Goal: Information Seeking & Learning: Learn about a topic

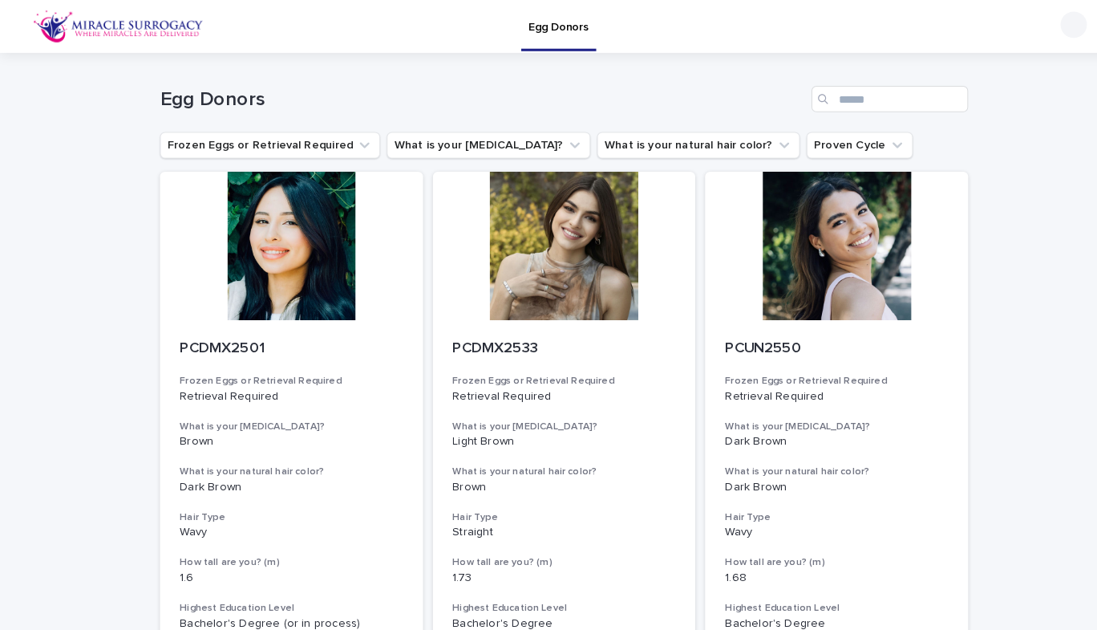
click at [198, 99] on h1 "Egg Donors" at bounding box center [469, 96] width 627 height 23
click at [557, 22] on p "Egg Donors" at bounding box center [543, 17] width 59 height 34
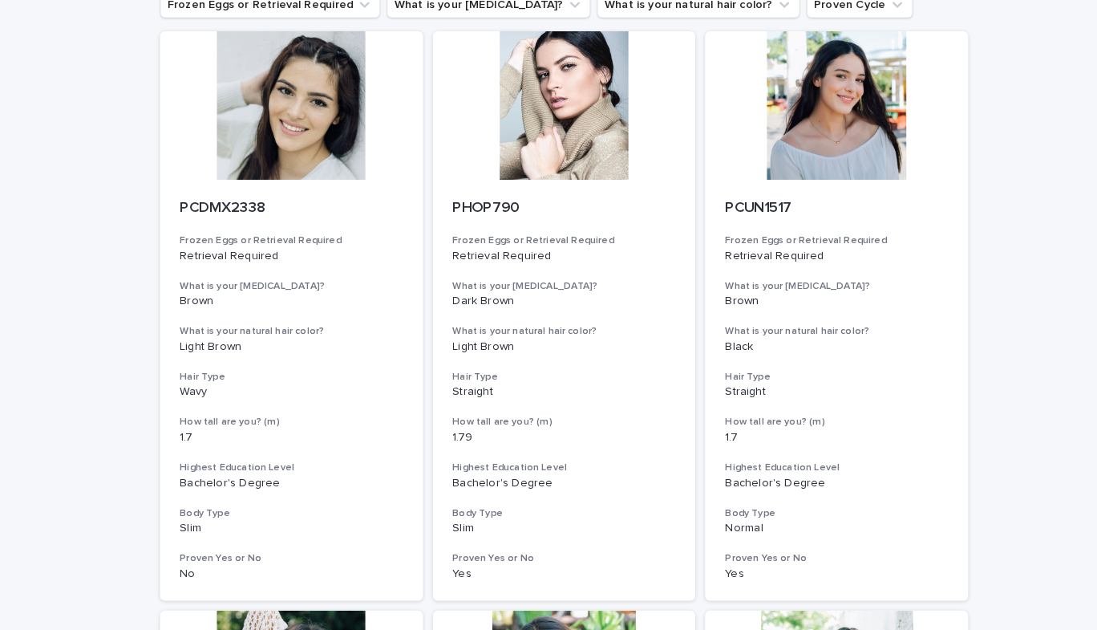
scroll to position [156, 0]
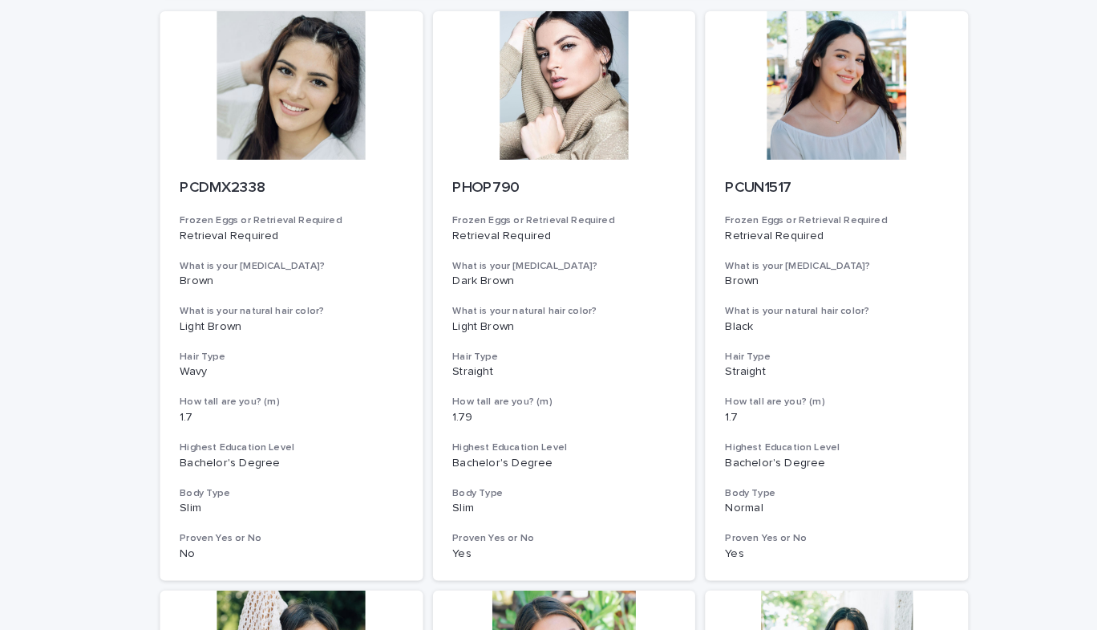
click at [295, 128] on div at bounding box center [284, 83] width 256 height 144
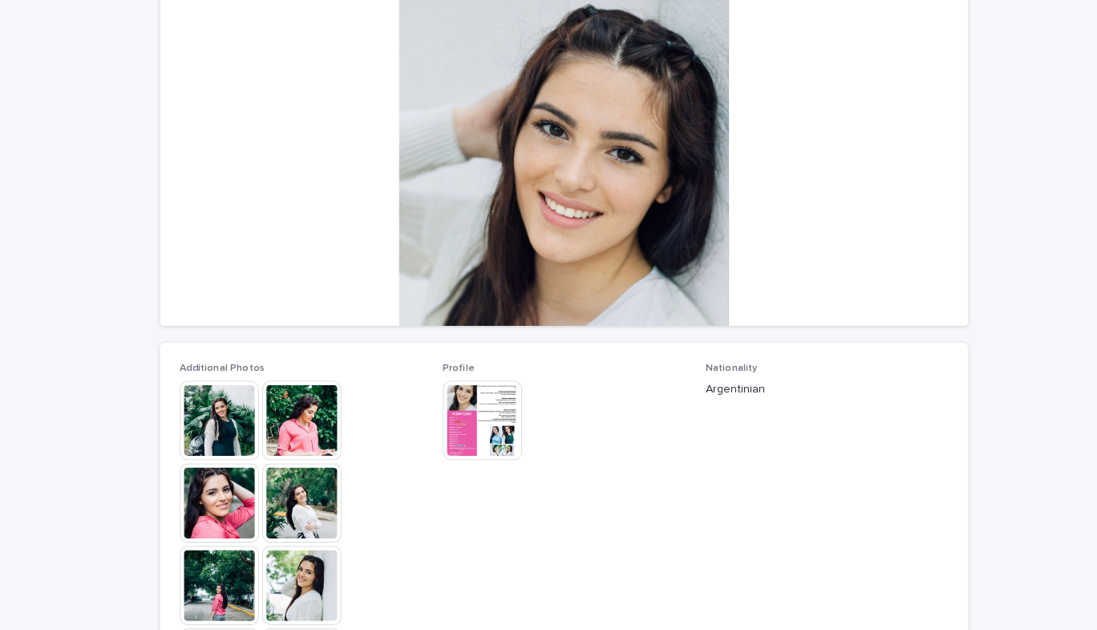
scroll to position [156, 0]
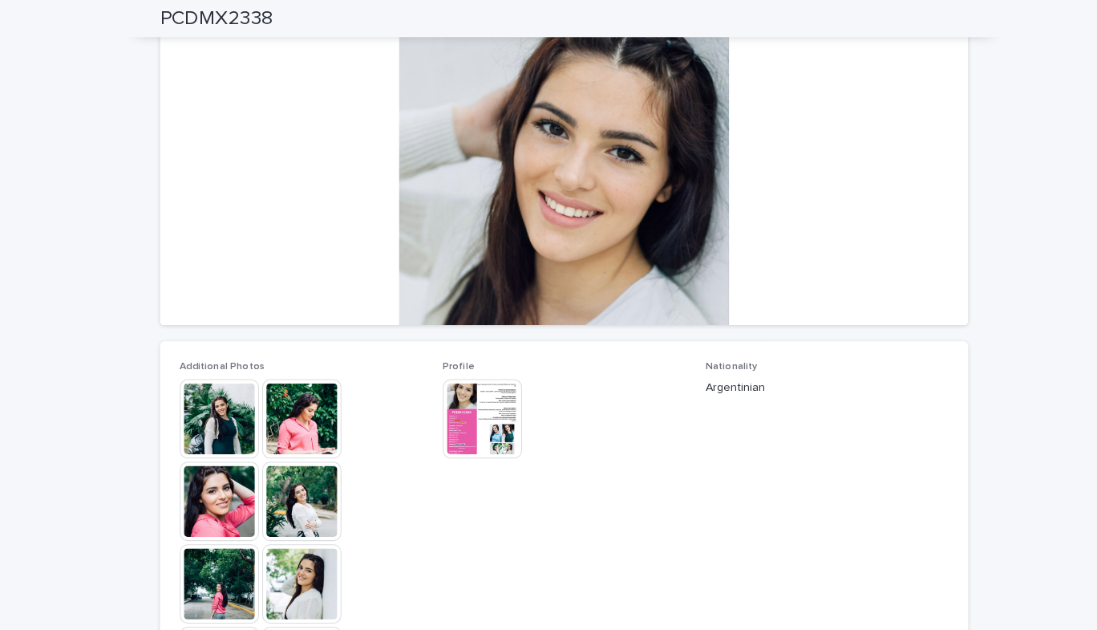
click at [284, 383] on img at bounding box center [293, 407] width 77 height 77
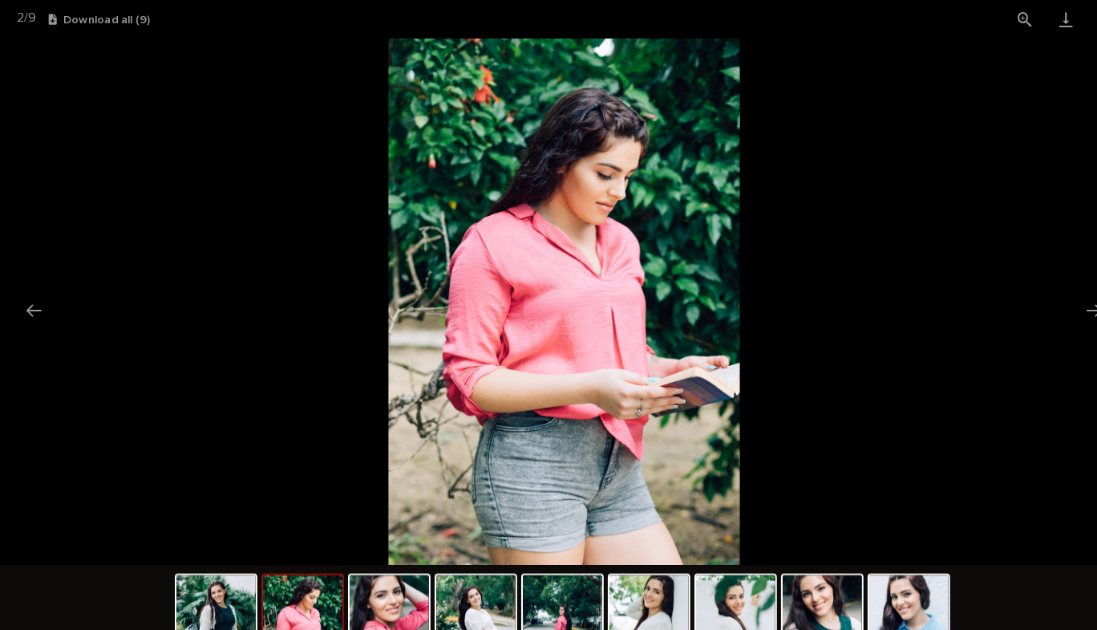
click at [1056, 302] on button "Next slide" at bounding box center [1064, 301] width 34 height 31
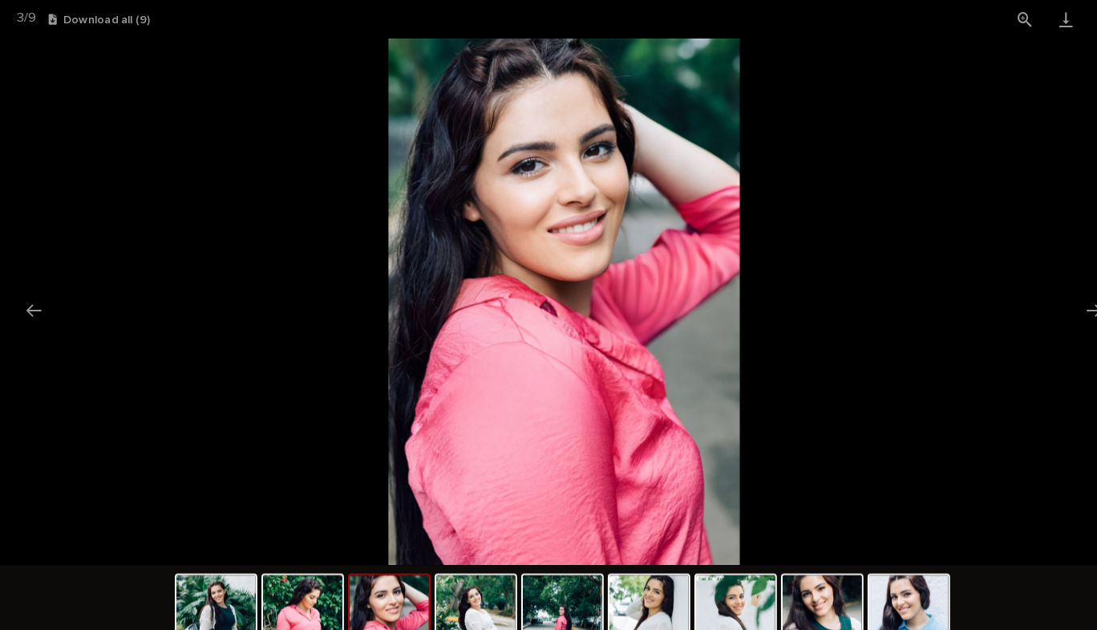
click at [1056, 302] on button "Next slide" at bounding box center [1064, 301] width 34 height 31
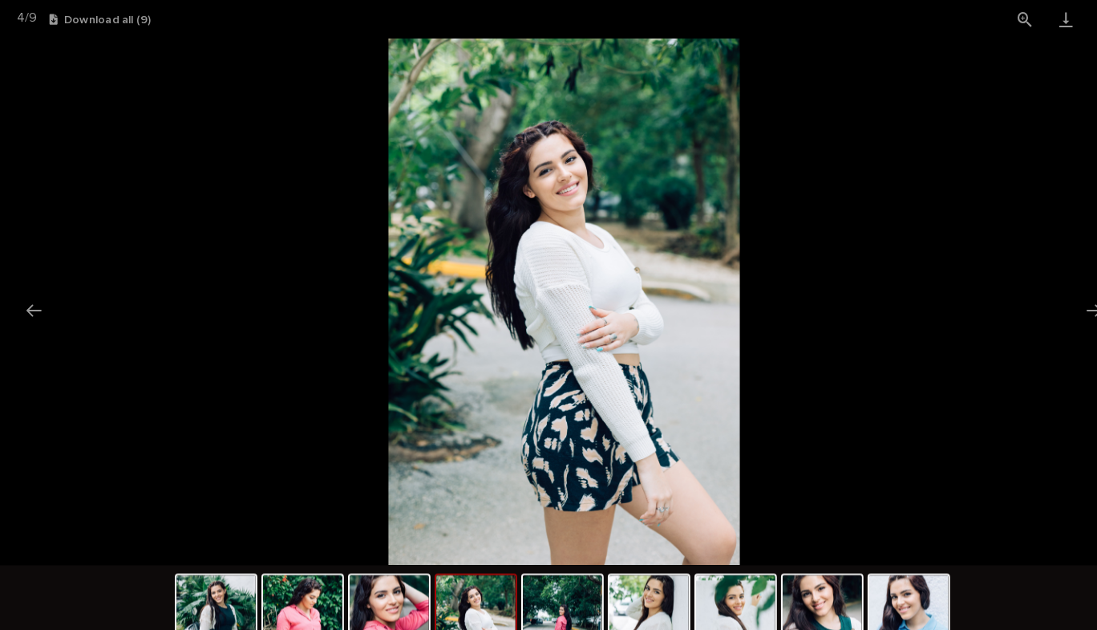
click at [1056, 302] on button "Next slide" at bounding box center [1064, 301] width 34 height 31
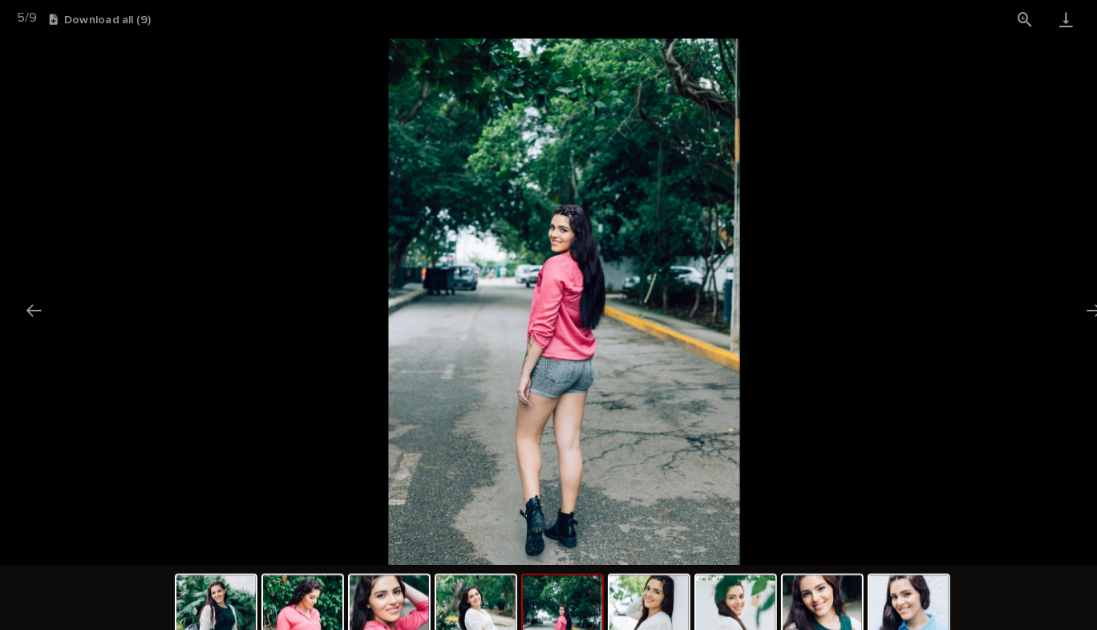
click at [1056, 302] on button "Next slide" at bounding box center [1064, 301] width 34 height 31
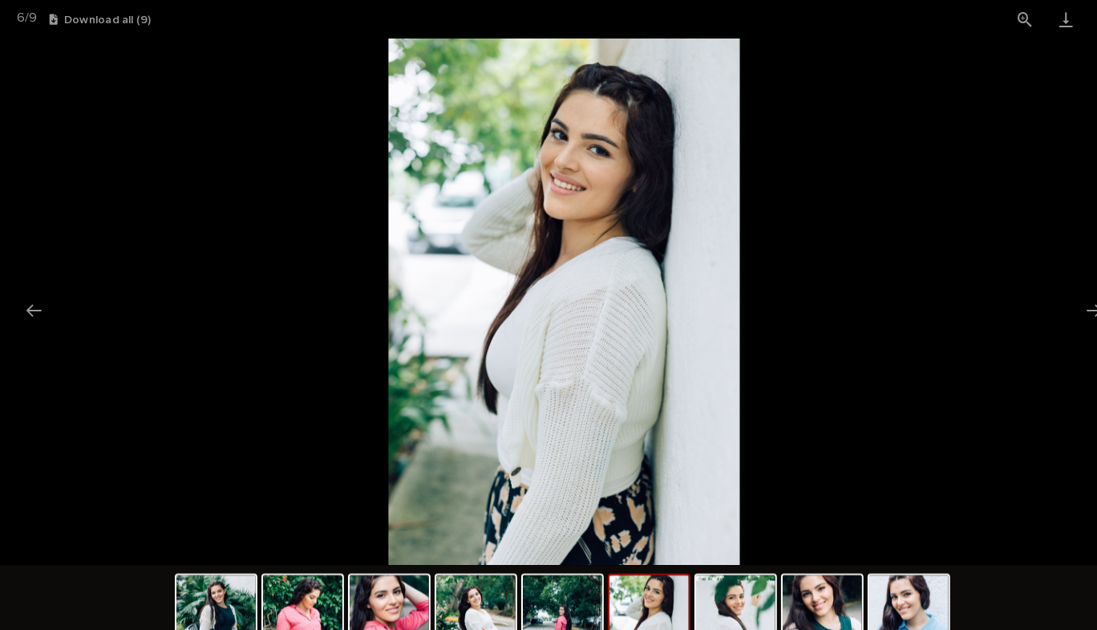
click at [1056, 302] on button "Next slide" at bounding box center [1064, 301] width 34 height 31
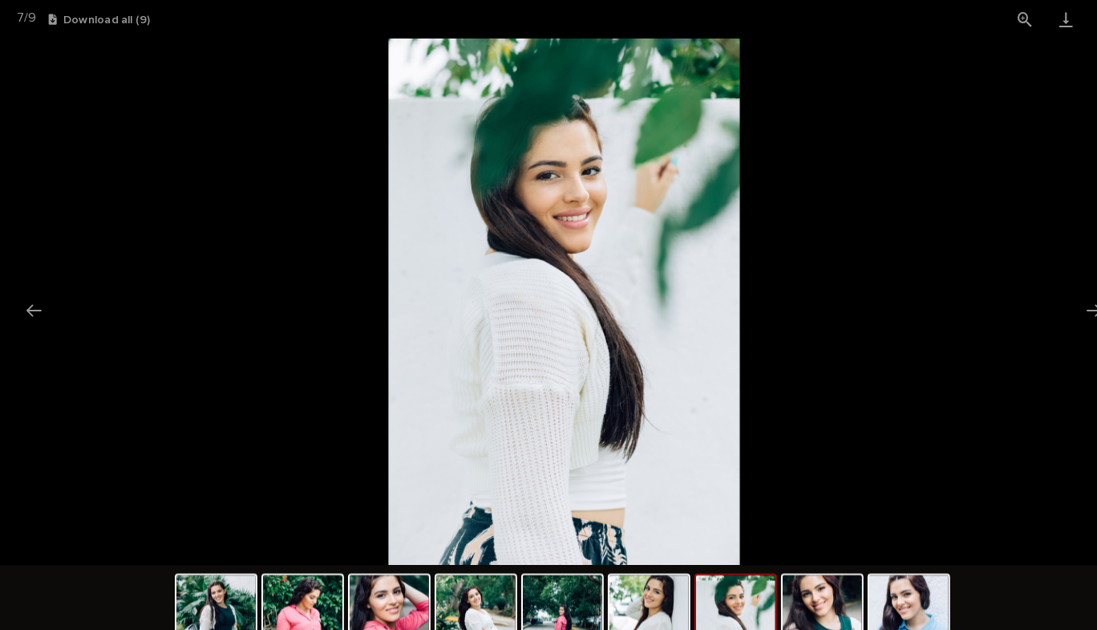
click at [1056, 302] on button "Next slide" at bounding box center [1064, 301] width 34 height 31
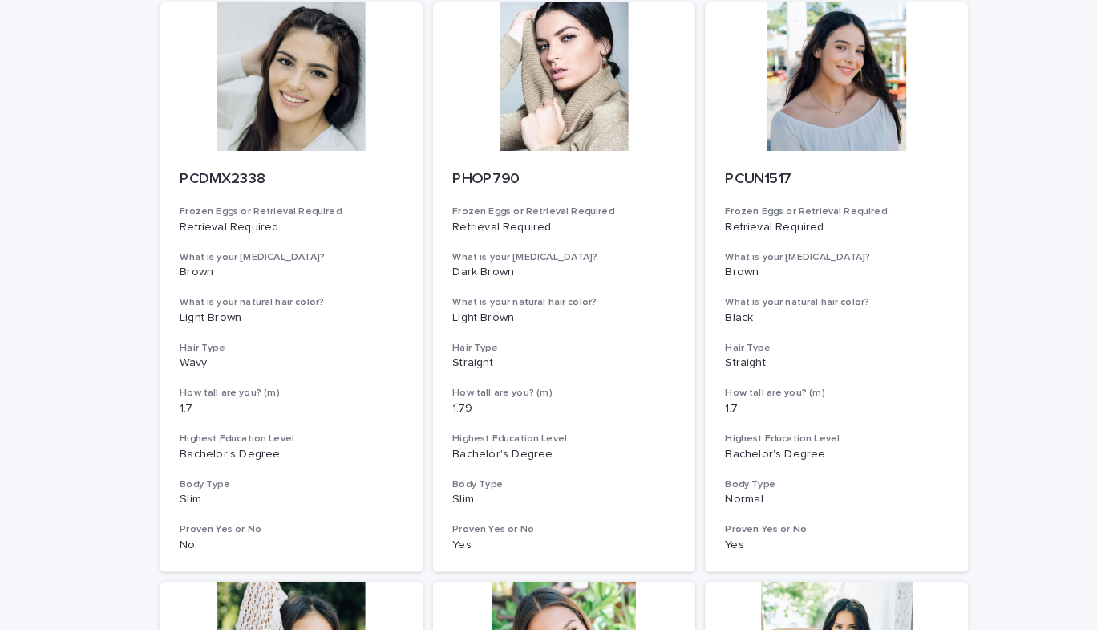
scroll to position [156, 0]
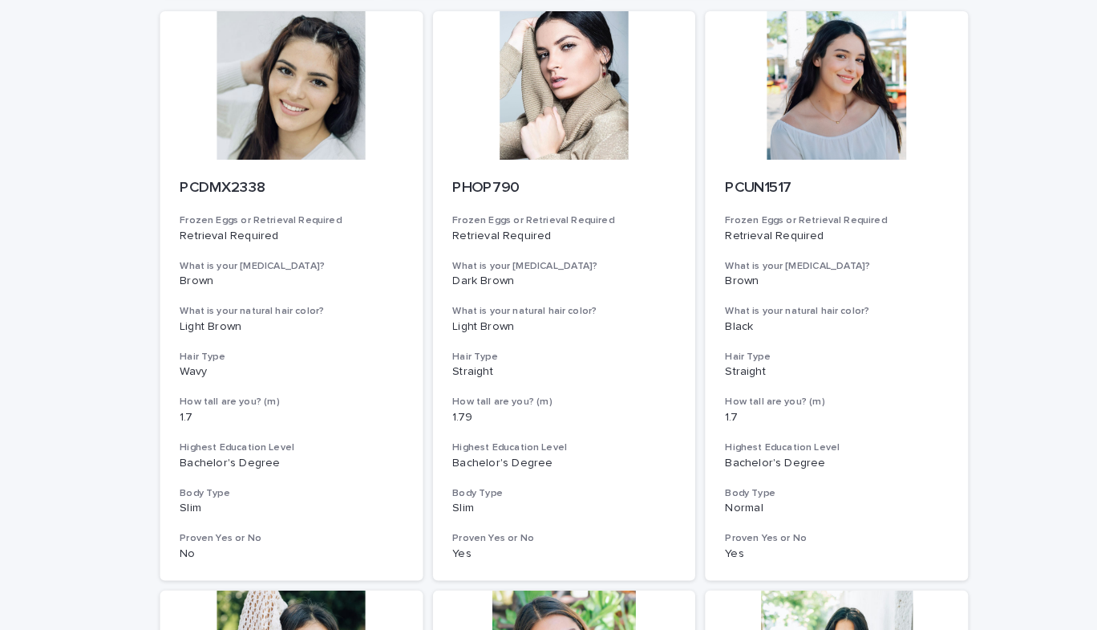
click at [819, 136] on div at bounding box center [814, 83] width 256 height 144
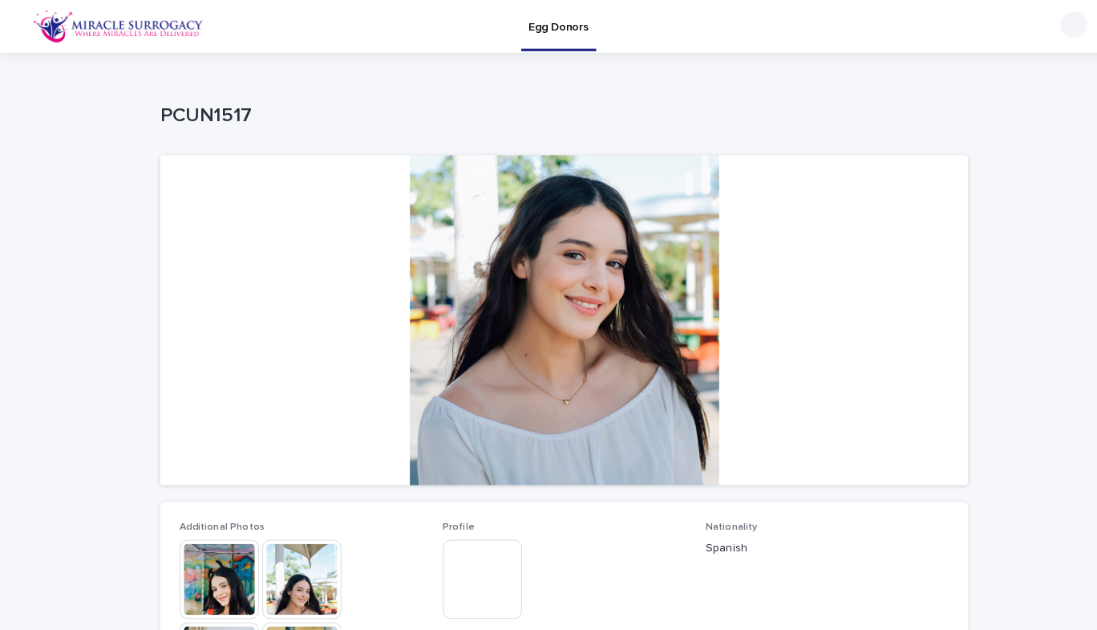
scroll to position [78, 0]
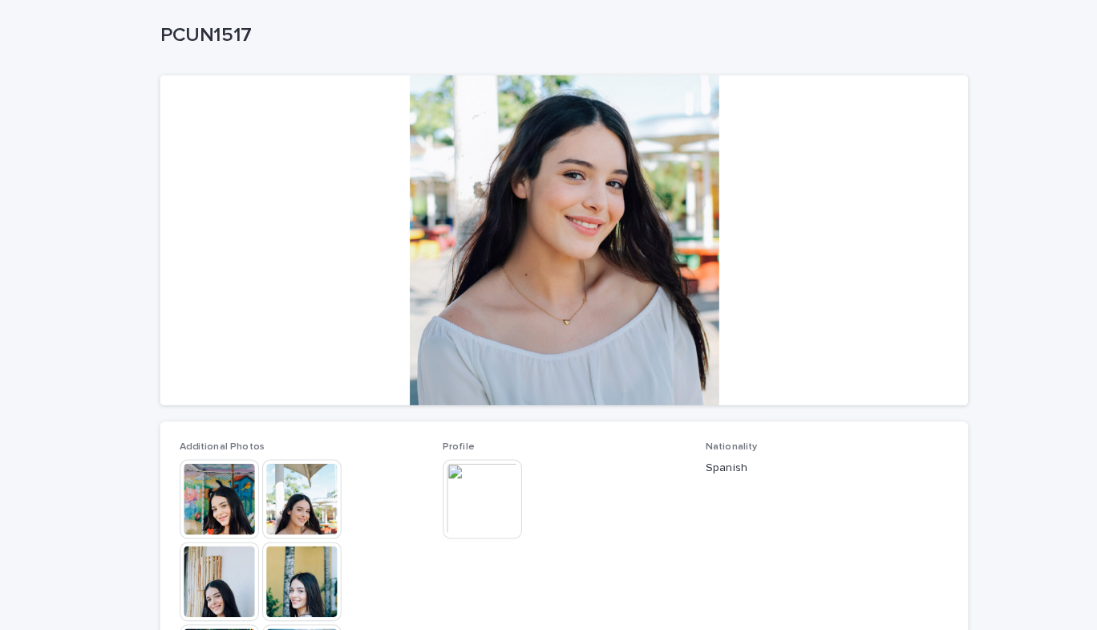
click at [213, 478] on img at bounding box center [213, 485] width 77 height 77
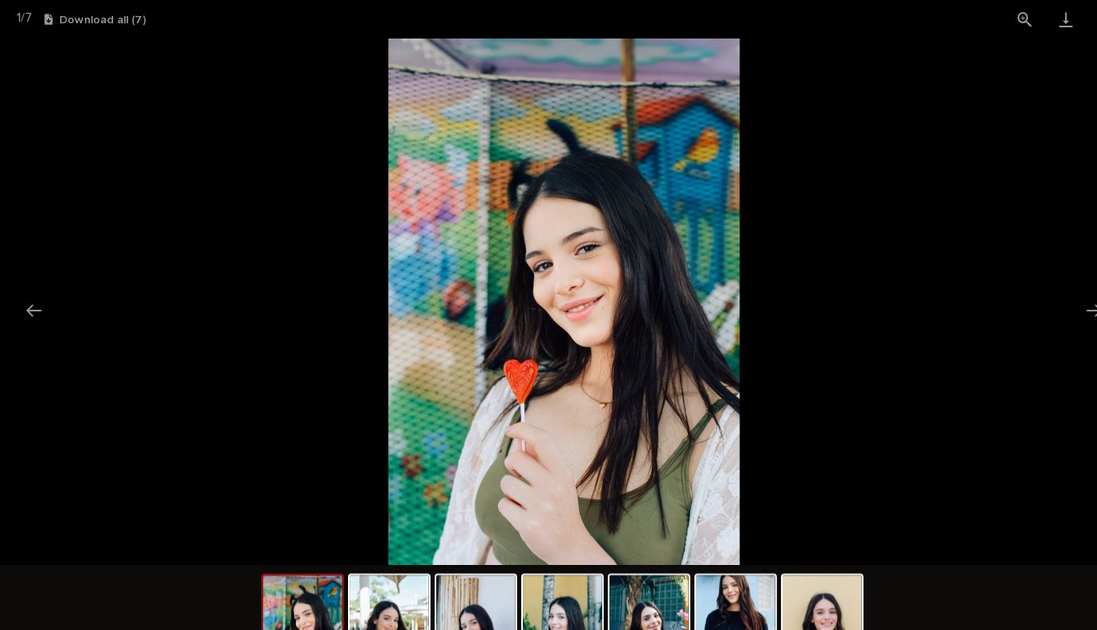
click at [1059, 297] on button "Next slide" at bounding box center [1064, 301] width 34 height 31
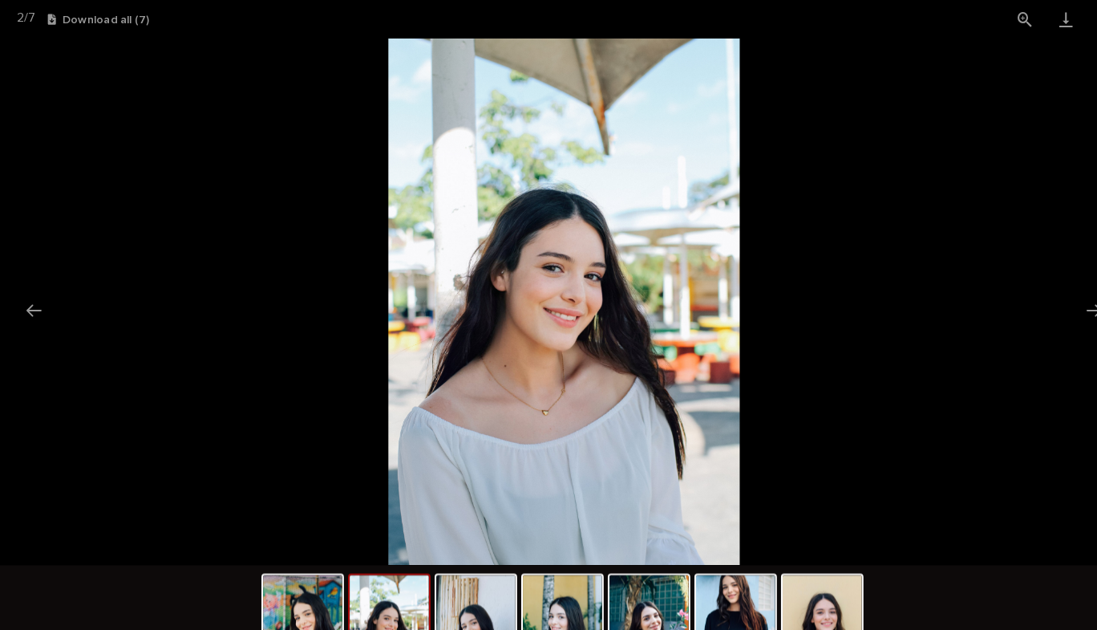
click at [1059, 297] on button "Next slide" at bounding box center [1064, 301] width 34 height 31
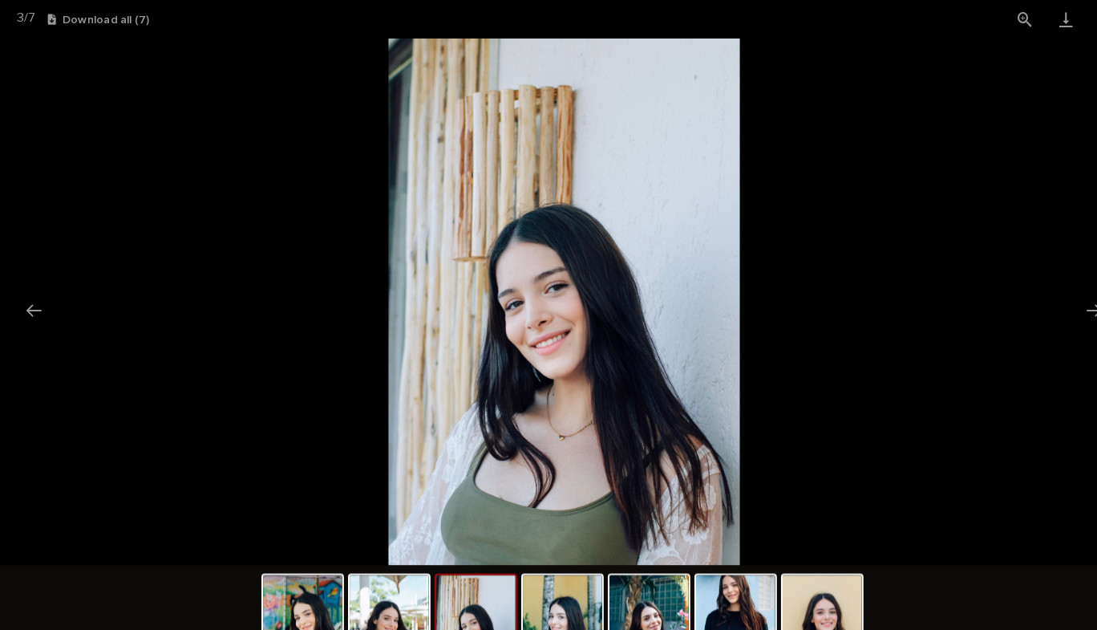
click at [1059, 297] on button "Next slide" at bounding box center [1064, 301] width 34 height 31
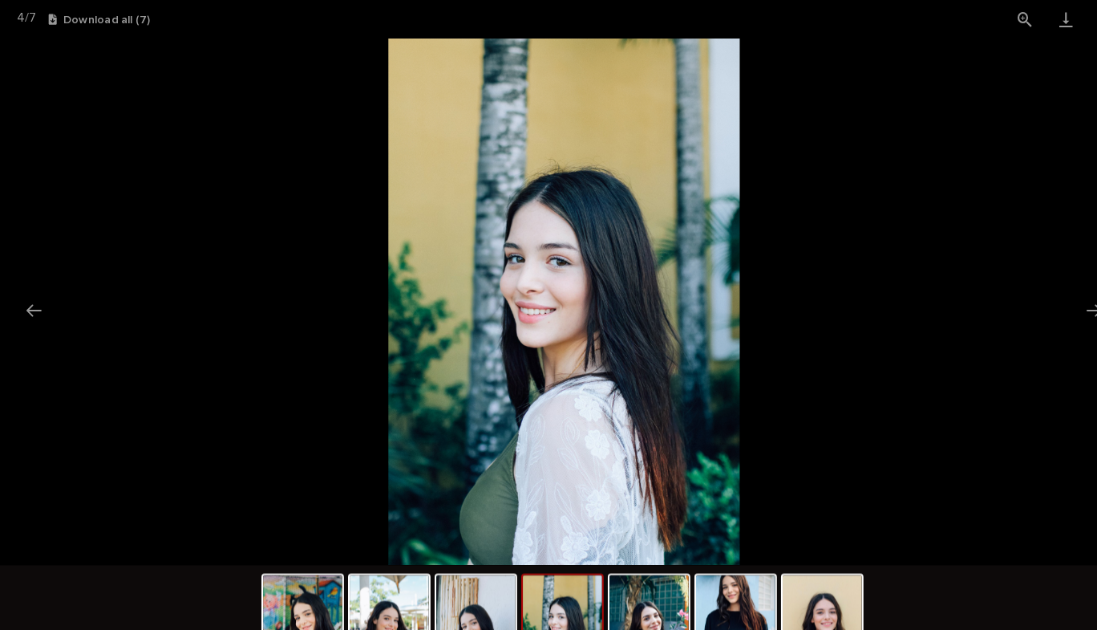
click at [1059, 297] on button "Next slide" at bounding box center [1064, 301] width 34 height 31
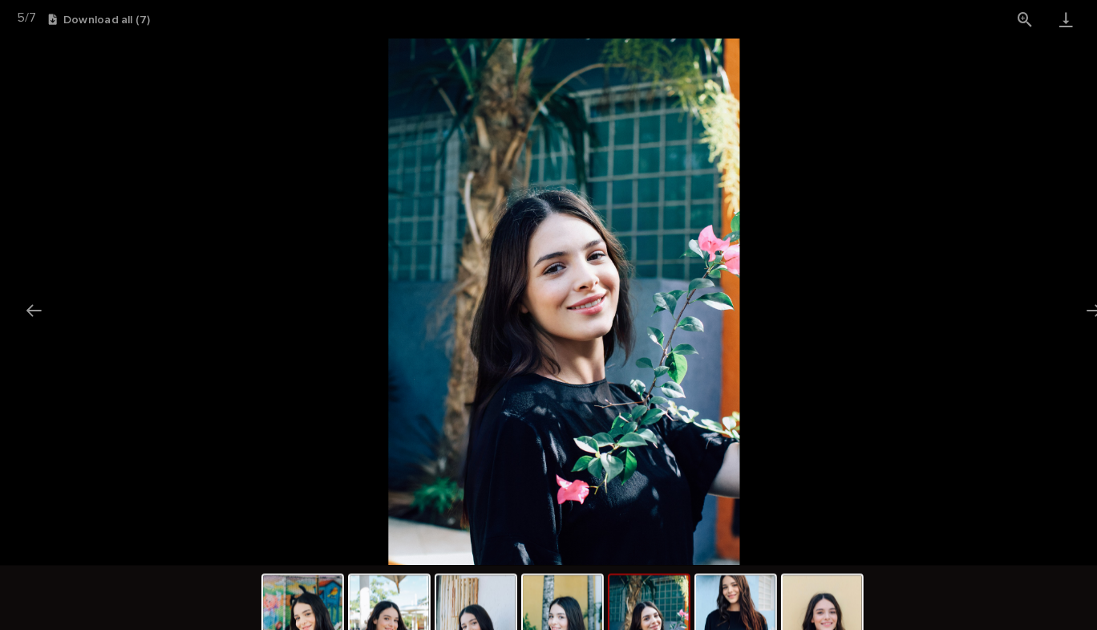
click at [1059, 297] on button "Next slide" at bounding box center [1064, 301] width 34 height 31
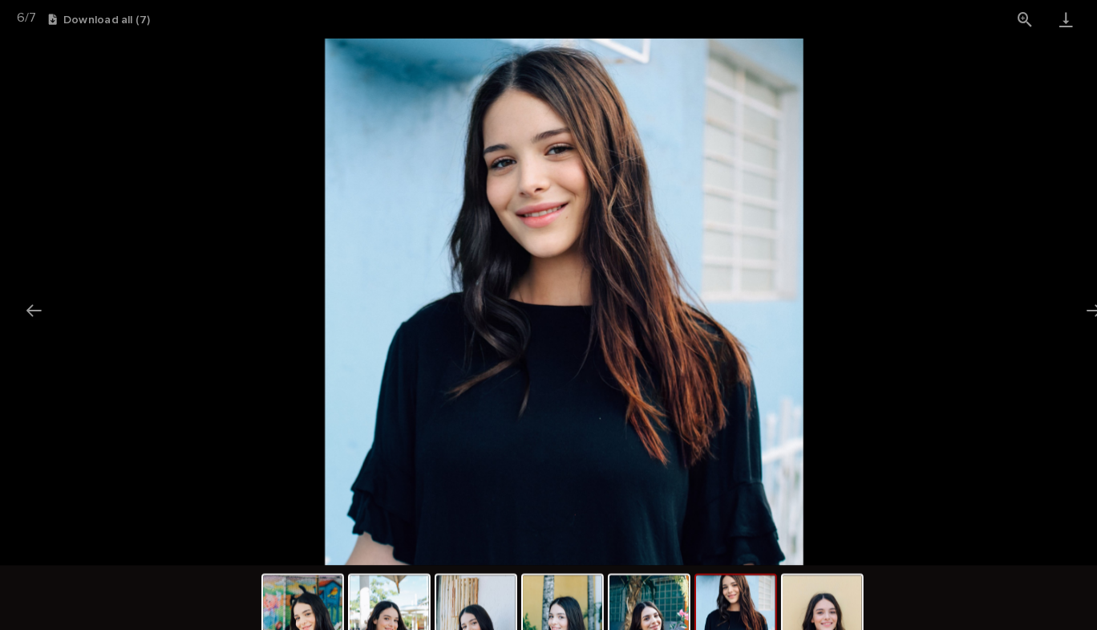
click at [1059, 297] on button "Next slide" at bounding box center [1064, 301] width 34 height 31
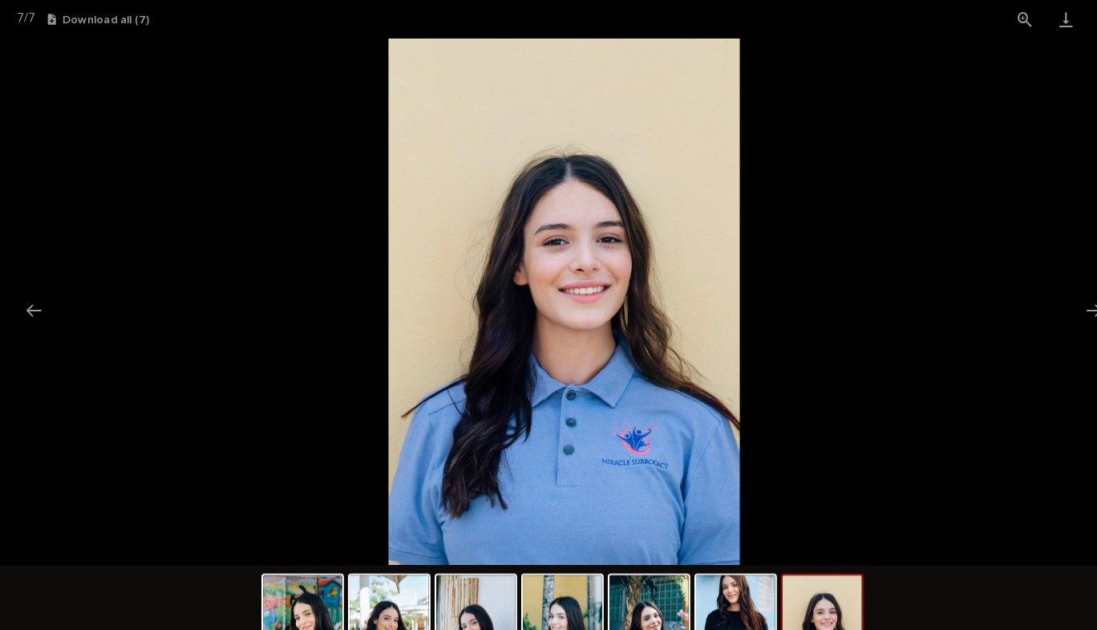
click at [1059, 297] on button "Next slide" at bounding box center [1064, 301] width 34 height 31
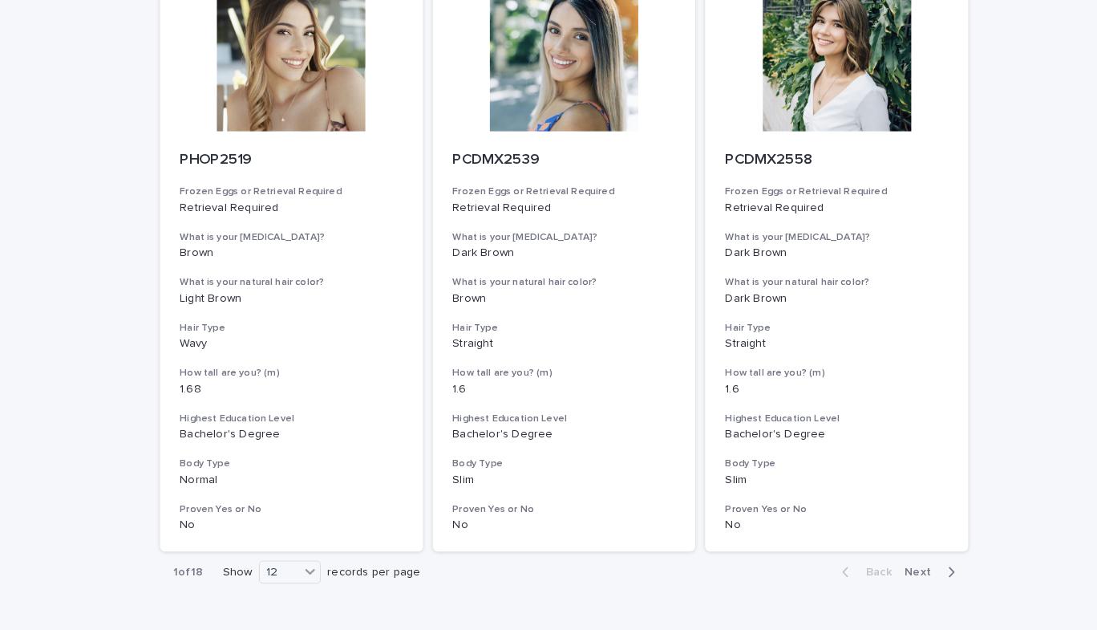
scroll to position [1945, 0]
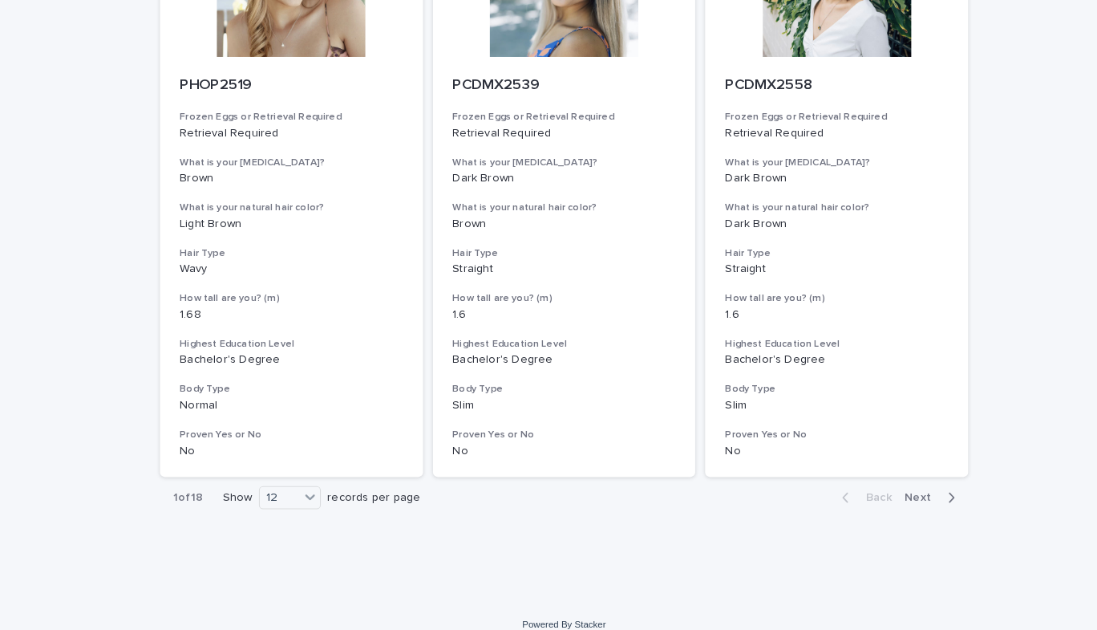
click at [909, 487] on span "Next" at bounding box center [897, 483] width 35 height 11
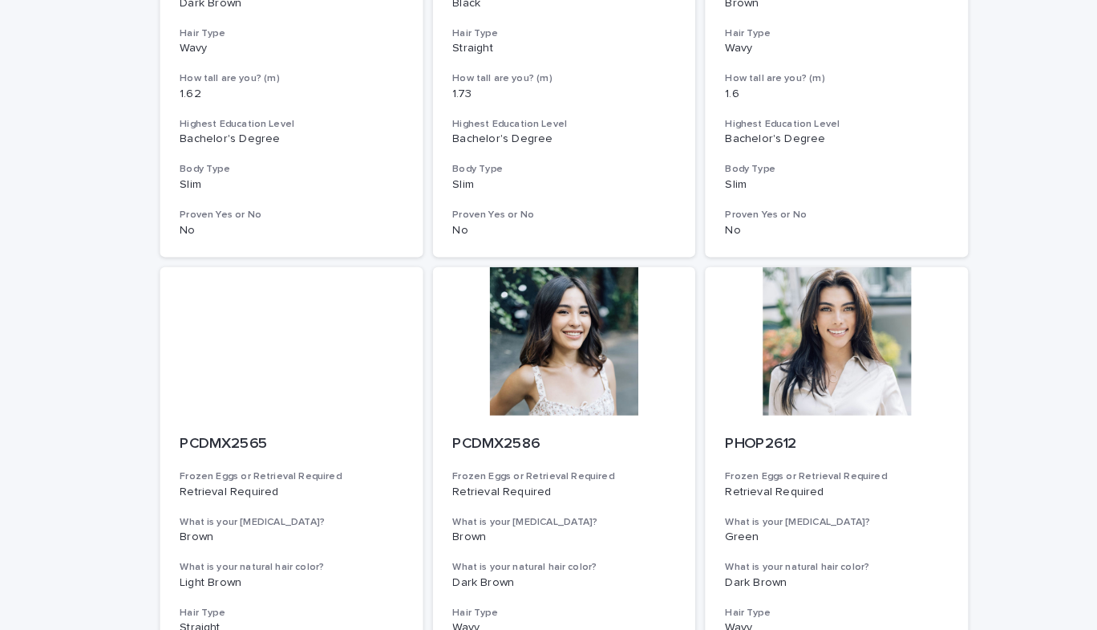
scroll to position [1009, 0]
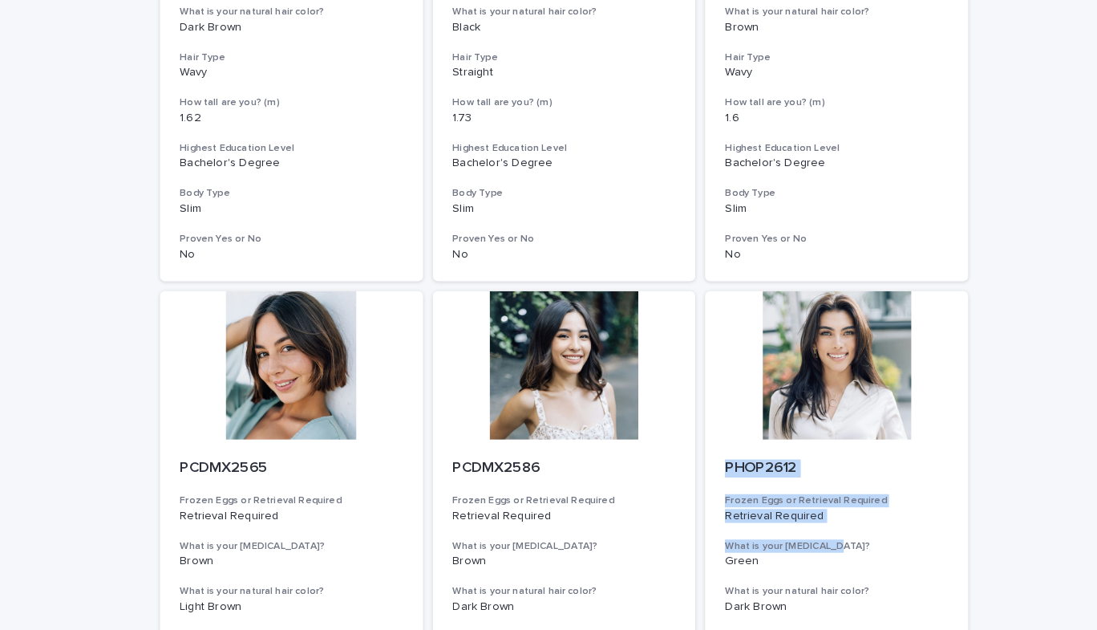
drag, startPoint x: 1066, startPoint y: 525, endPoint x: 1051, endPoint y: 309, distance: 216.2
click at [1051, 309] on div "Loading... Saving… Loading... Saving… Egg Donors Frozen Eggs or Retrieval Requi…" at bounding box center [548, 280] width 1097 height 2477
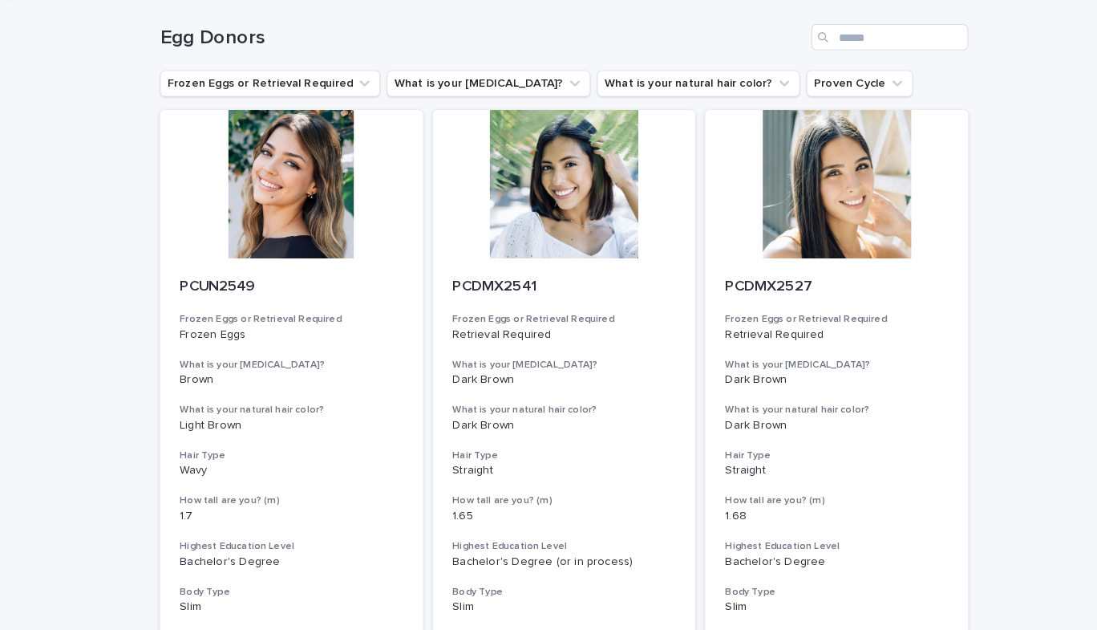
scroll to position [78, 0]
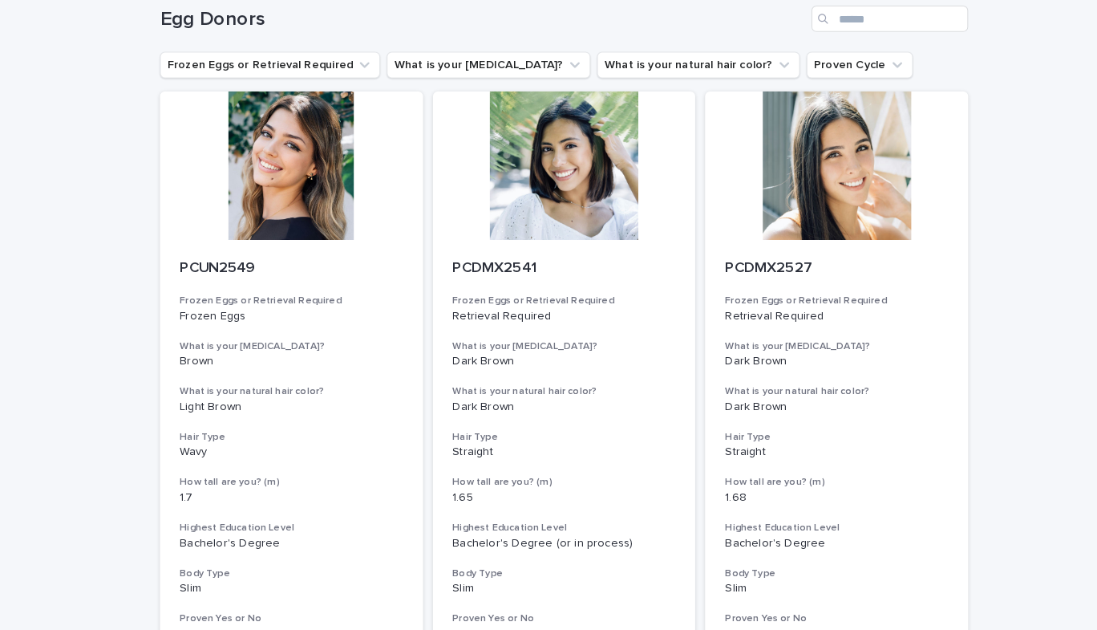
click at [288, 196] on div at bounding box center [284, 161] width 256 height 144
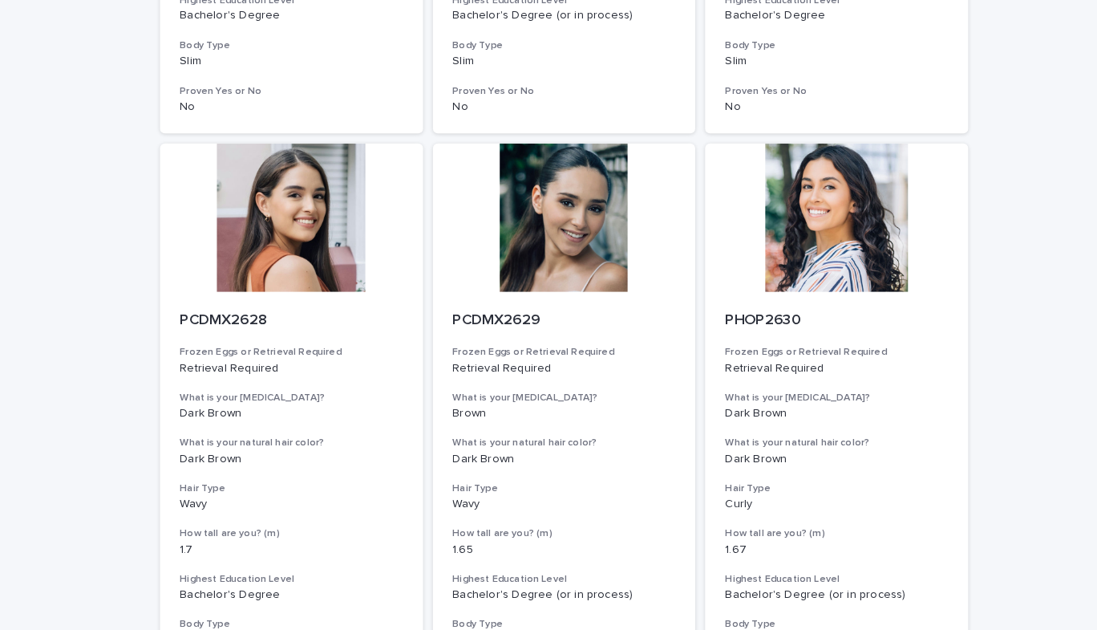
scroll to position [1793, 0]
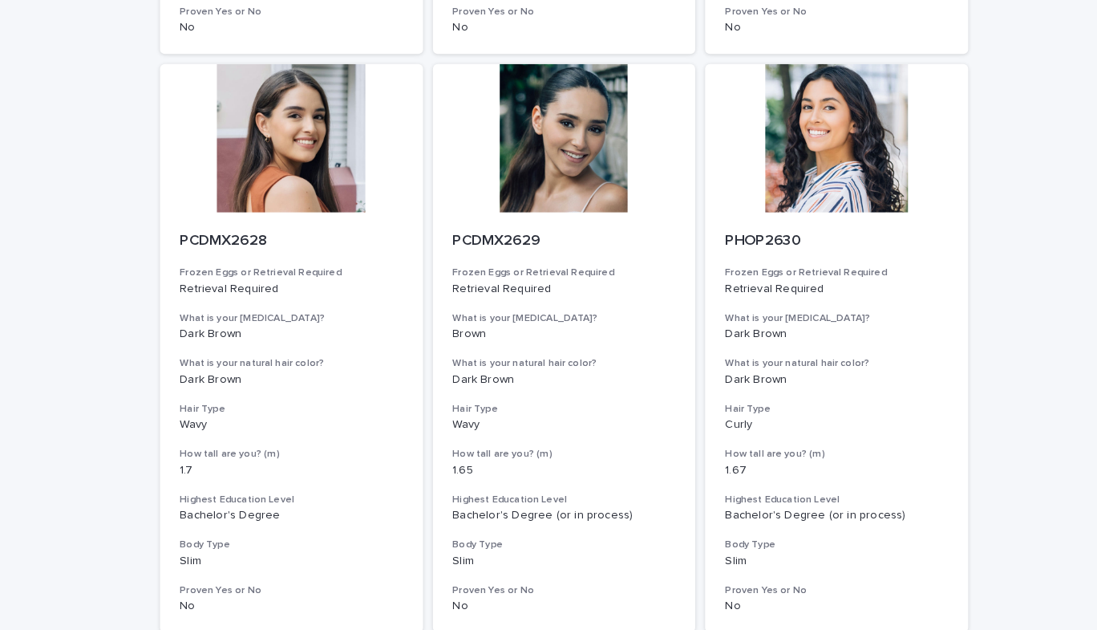
click at [510, 153] on div at bounding box center [549, 134] width 256 height 144
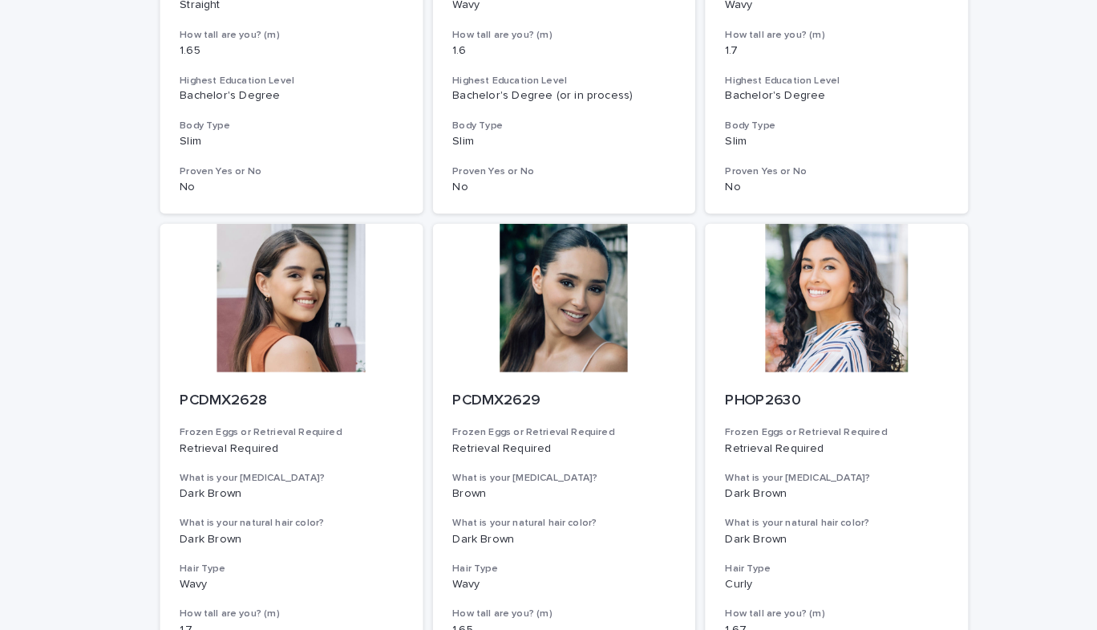
scroll to position [1716, 0]
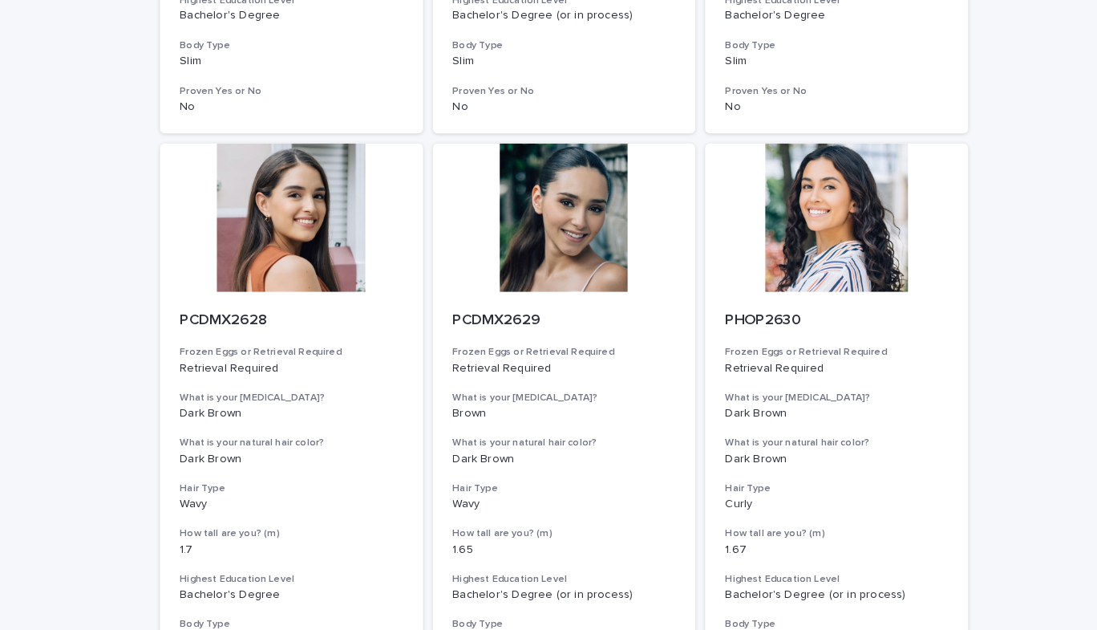
click at [768, 229] on div at bounding box center [814, 212] width 256 height 144
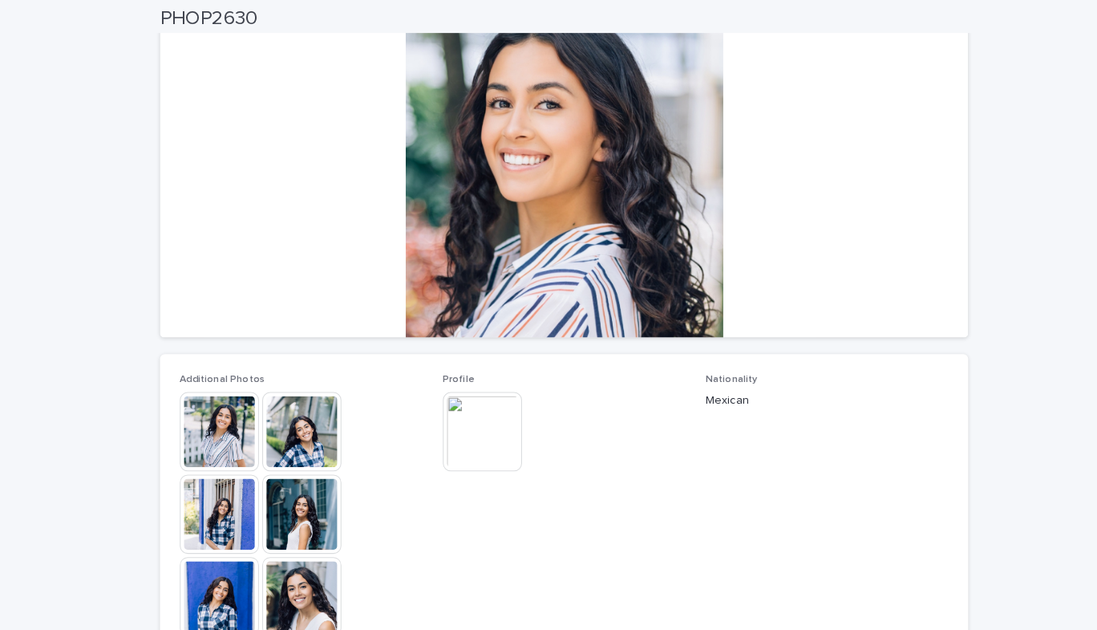
scroll to position [78, 0]
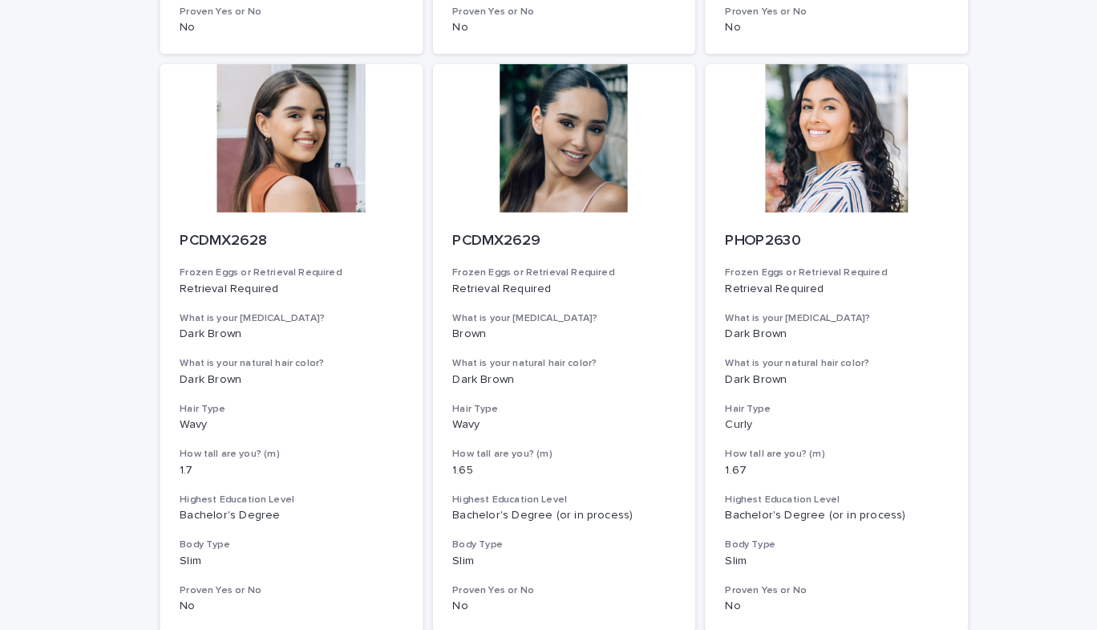
scroll to position [1945, 0]
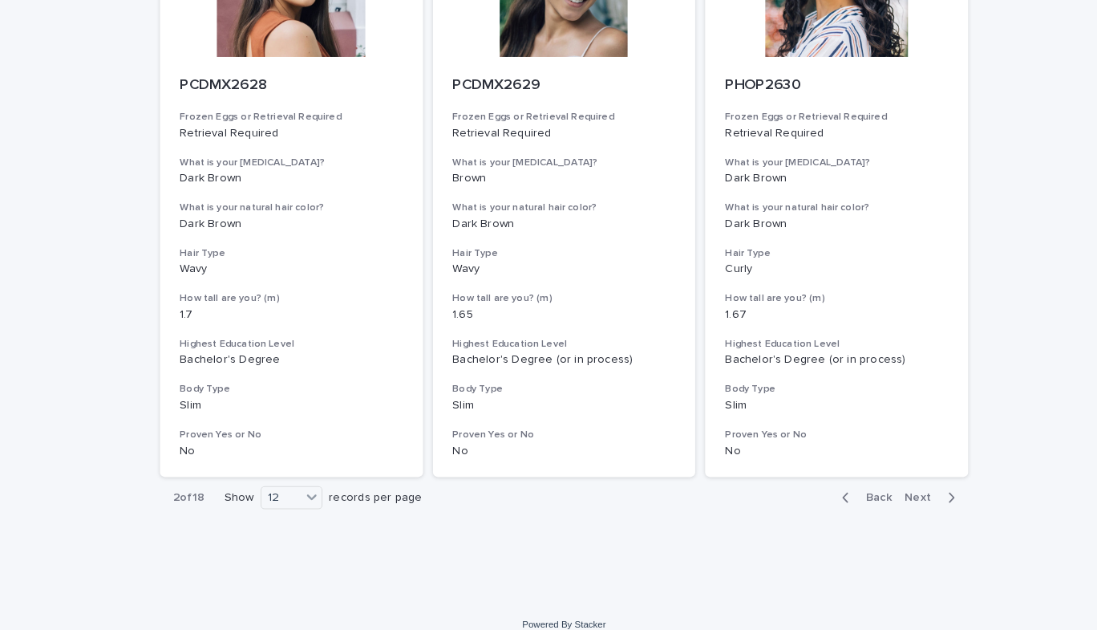
click at [886, 480] on span "Next" at bounding box center [897, 483] width 35 height 11
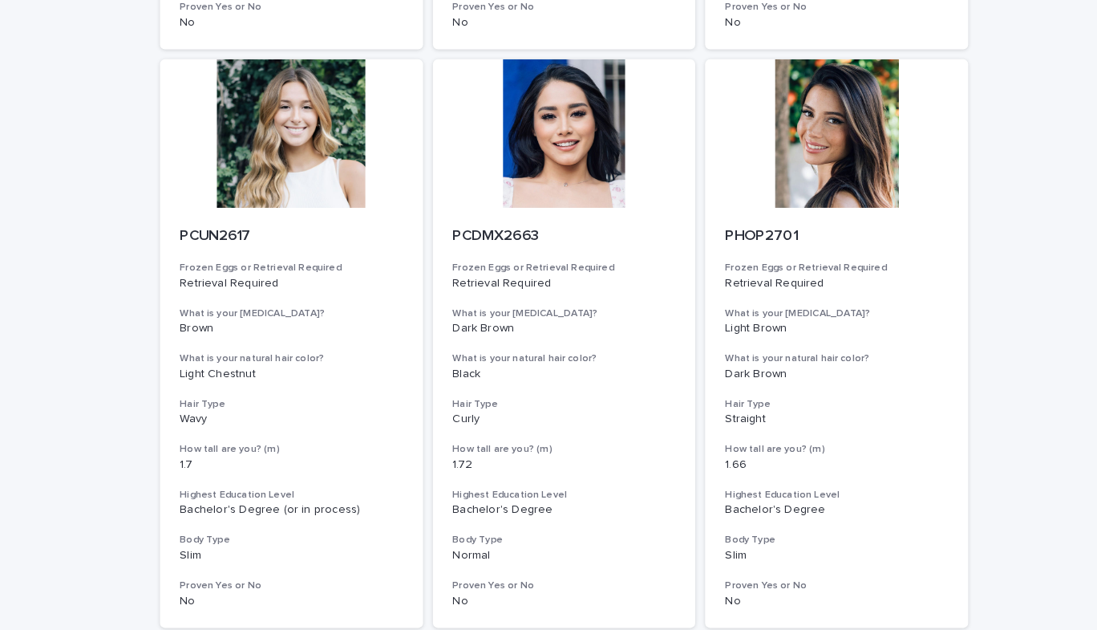
scroll to position [619, 0]
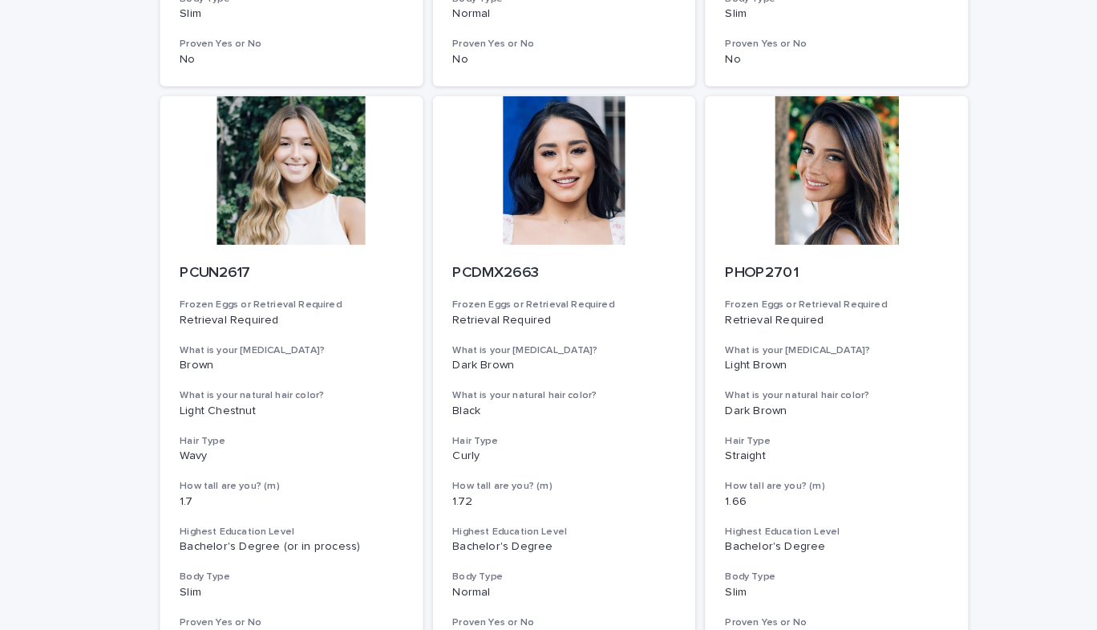
click at [520, 234] on div at bounding box center [549, 183] width 256 height 144
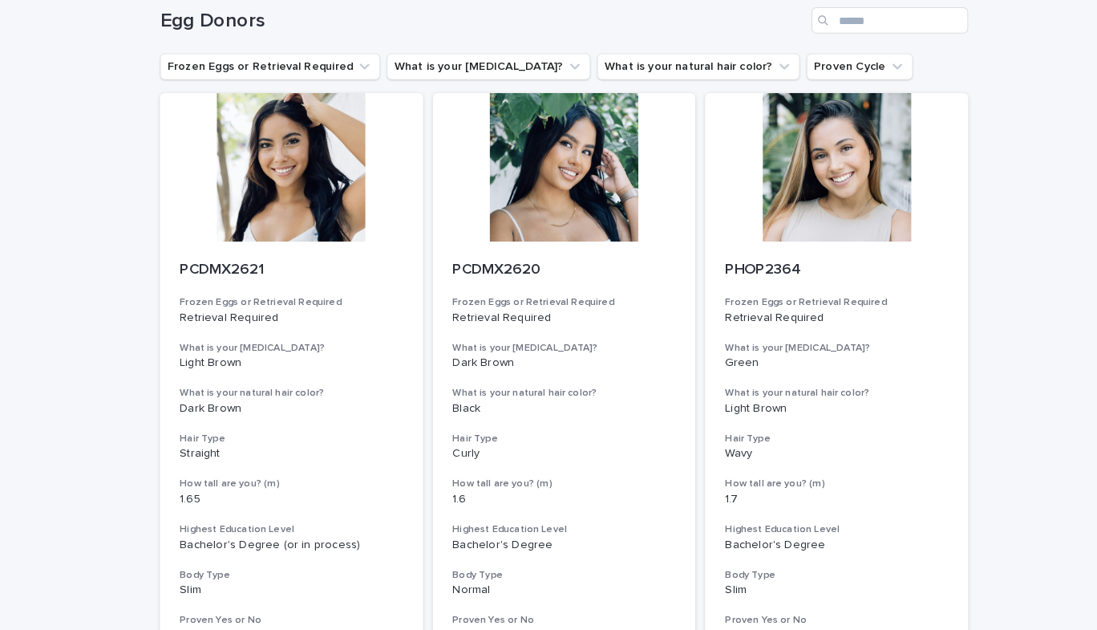
scroll to position [78, 0]
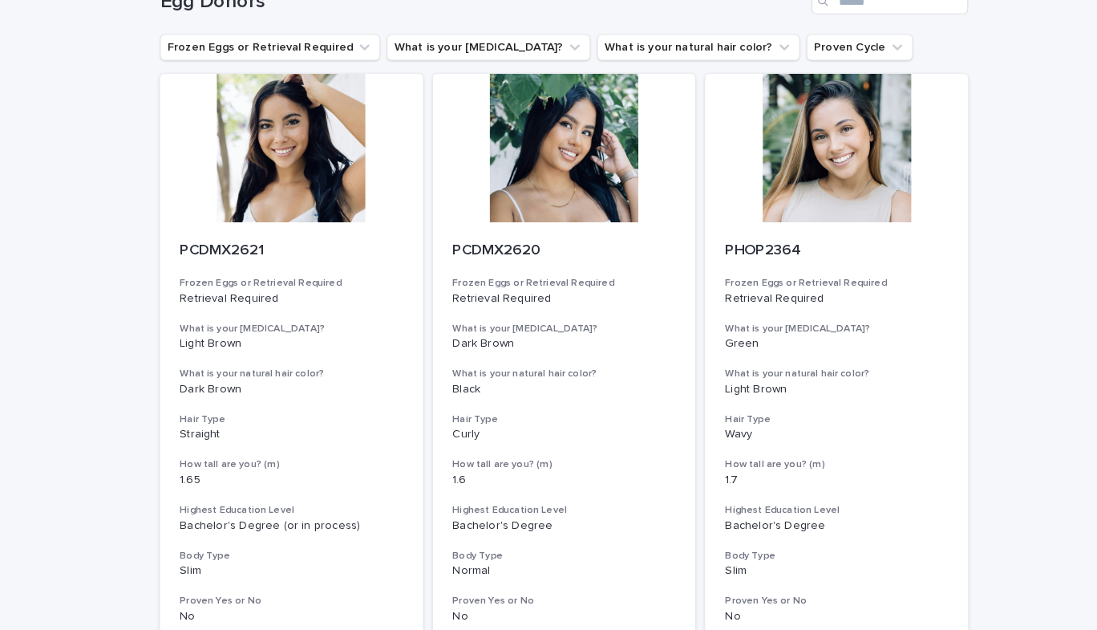
click at [257, 173] on div at bounding box center [284, 161] width 256 height 144
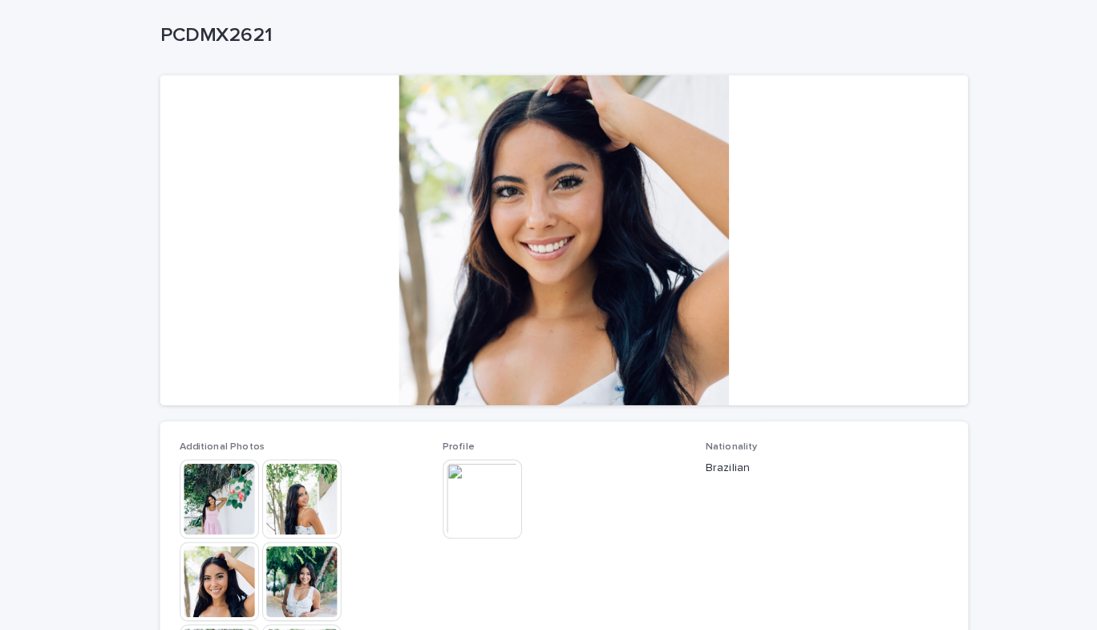
scroll to position [156, 0]
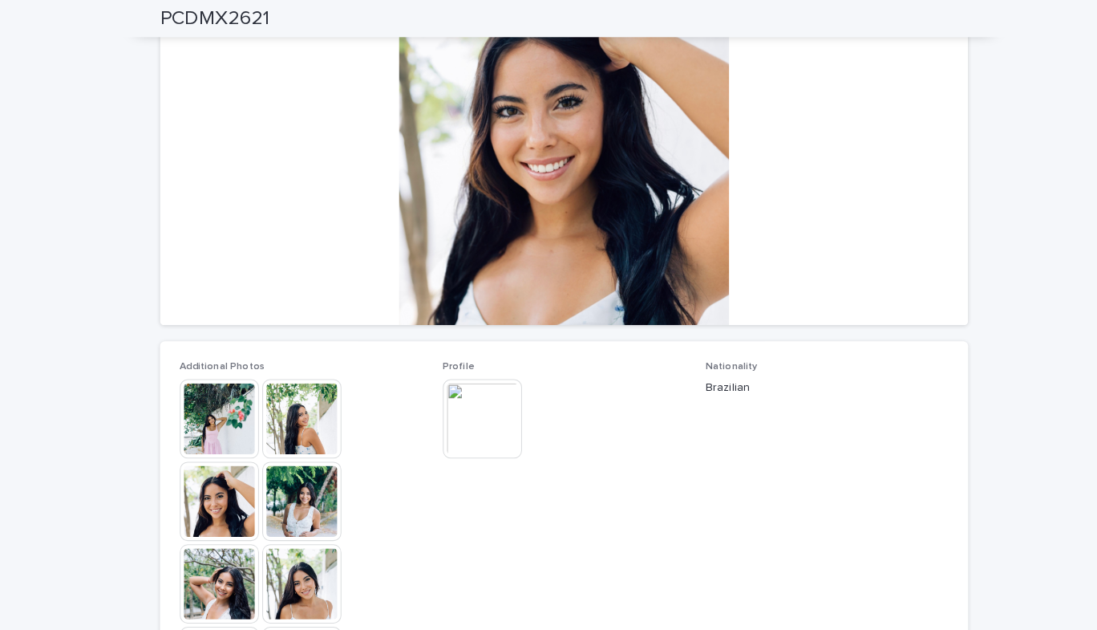
click at [293, 412] on img at bounding box center [293, 407] width 77 height 77
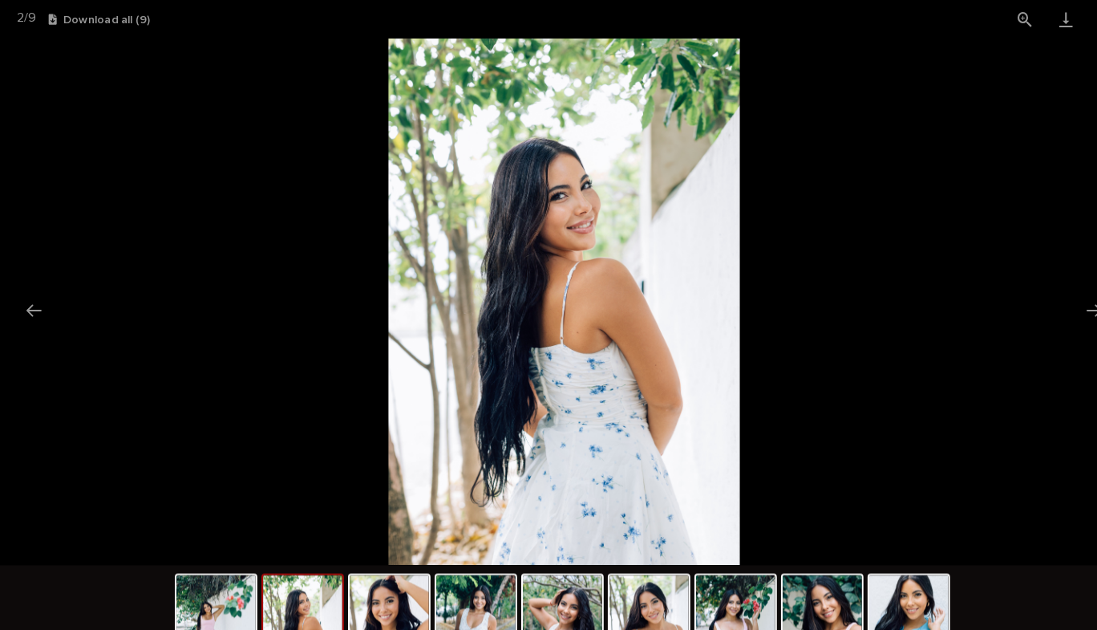
click at [1059, 299] on button "Next slide" at bounding box center [1064, 301] width 34 height 31
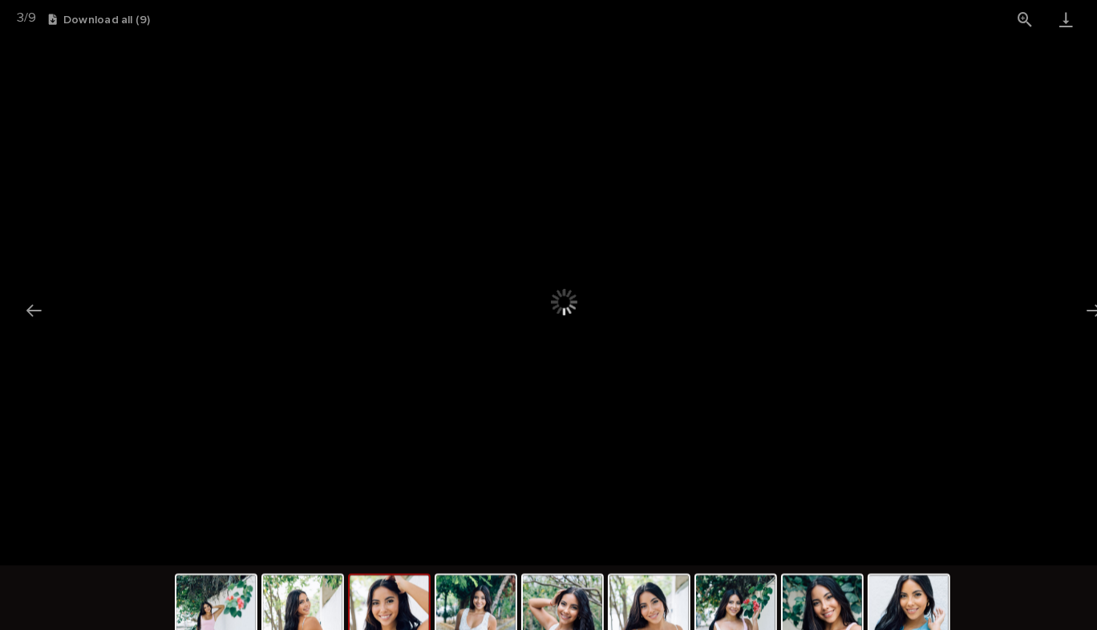
click at [1059, 299] on button "Next slide" at bounding box center [1064, 301] width 34 height 31
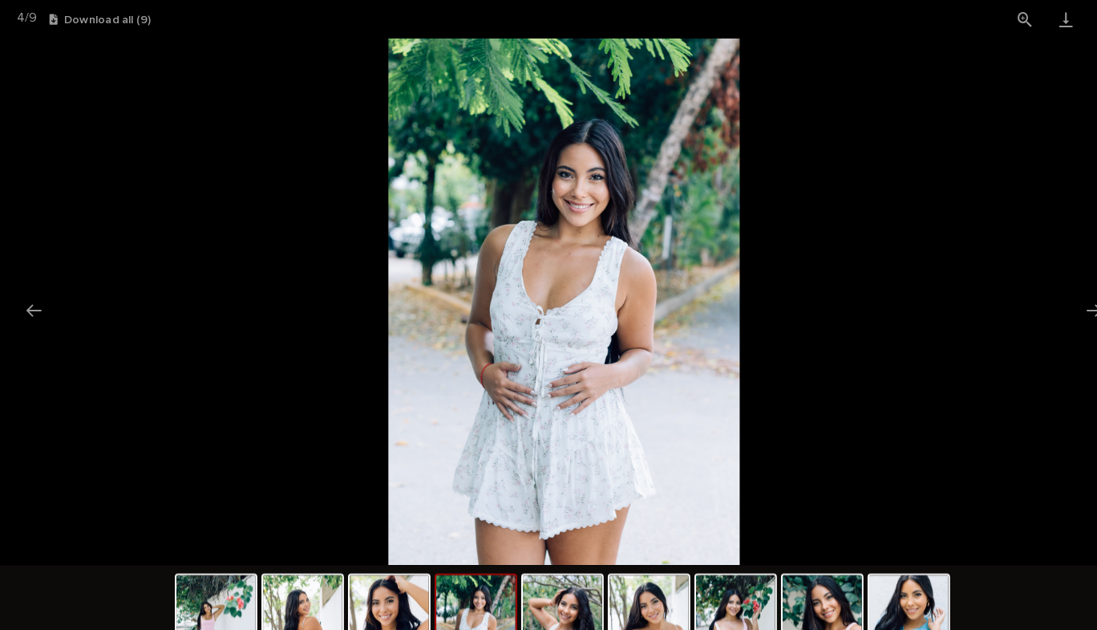
click at [1059, 299] on button "Next slide" at bounding box center [1064, 301] width 34 height 31
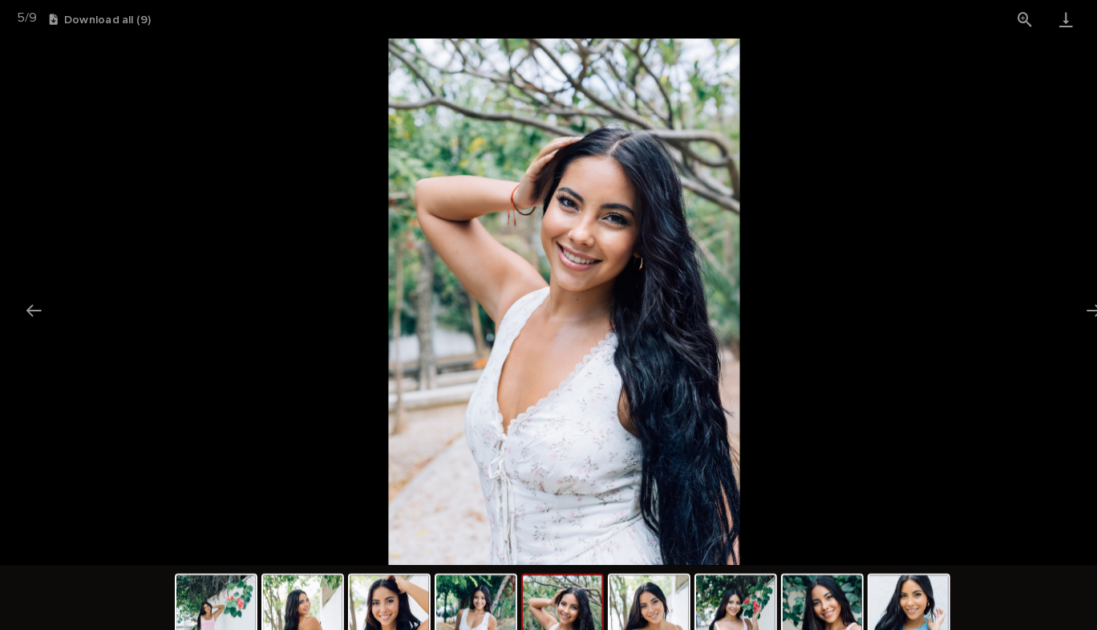
click at [1059, 299] on button "Next slide" at bounding box center [1064, 301] width 34 height 31
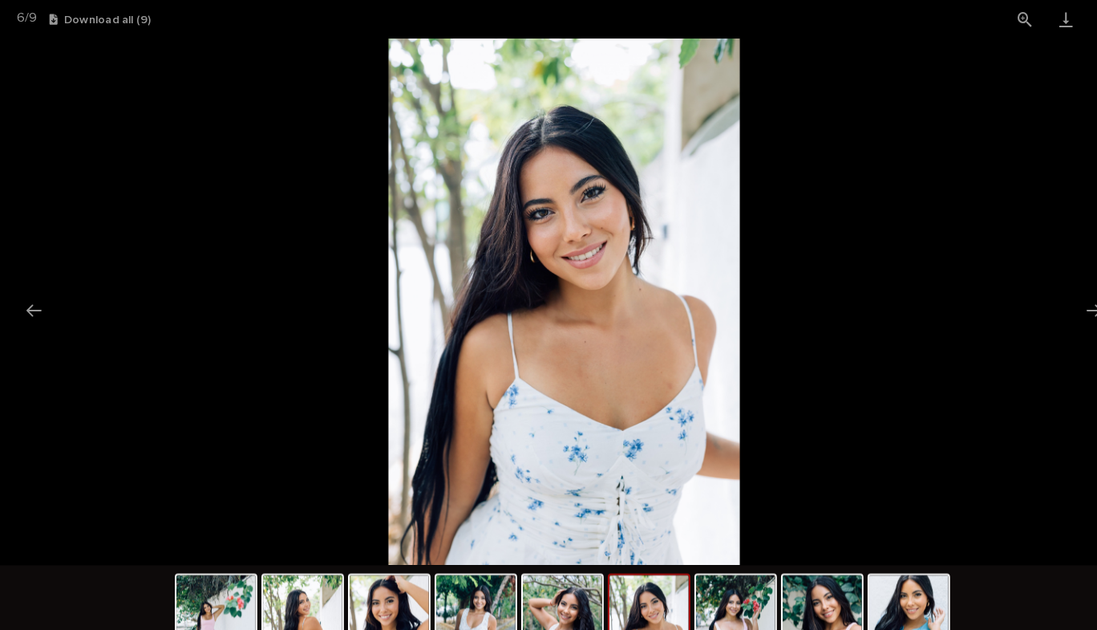
click at [1059, 299] on button "Next slide" at bounding box center [1064, 301] width 34 height 31
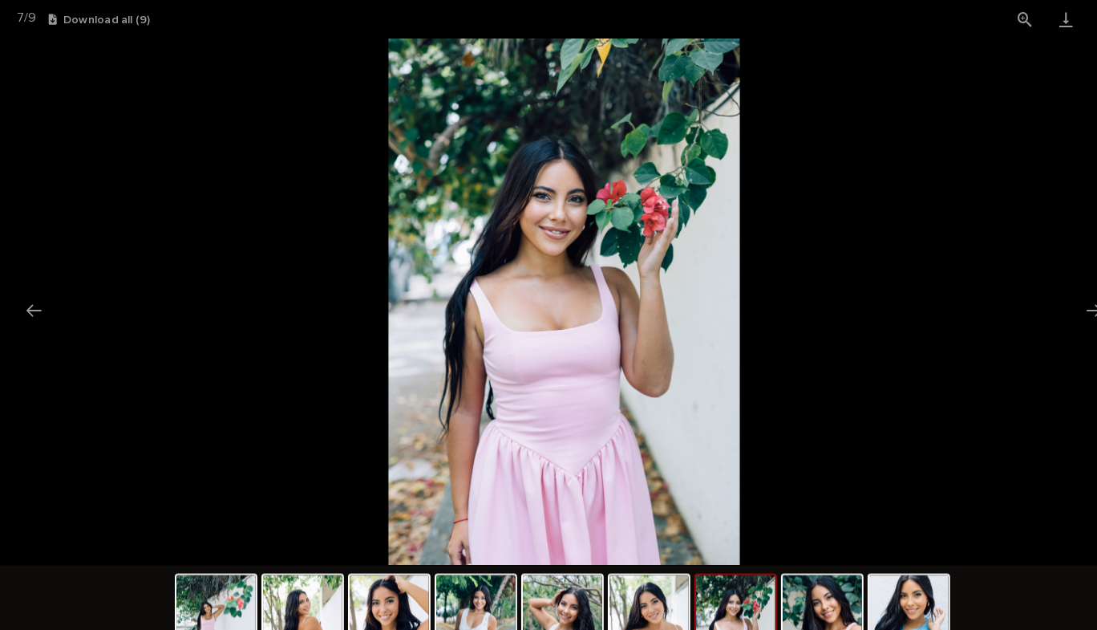
click at [1059, 298] on button "Next slide" at bounding box center [1064, 301] width 34 height 31
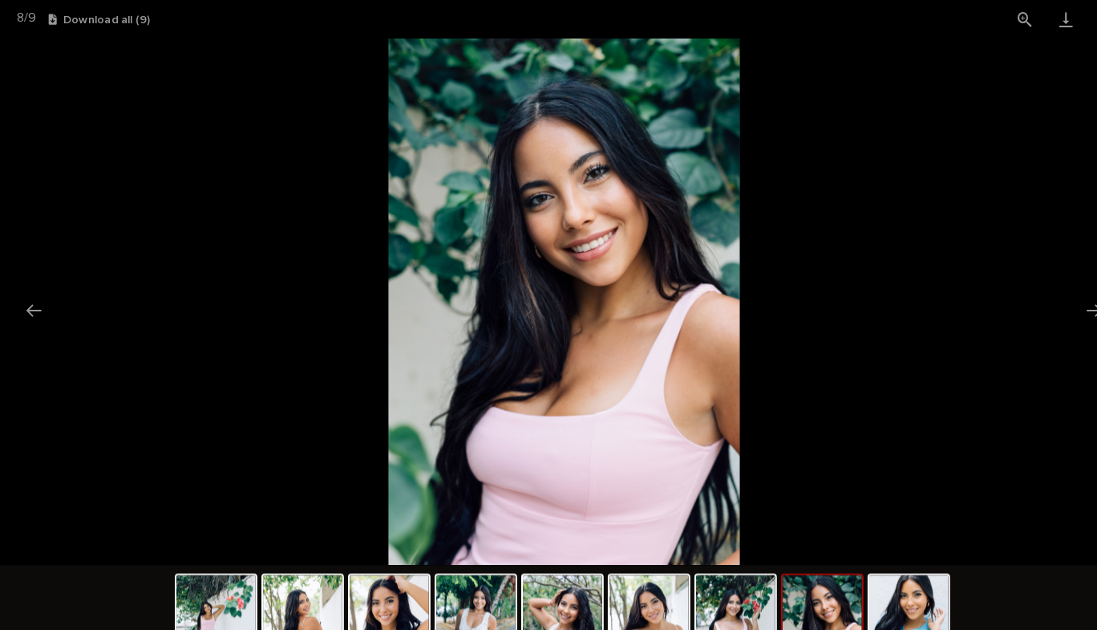
click at [1059, 298] on button "Next slide" at bounding box center [1064, 301] width 34 height 31
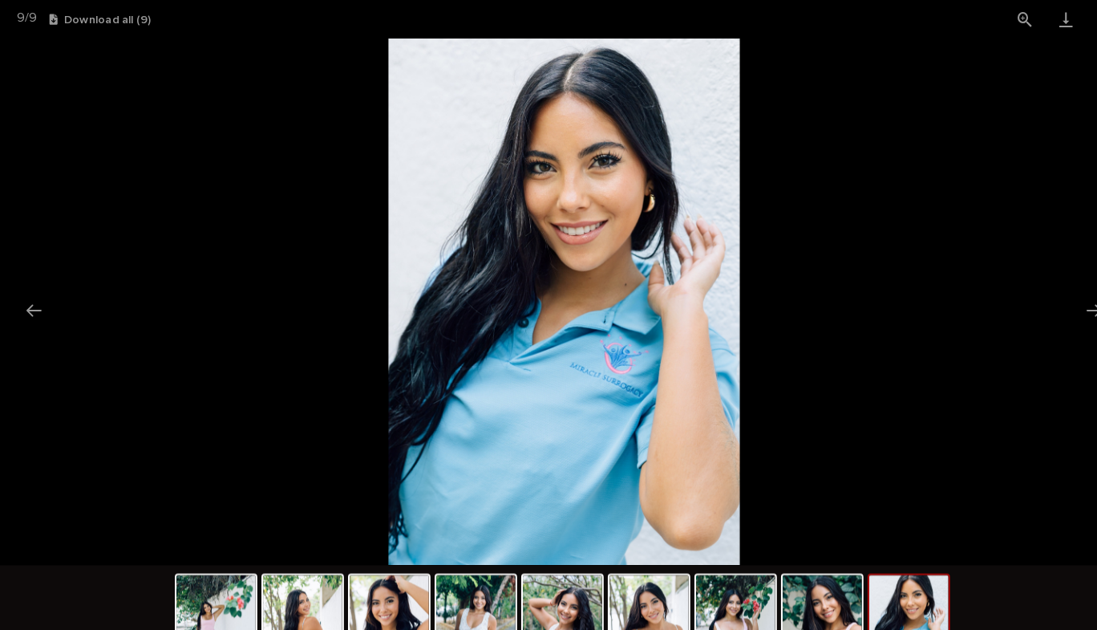
click at [1059, 298] on button "Next slide" at bounding box center [1064, 301] width 34 height 31
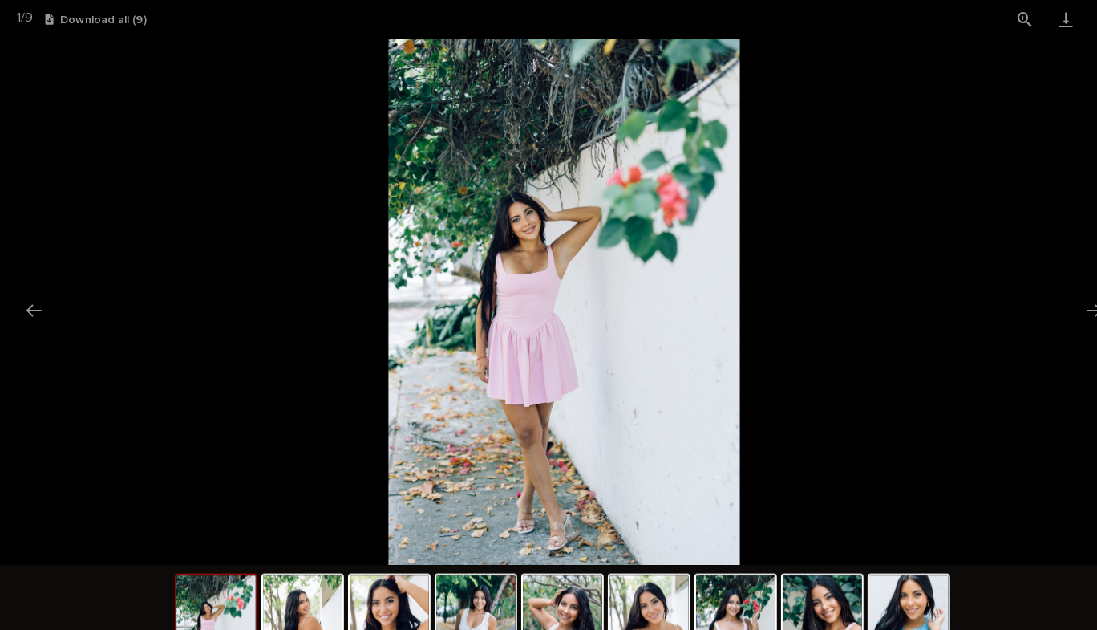
click at [1059, 298] on button "Next slide" at bounding box center [1064, 301] width 34 height 31
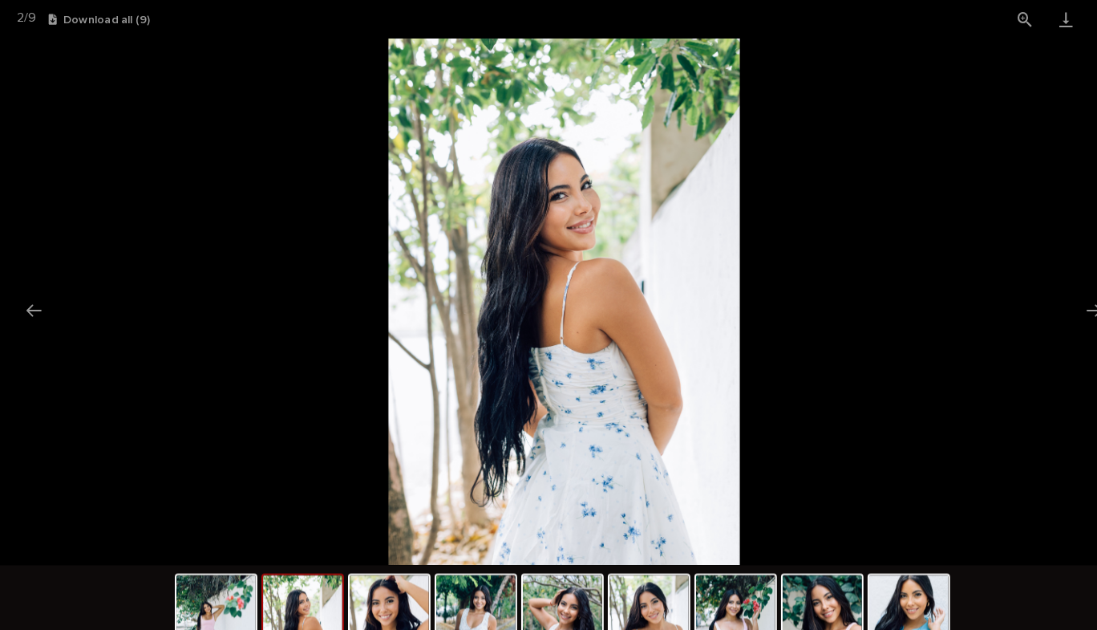
click at [1059, 298] on button "Next slide" at bounding box center [1064, 301] width 34 height 31
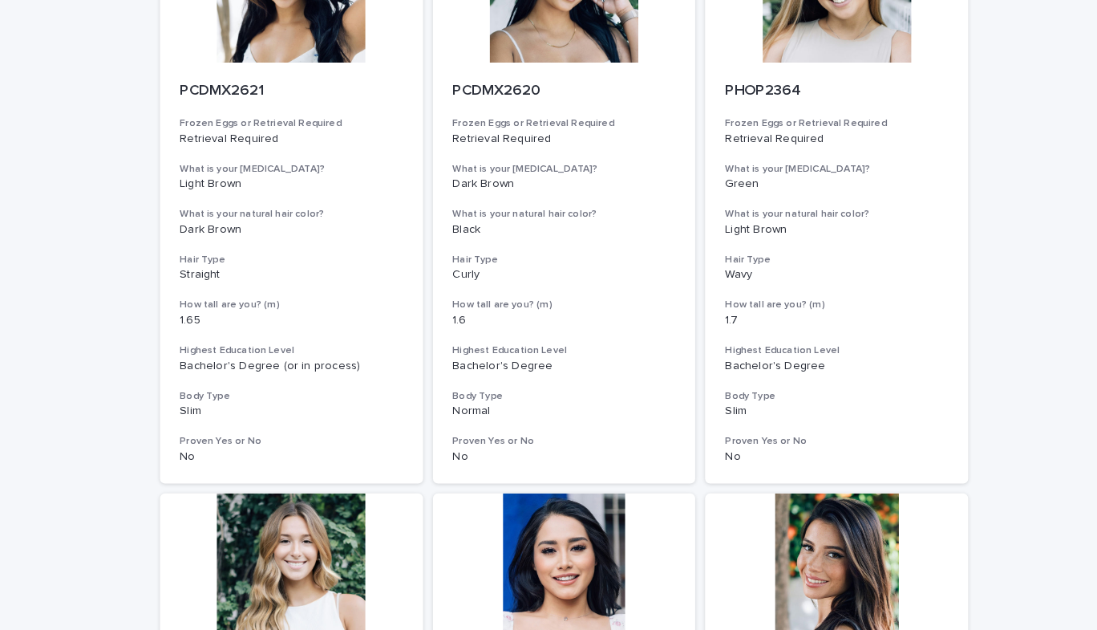
scroll to position [156, 0]
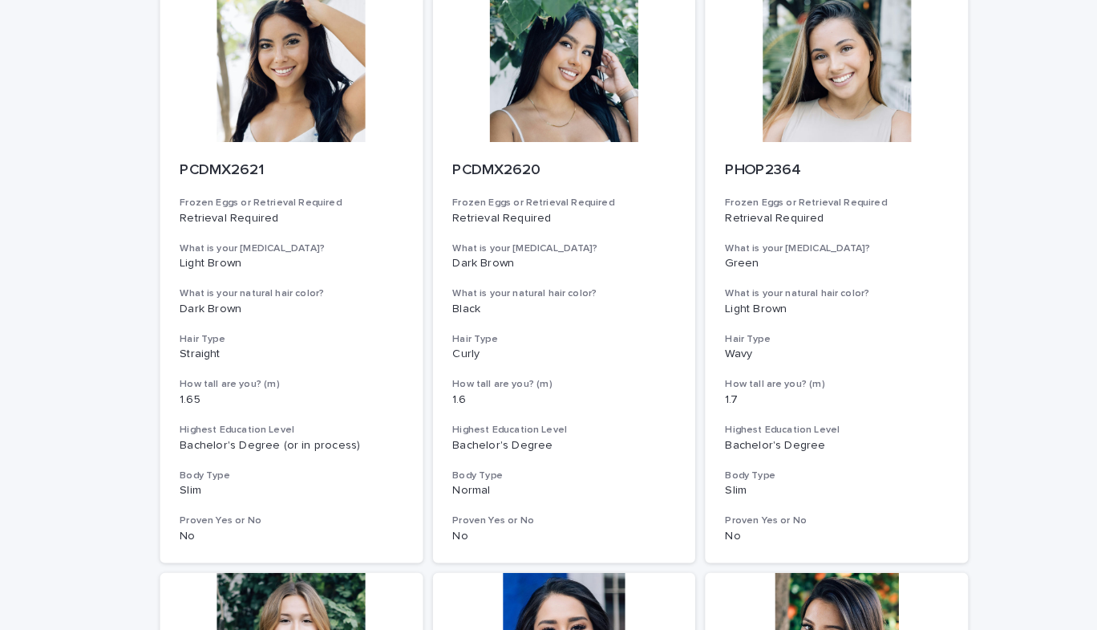
click at [837, 140] on div at bounding box center [814, 83] width 256 height 144
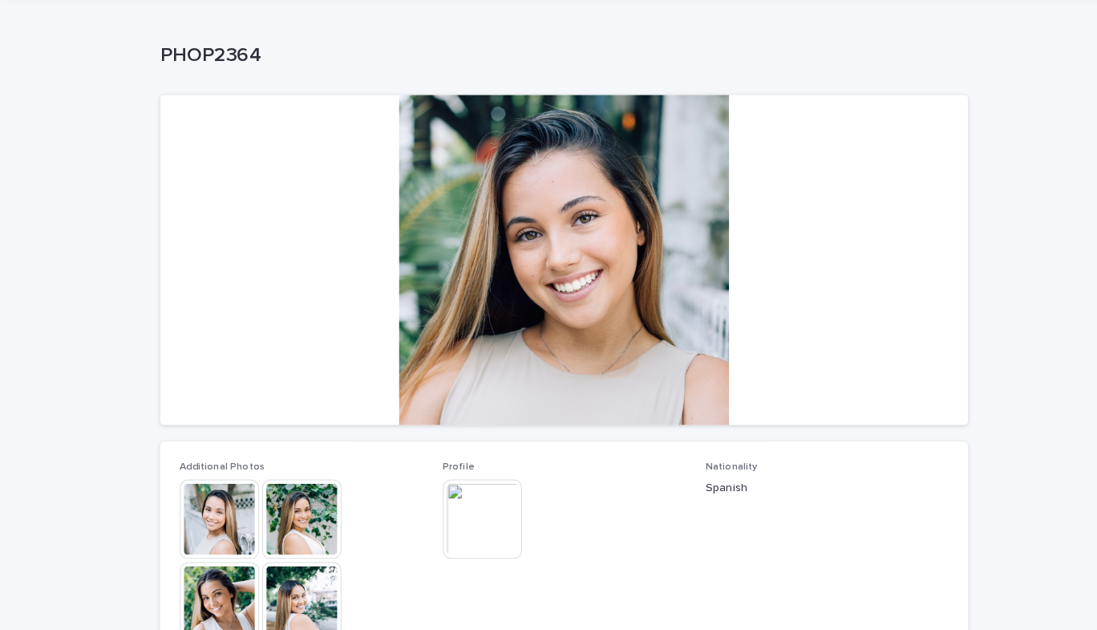
scroll to position [78, 0]
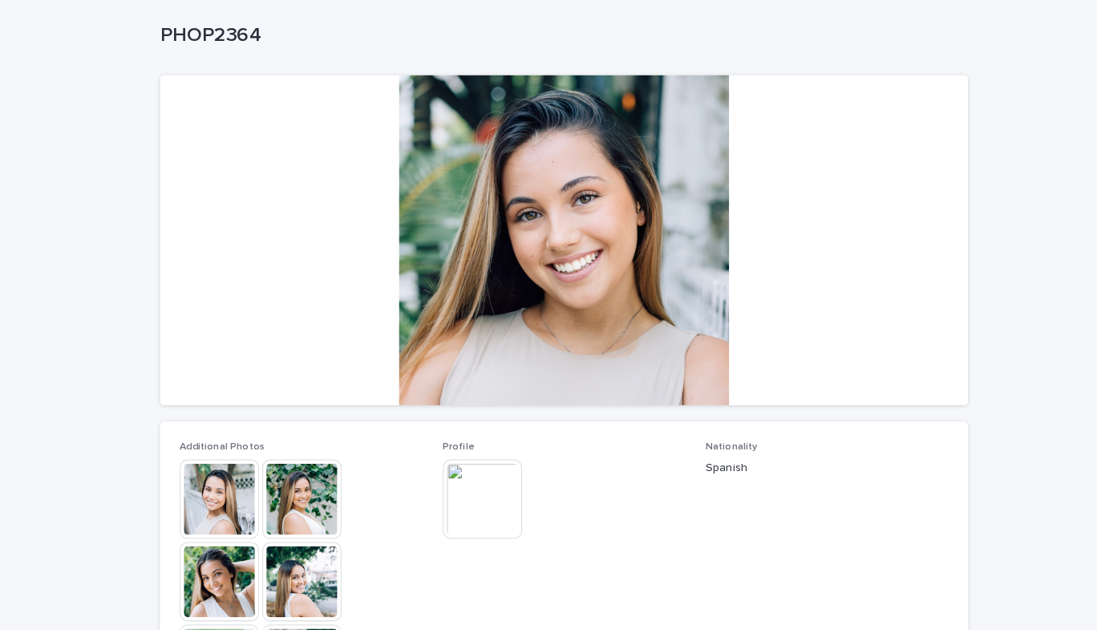
click at [278, 475] on img at bounding box center [293, 485] width 77 height 77
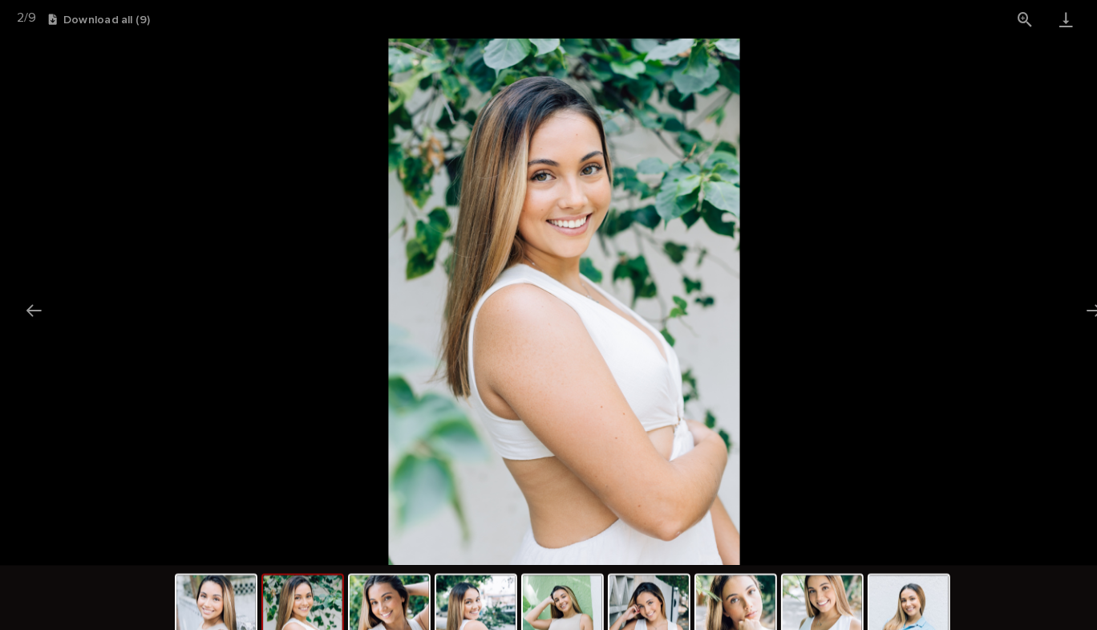
click at [1058, 298] on button "Next slide" at bounding box center [1064, 301] width 34 height 31
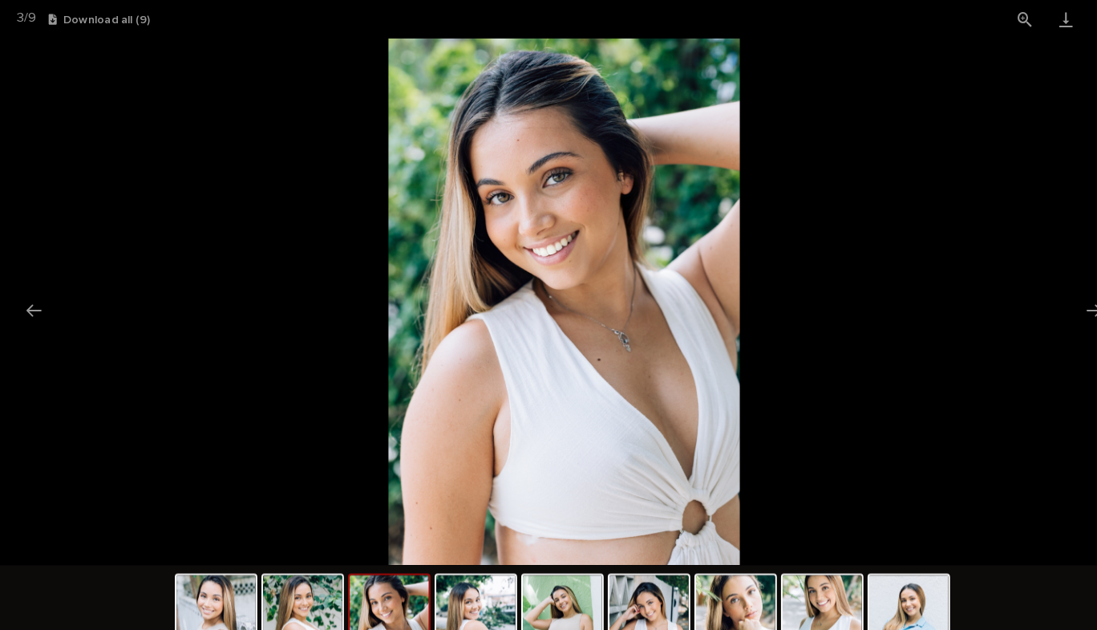
click at [1056, 298] on button "Next slide" at bounding box center [1064, 301] width 34 height 31
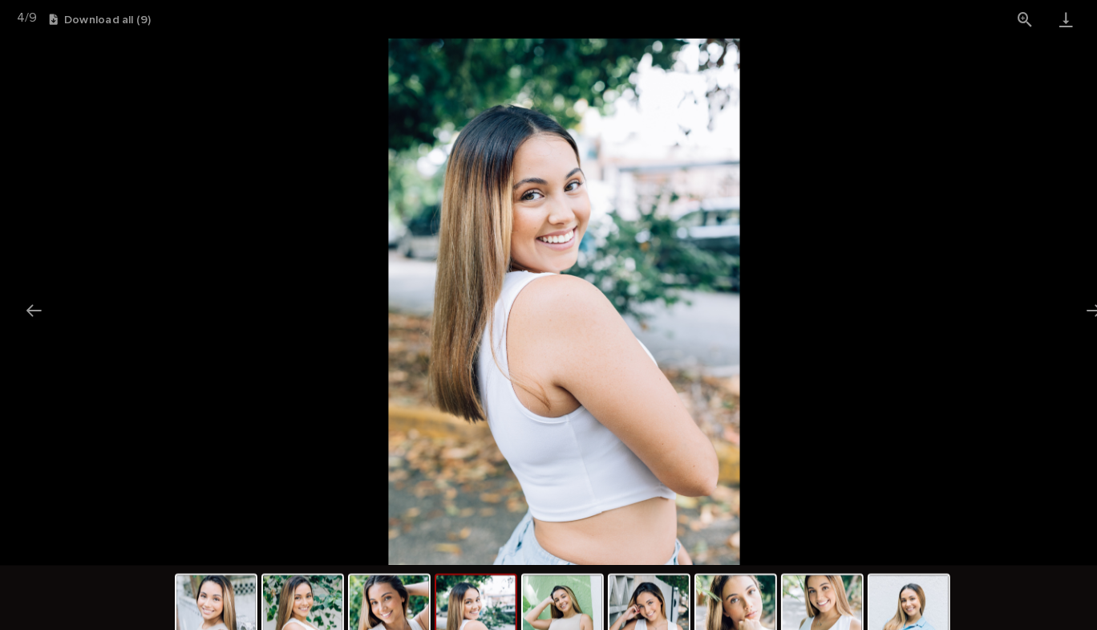
click at [1056, 298] on button "Next slide" at bounding box center [1064, 301] width 34 height 31
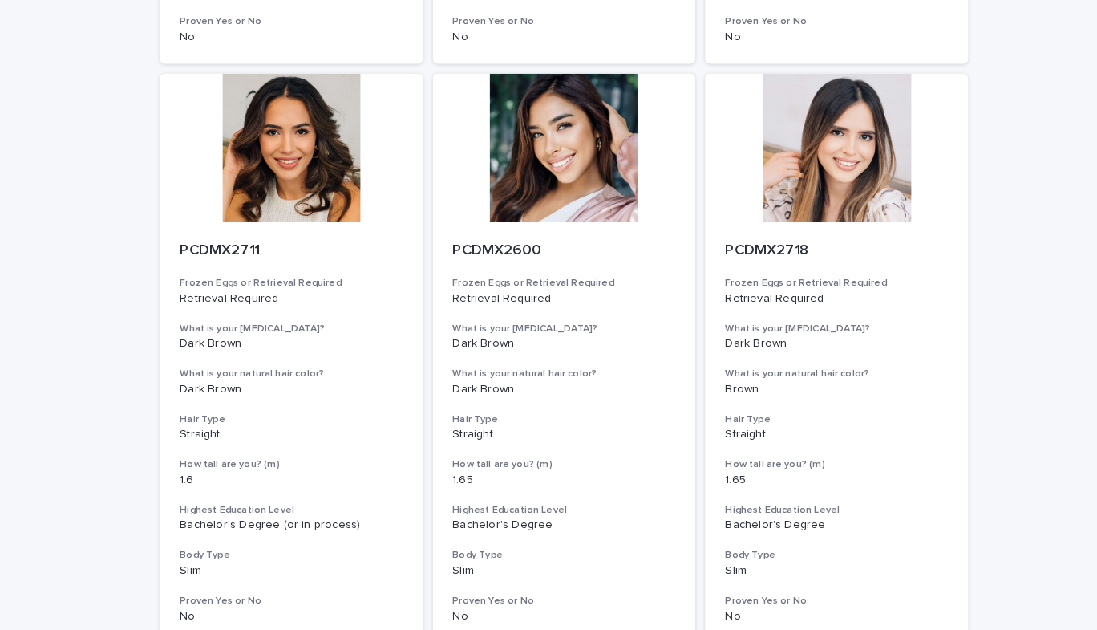
scroll to position [1170, 0]
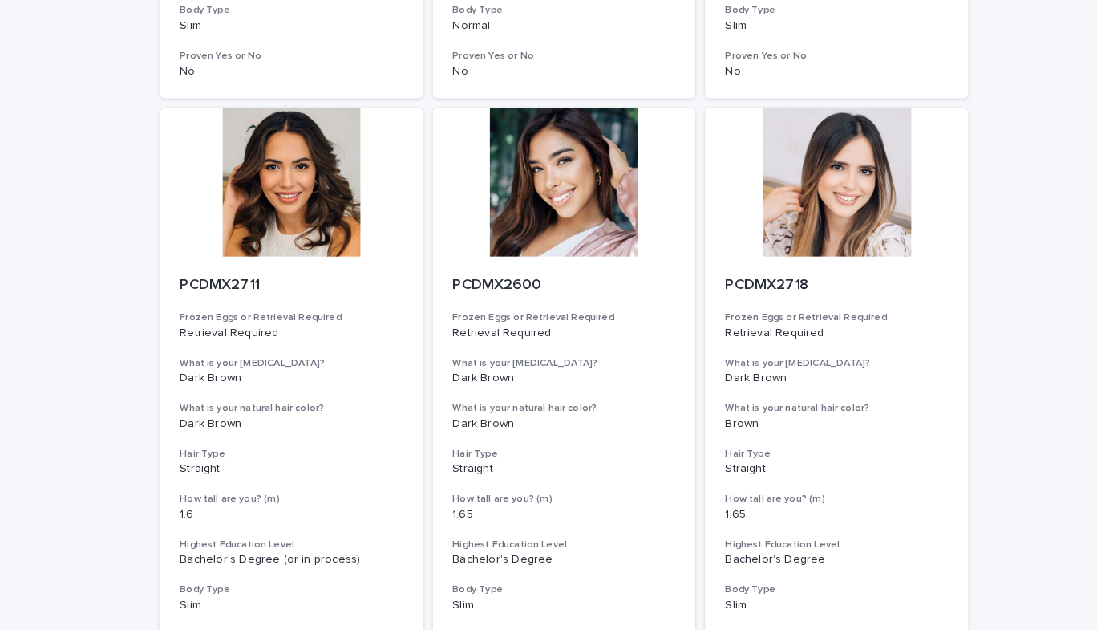
click at [254, 221] on div at bounding box center [284, 194] width 256 height 144
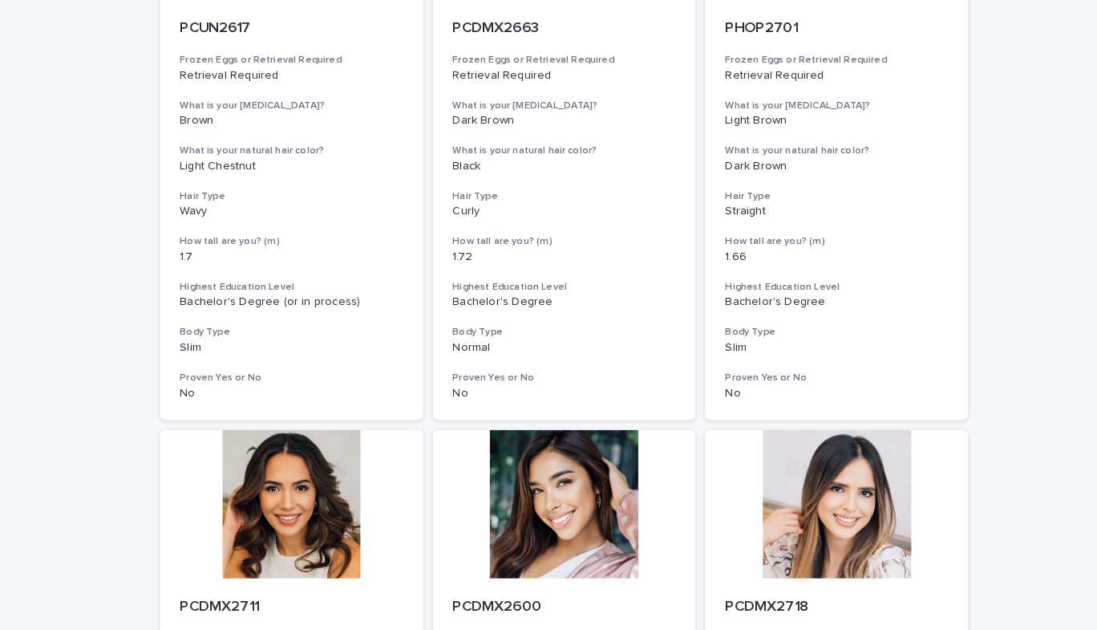
scroll to position [624, 0]
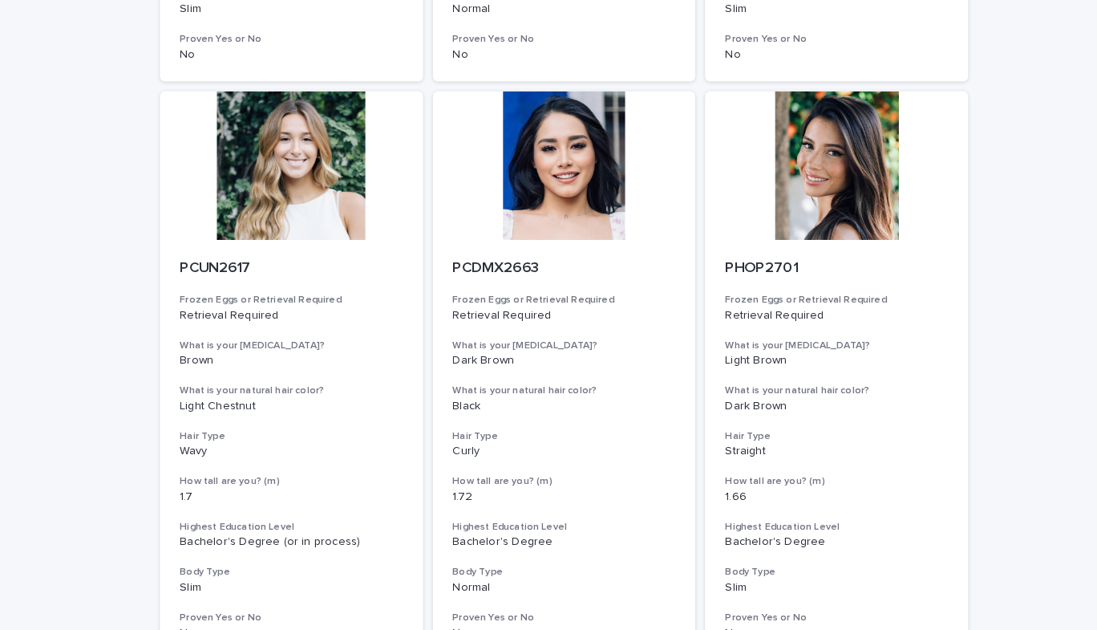
click at [780, 206] on div at bounding box center [814, 178] width 256 height 144
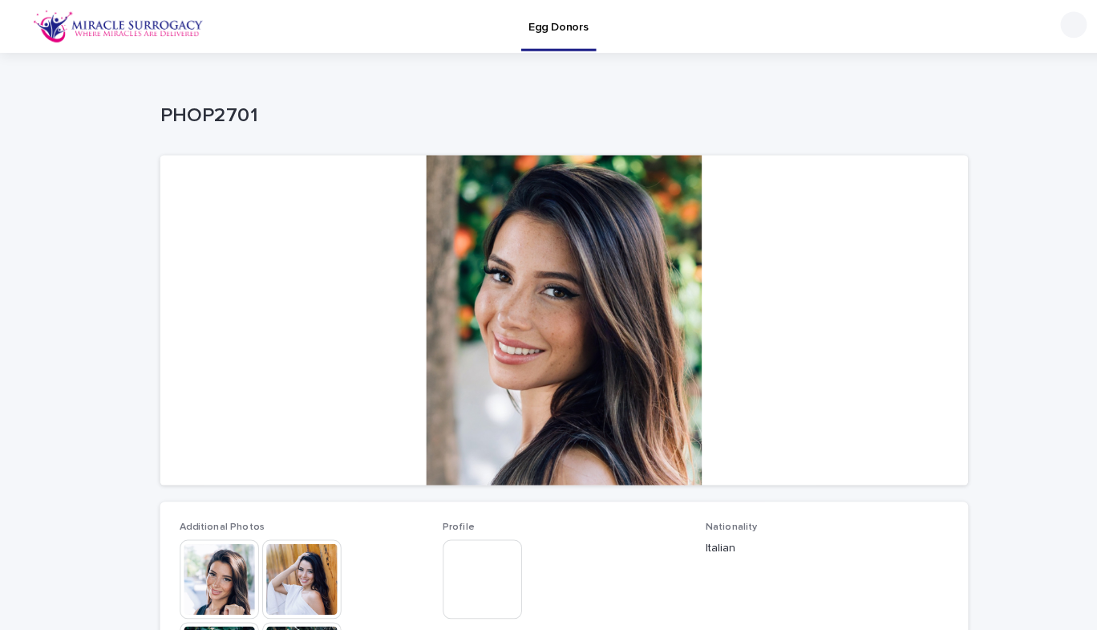
scroll to position [78, 0]
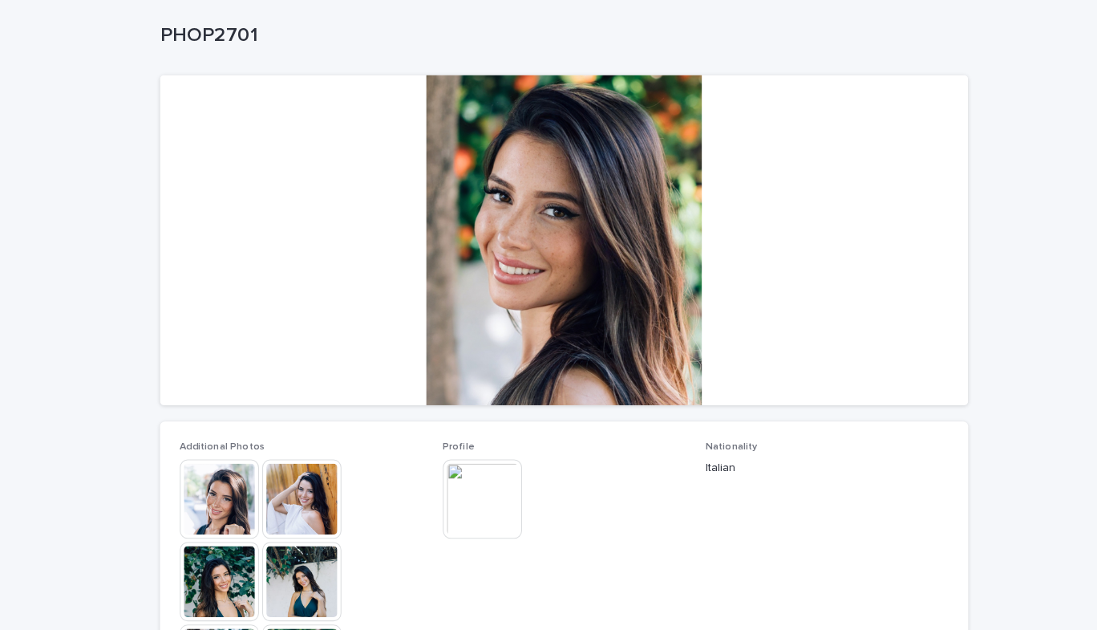
click at [281, 478] on img at bounding box center [293, 485] width 77 height 77
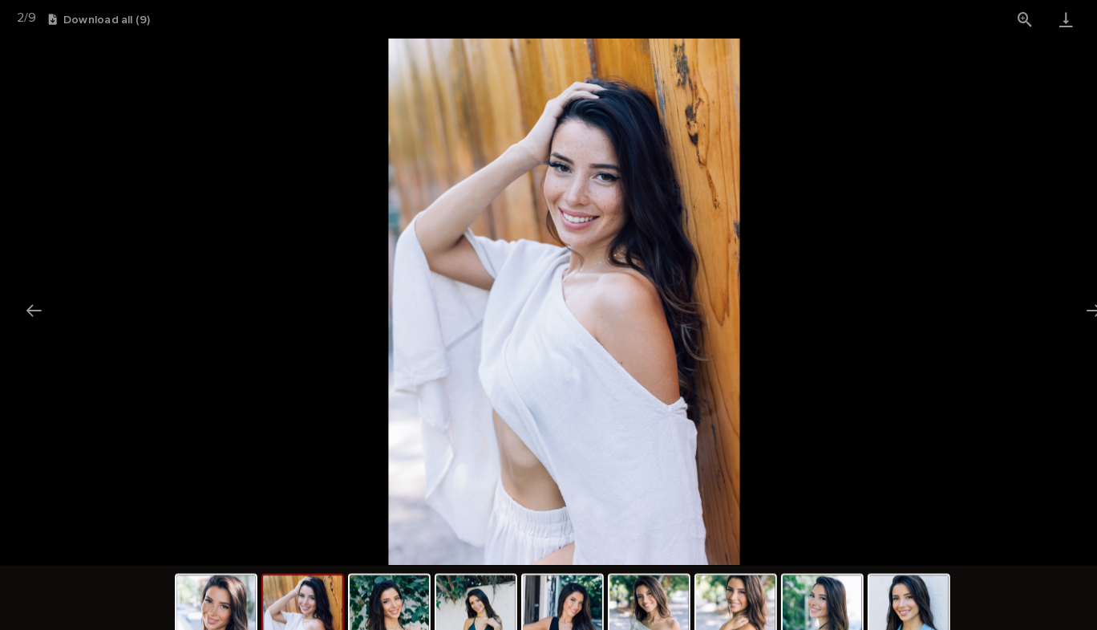
click at [1066, 298] on button "Next slide" at bounding box center [1064, 301] width 34 height 31
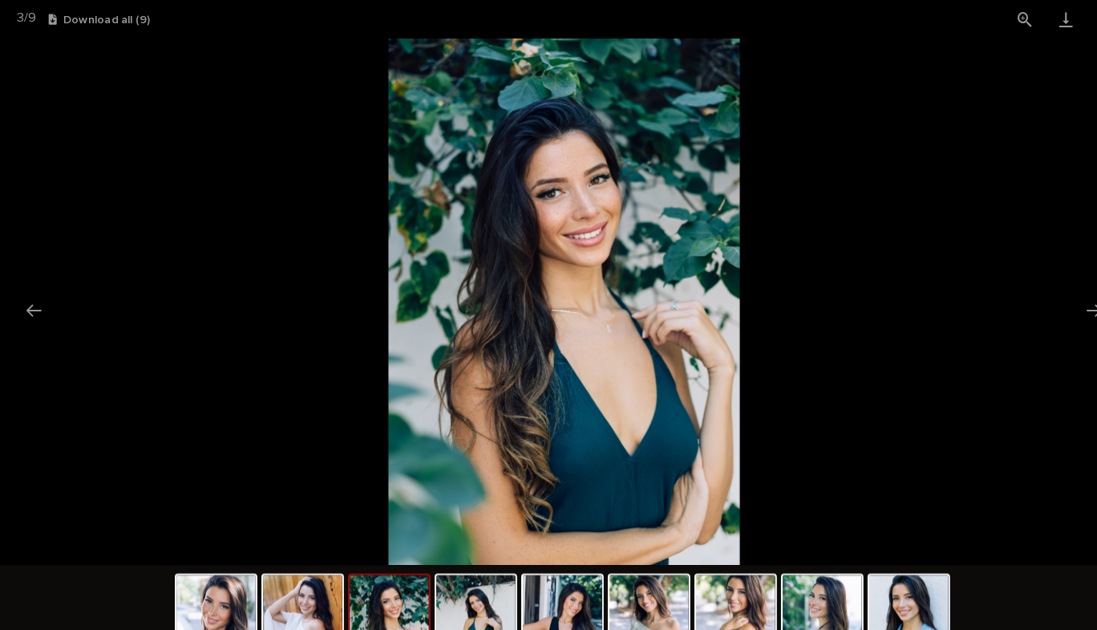
click at [1066, 298] on button "Next slide" at bounding box center [1064, 301] width 34 height 31
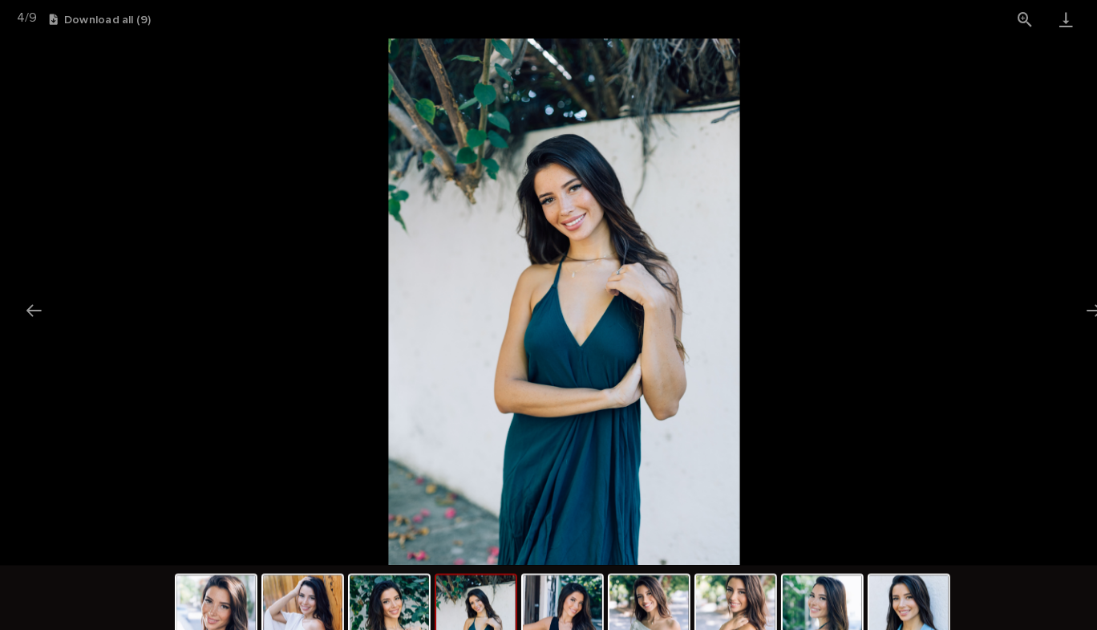
click at [1066, 298] on button "Next slide" at bounding box center [1064, 301] width 34 height 31
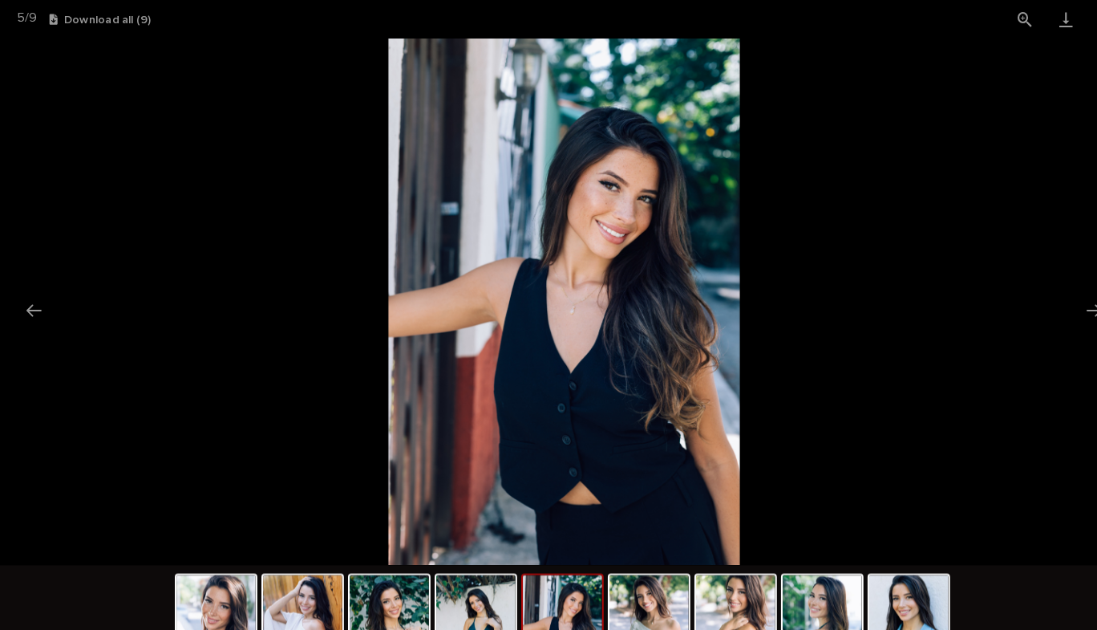
click at [1066, 298] on button "Next slide" at bounding box center [1064, 301] width 34 height 31
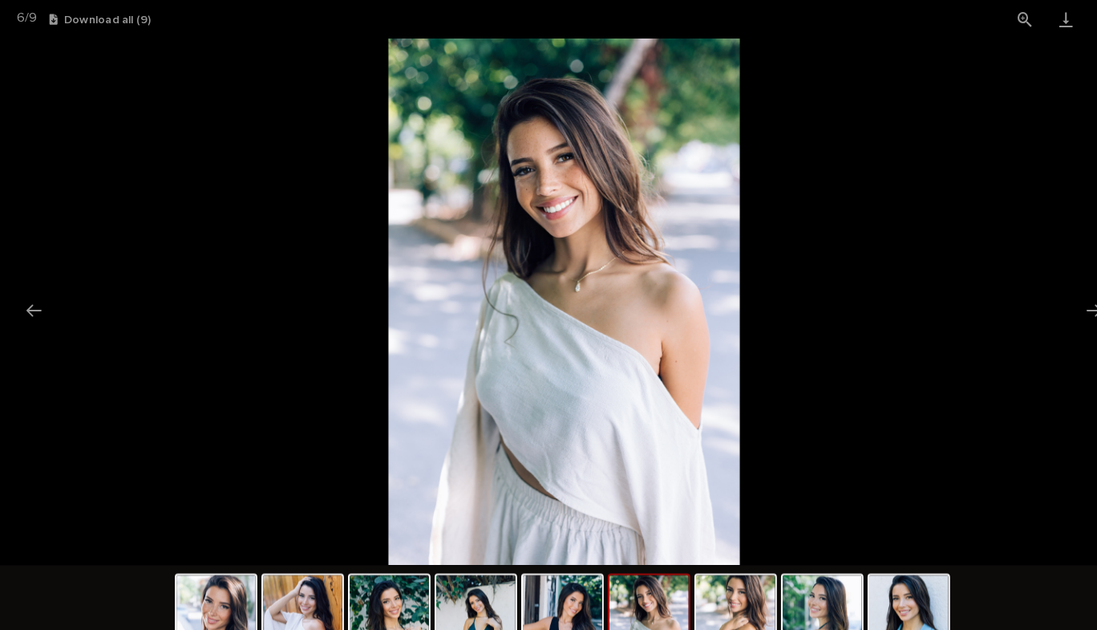
click at [1066, 298] on button "Next slide" at bounding box center [1064, 301] width 34 height 31
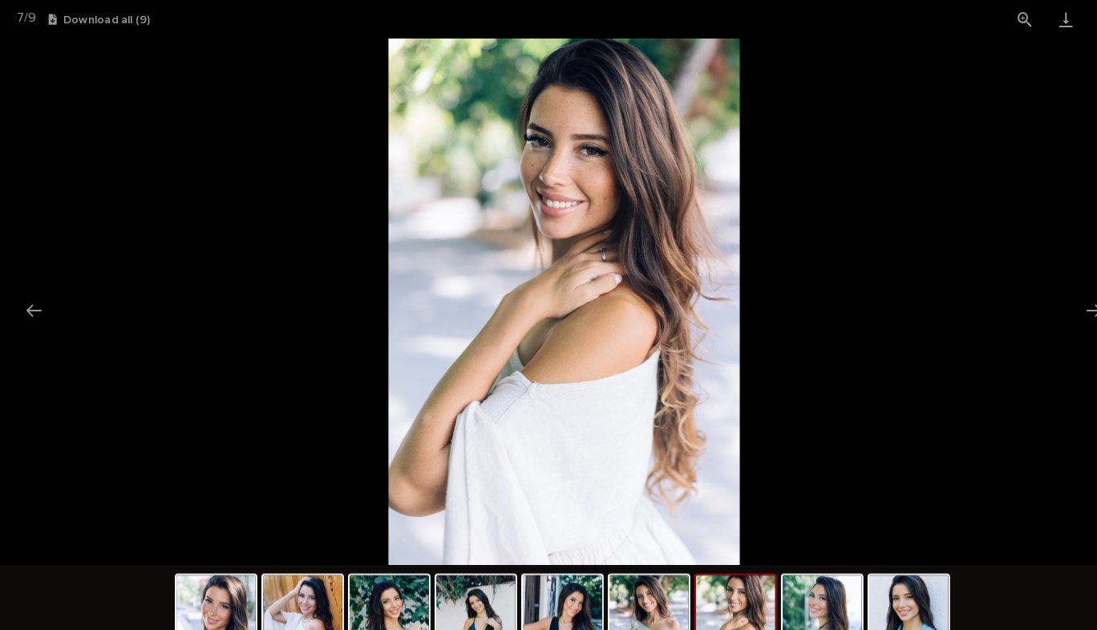
click at [1066, 298] on button "Next slide" at bounding box center [1064, 301] width 34 height 31
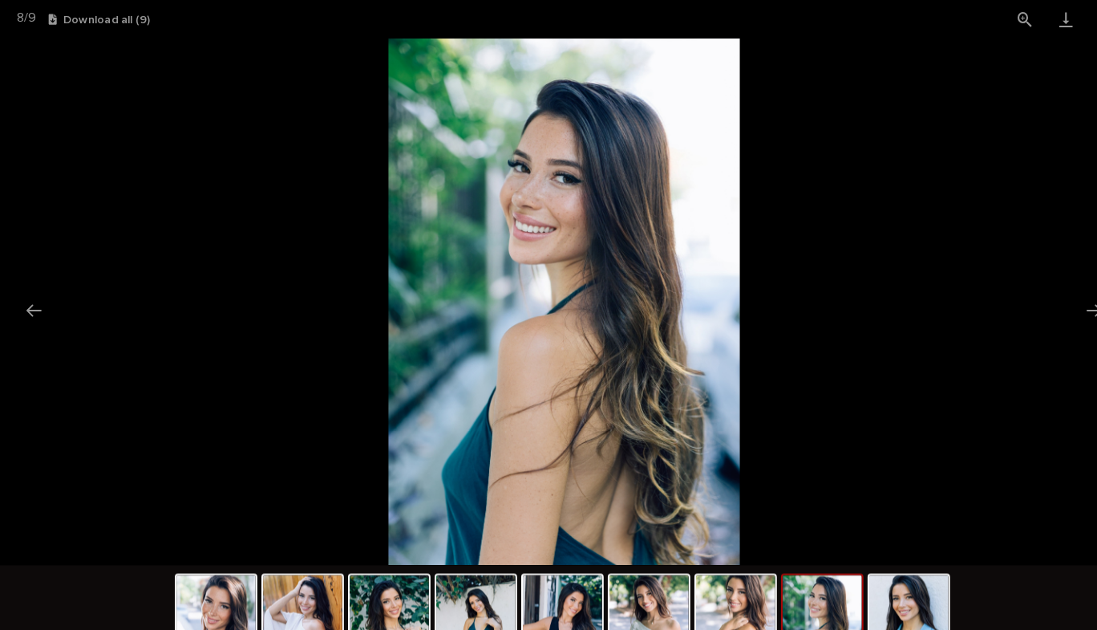
click at [1066, 298] on button "Next slide" at bounding box center [1064, 301] width 34 height 31
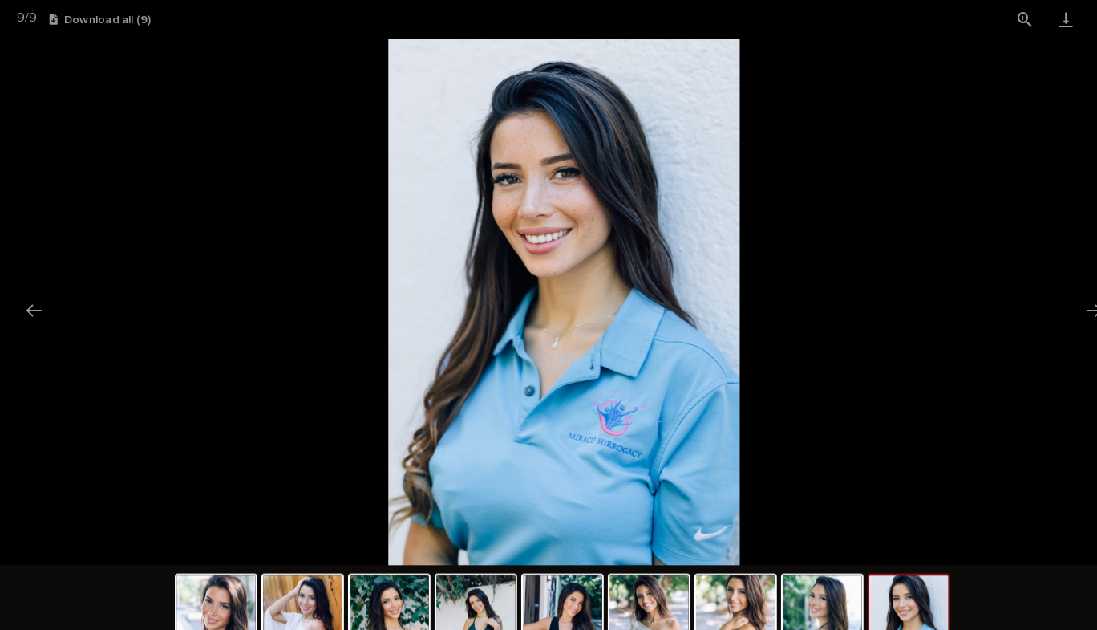
click at [1066, 298] on button "Next slide" at bounding box center [1064, 301] width 34 height 31
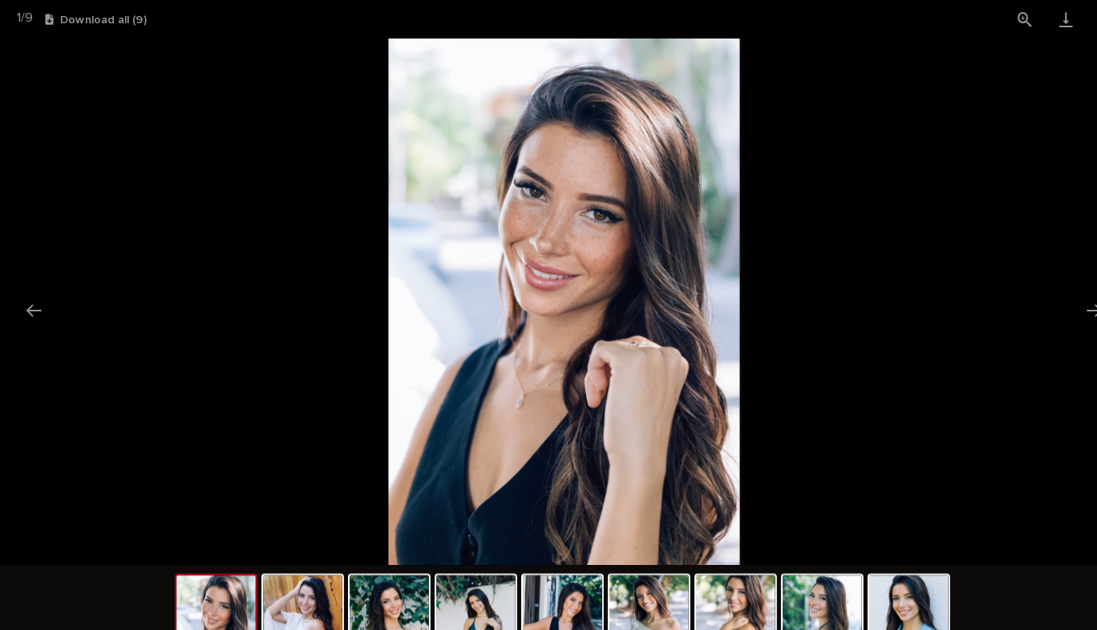
click at [1061, 299] on button "Next slide" at bounding box center [1064, 301] width 34 height 31
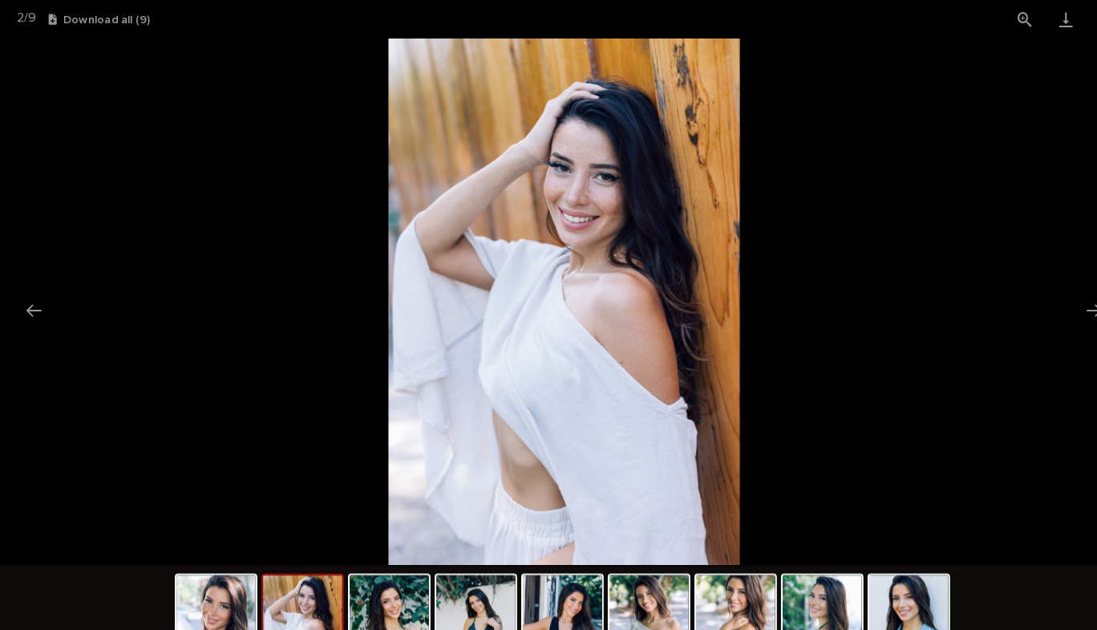
click at [1061, 299] on button "Next slide" at bounding box center [1064, 301] width 34 height 31
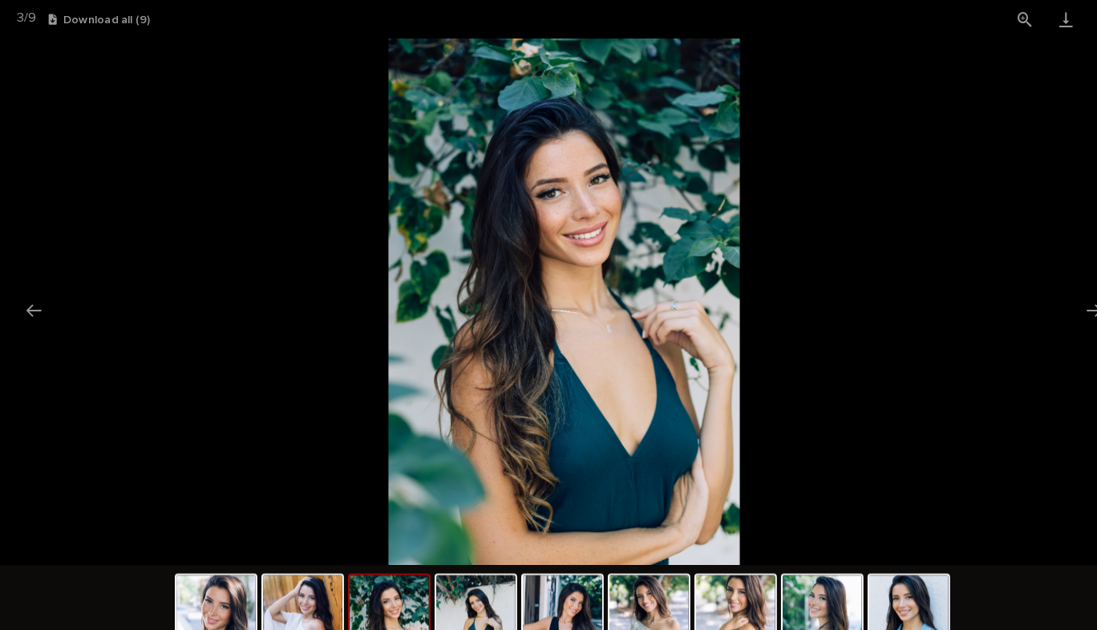
click at [1061, 299] on button "Next slide" at bounding box center [1064, 301] width 34 height 31
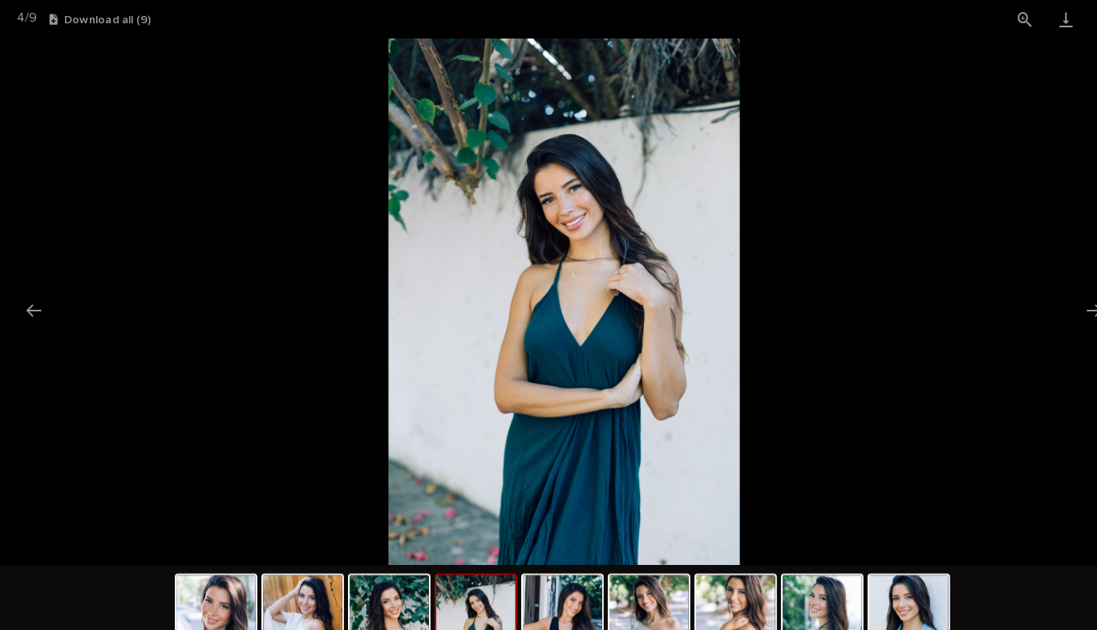
click at [1061, 299] on button "Next slide" at bounding box center [1064, 301] width 34 height 31
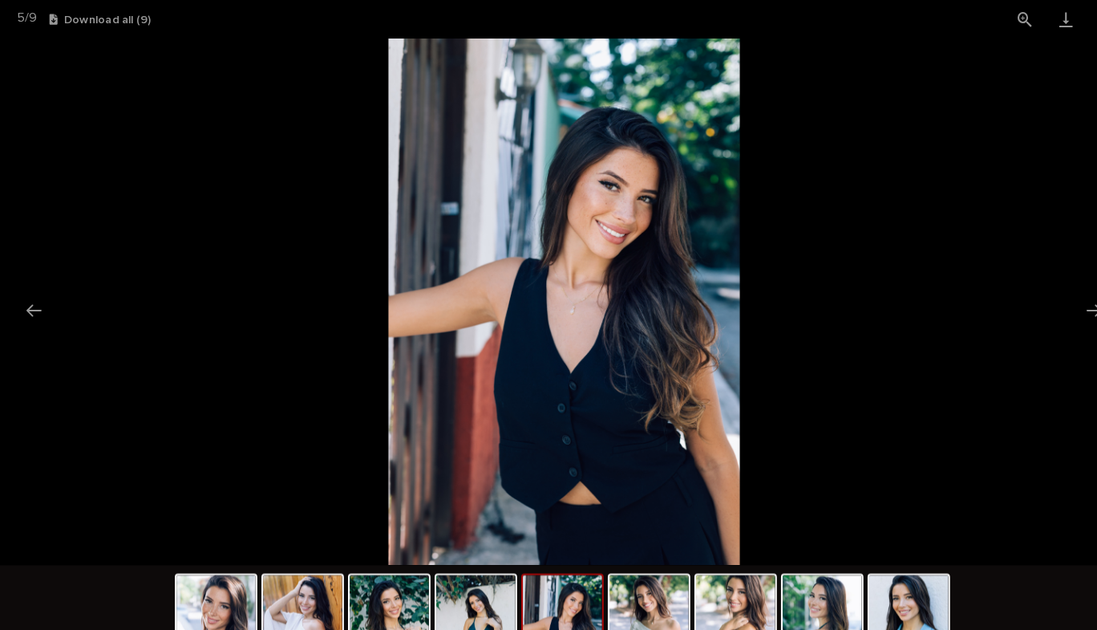
click at [1061, 299] on button "Next slide" at bounding box center [1064, 301] width 34 height 31
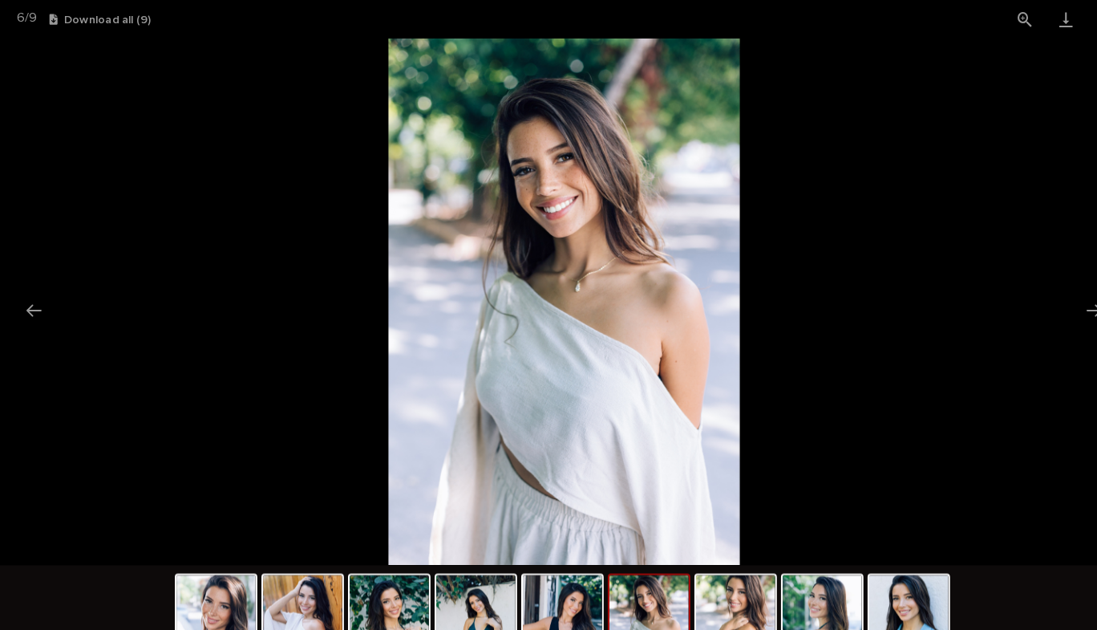
click at [1061, 299] on button "Next slide" at bounding box center [1064, 301] width 34 height 31
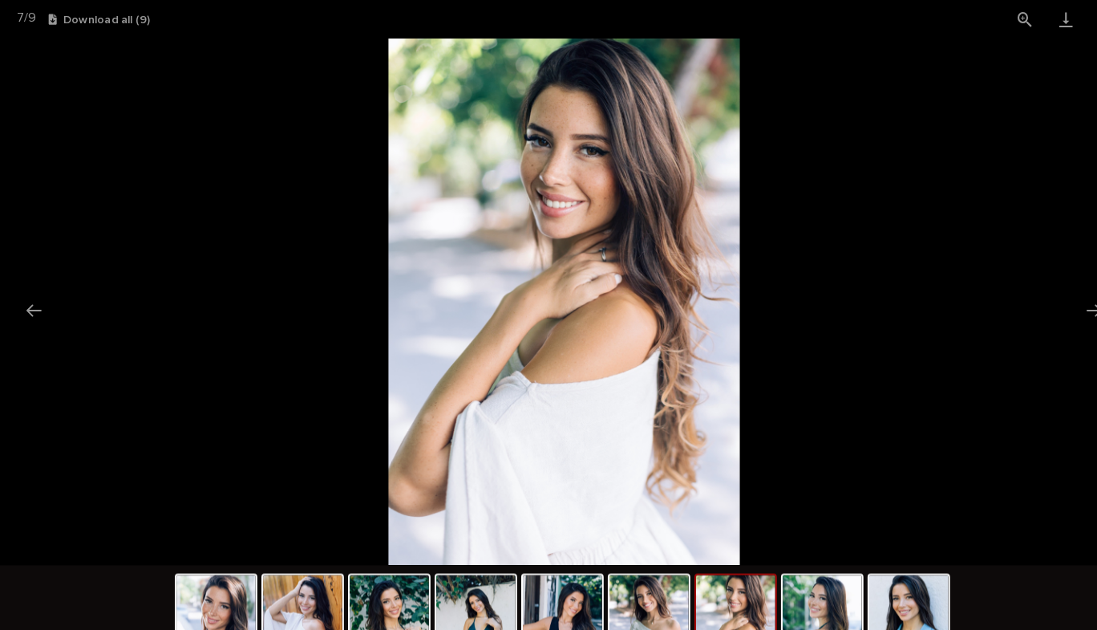
click at [1061, 299] on button "Next slide" at bounding box center [1064, 301] width 34 height 31
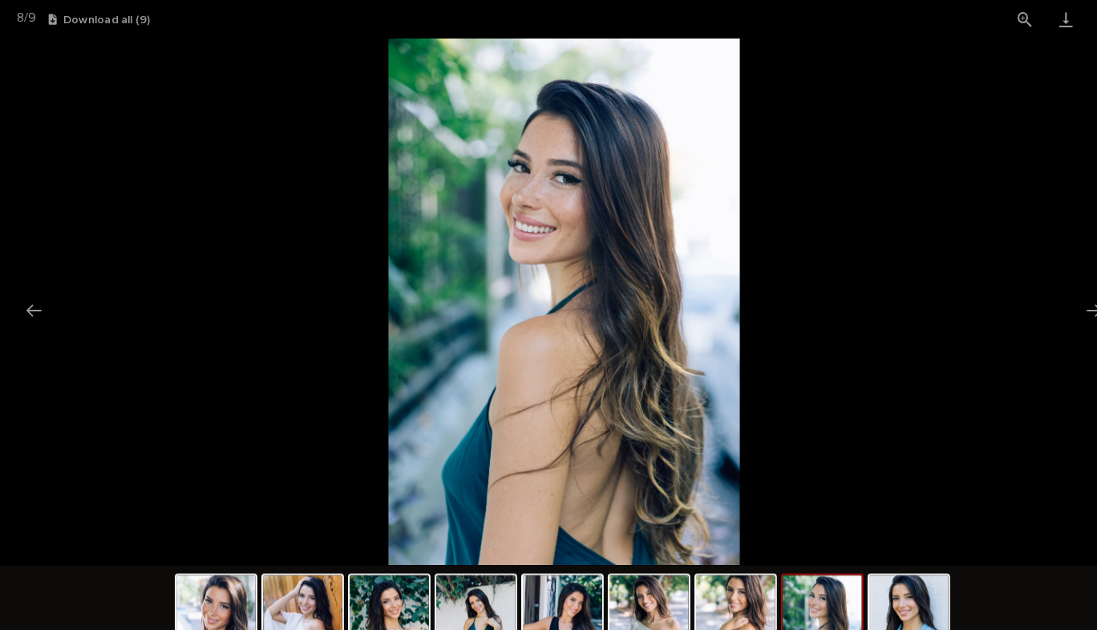
click at [1061, 299] on button "Next slide" at bounding box center [1064, 301] width 34 height 31
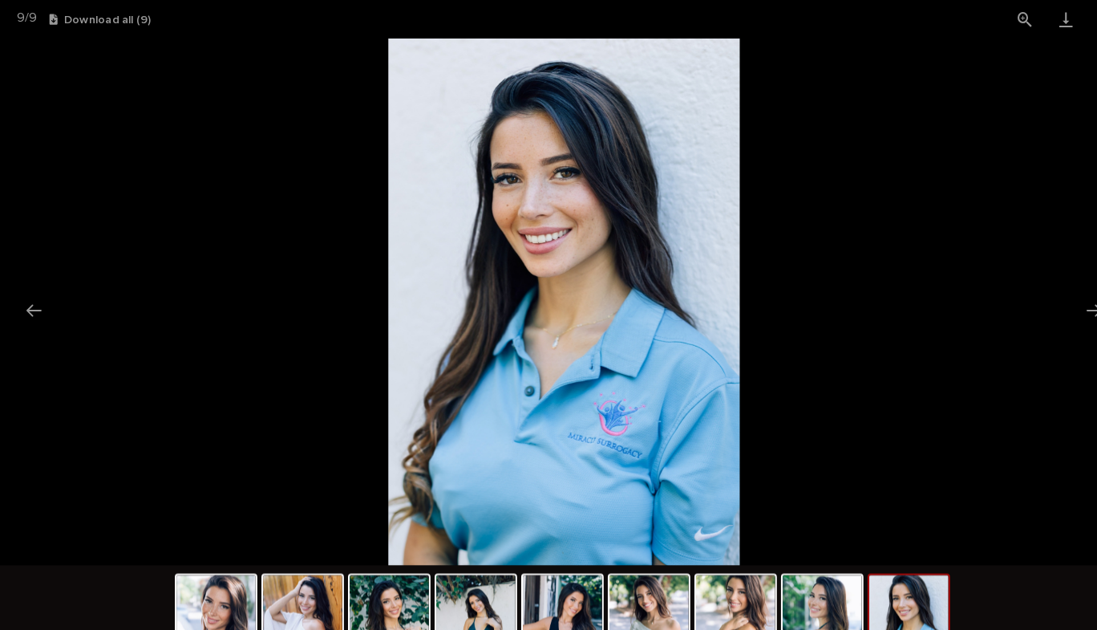
click at [1061, 299] on button "Next slide" at bounding box center [1064, 301] width 34 height 31
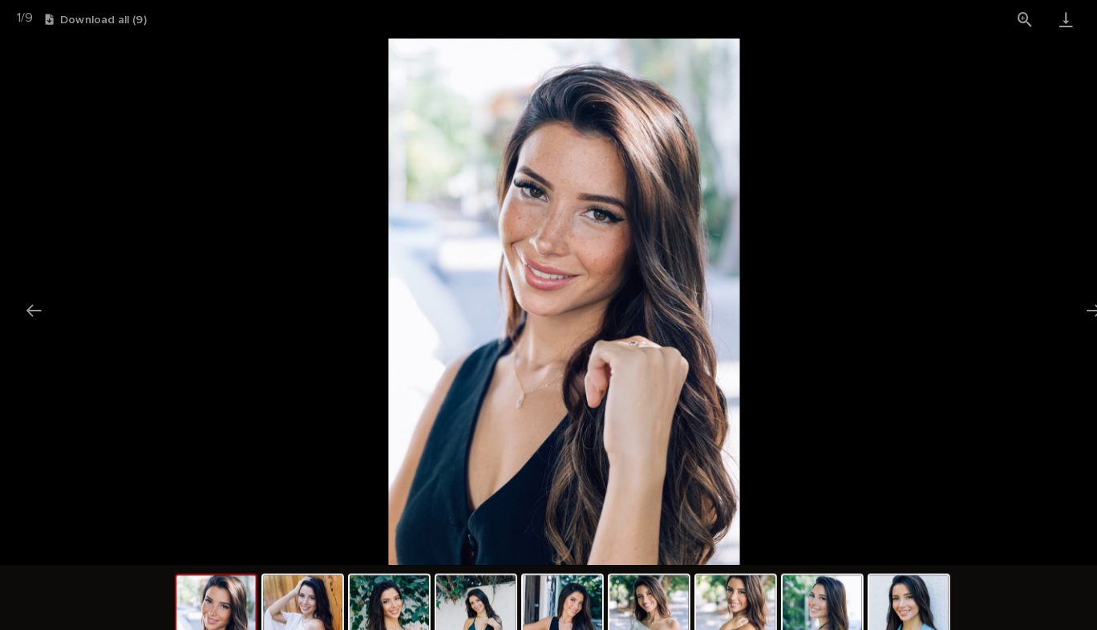
click at [1061, 299] on button "Next slide" at bounding box center [1064, 301] width 34 height 31
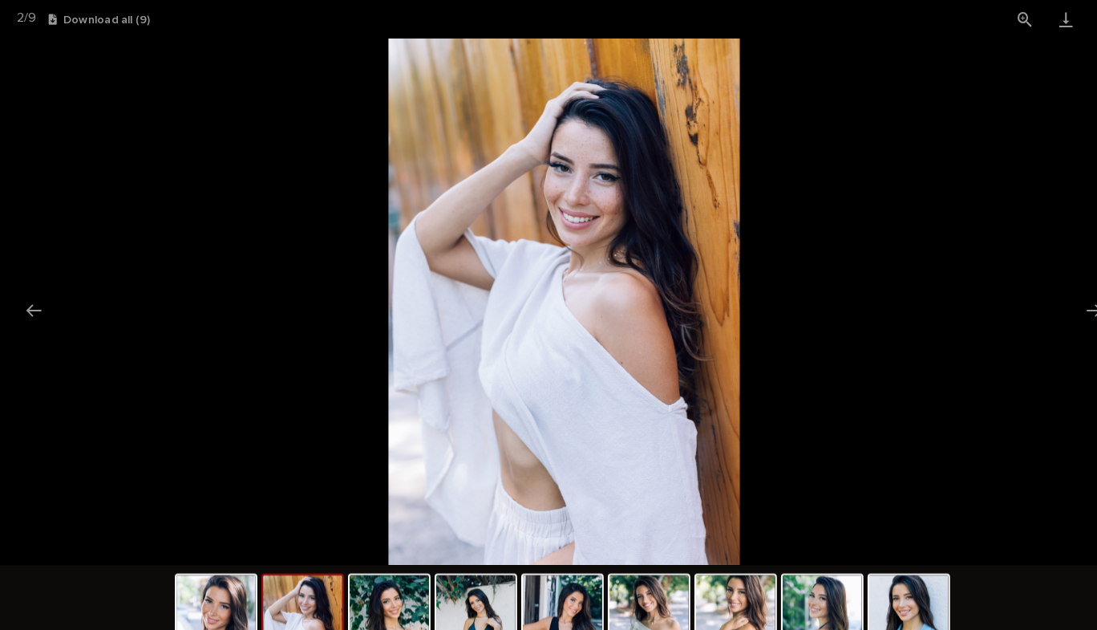
click at [1063, 302] on button "Next slide" at bounding box center [1064, 301] width 34 height 31
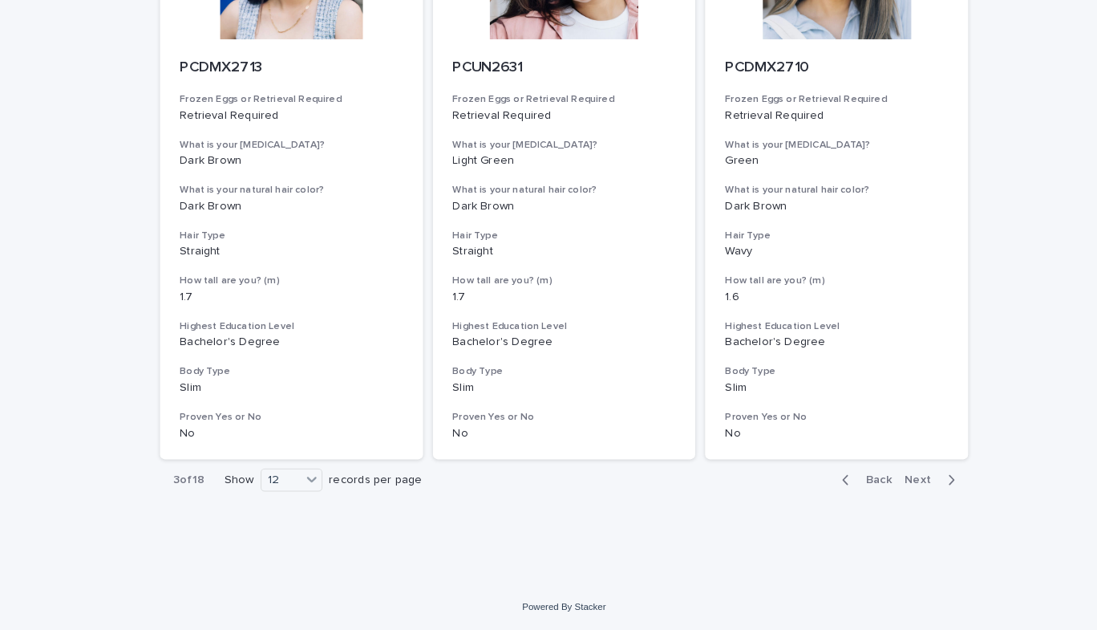
scroll to position [1945, 0]
click at [900, 480] on span "Next" at bounding box center [897, 483] width 35 height 11
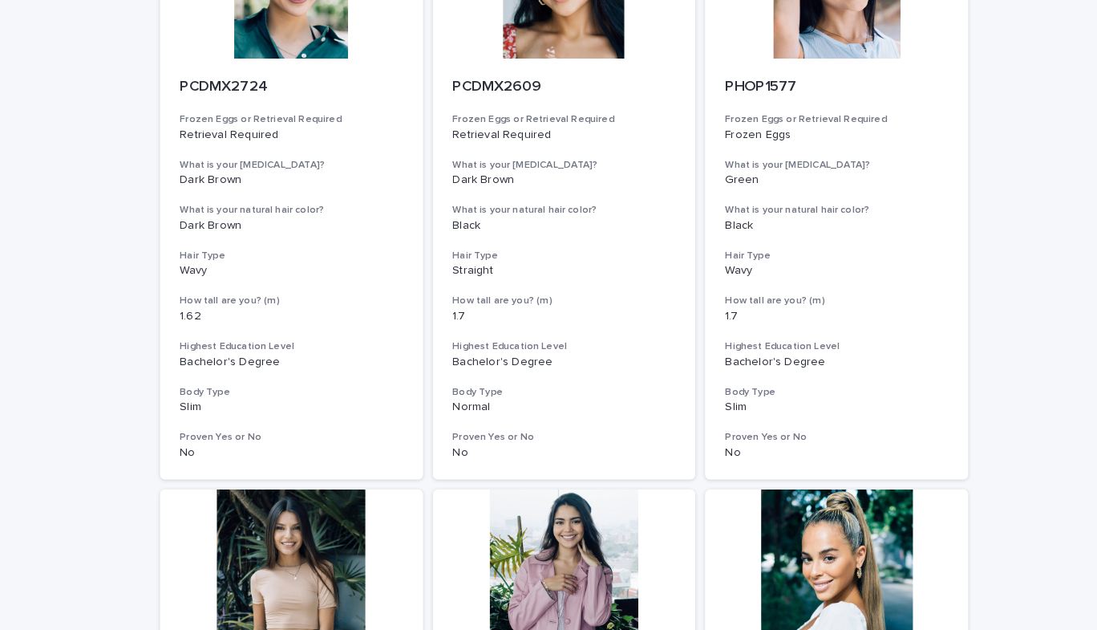
scroll to position [229, 0]
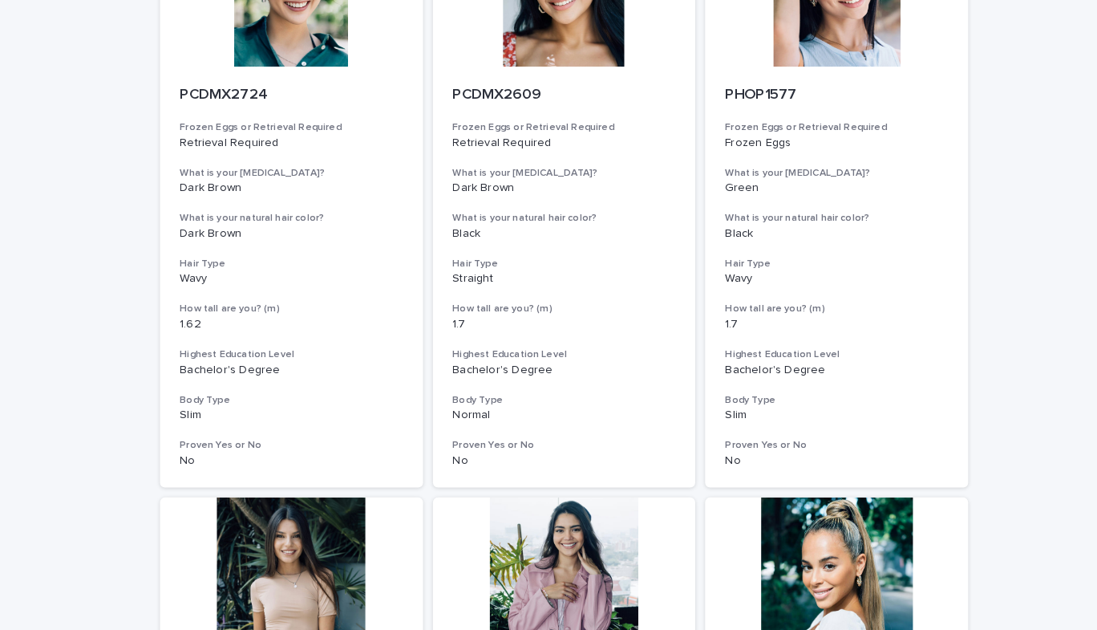
click at [545, 551] on div at bounding box center [549, 572] width 256 height 144
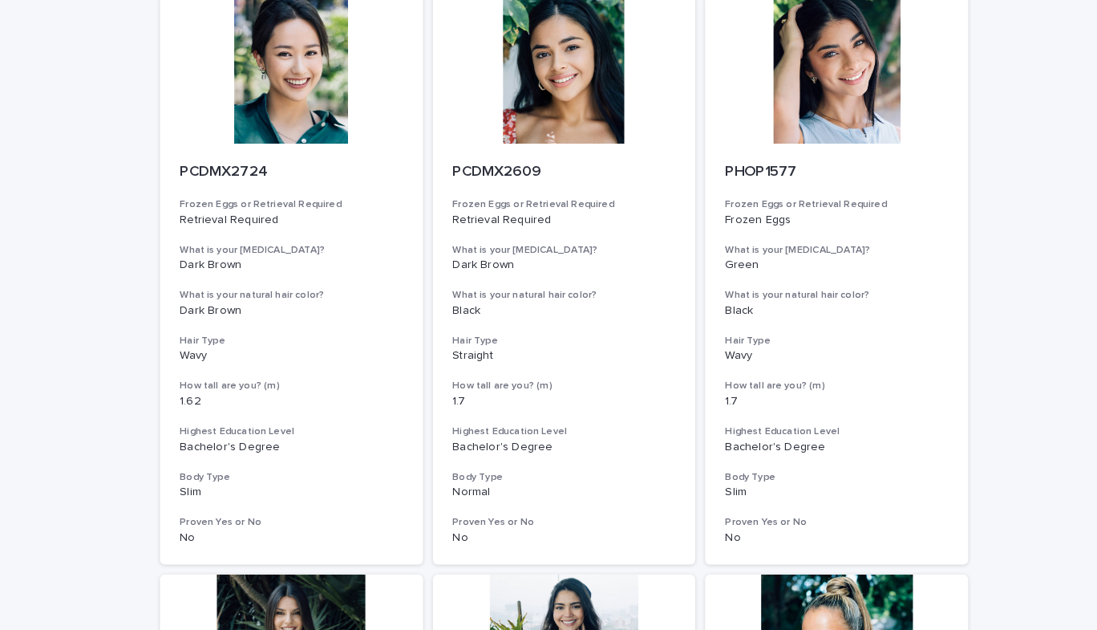
scroll to position [156, 0]
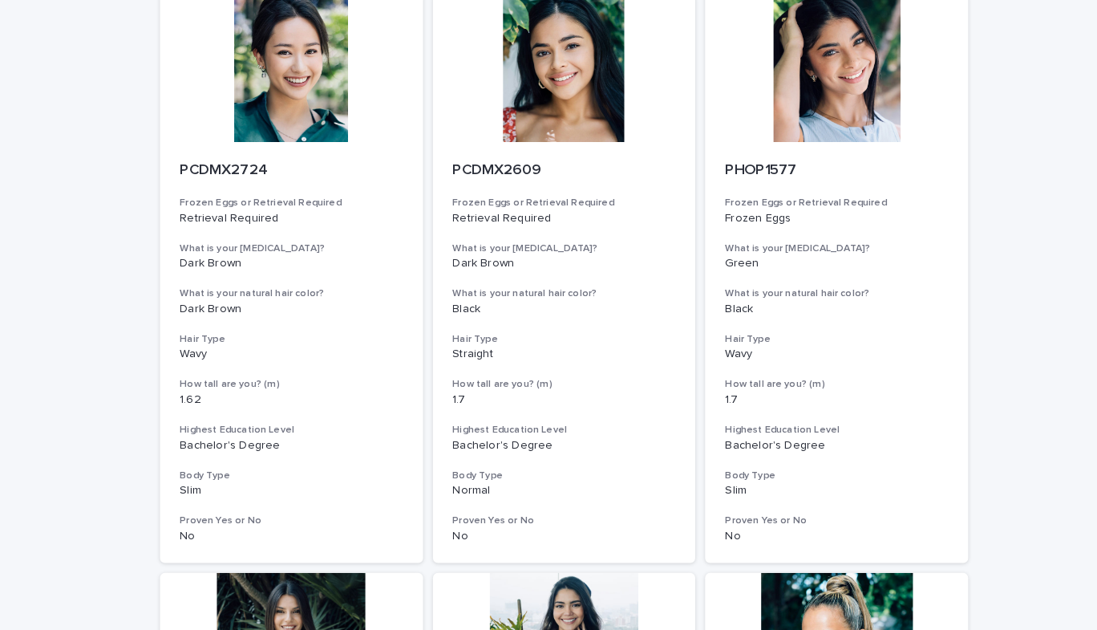
click at [824, 108] on div at bounding box center [814, 83] width 256 height 144
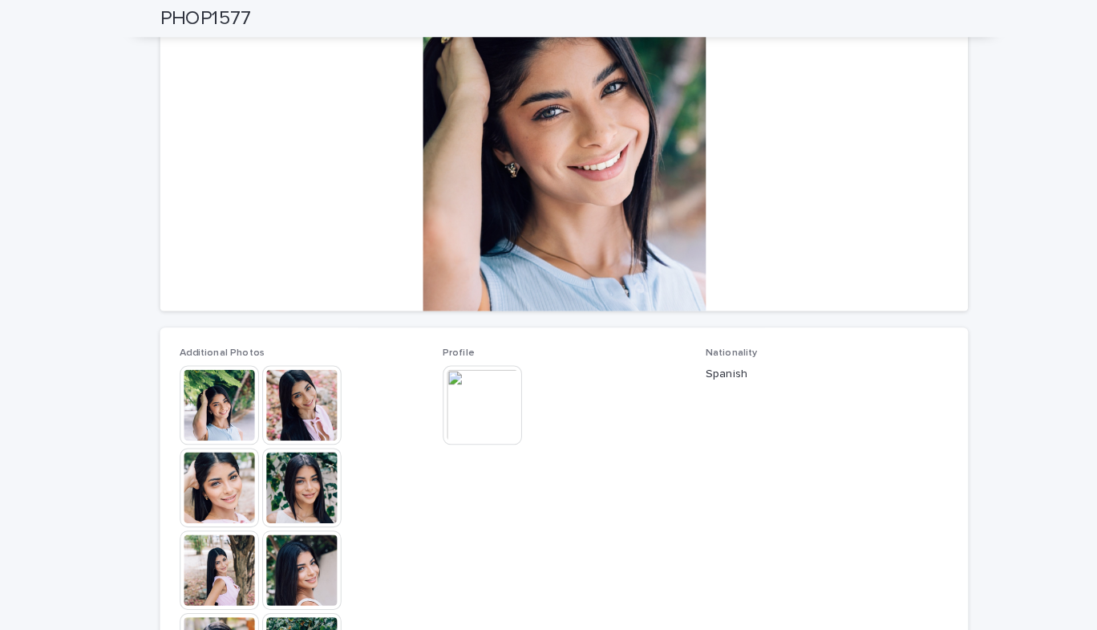
scroll to position [156, 0]
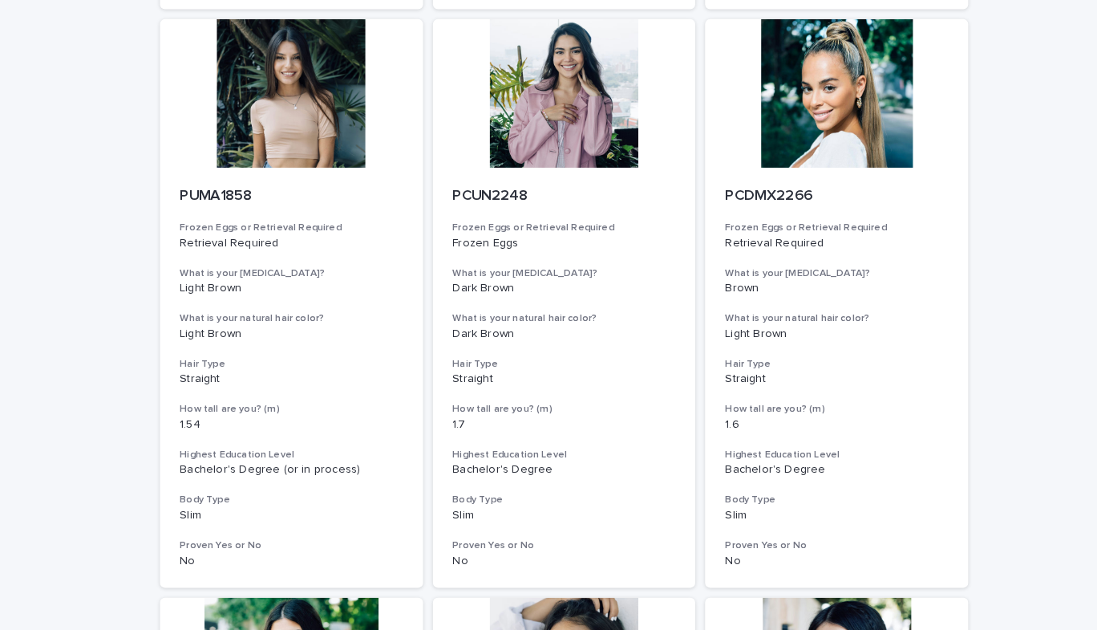
scroll to position [702, 0]
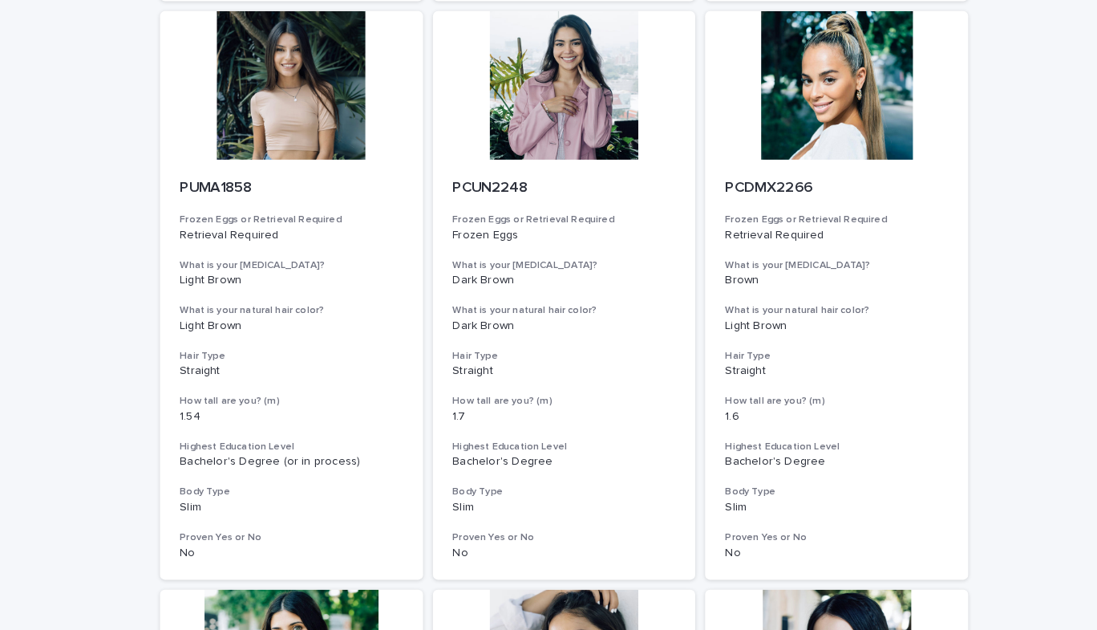
click at [561, 148] on div at bounding box center [549, 100] width 256 height 144
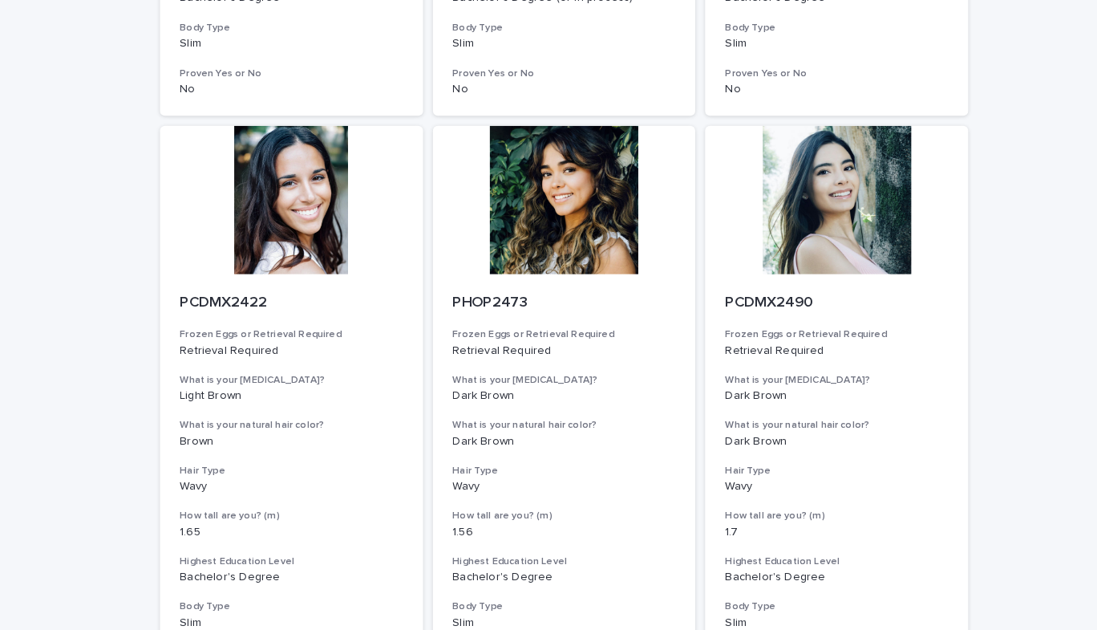
scroll to position [1945, 0]
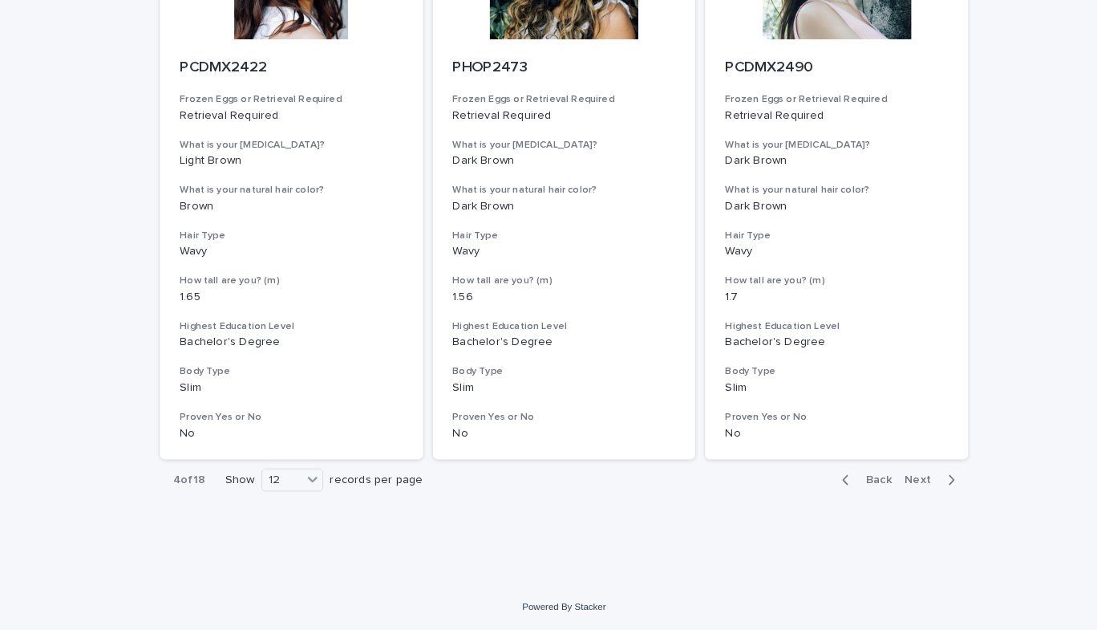
click at [902, 483] on span "Next" at bounding box center [897, 483] width 35 height 11
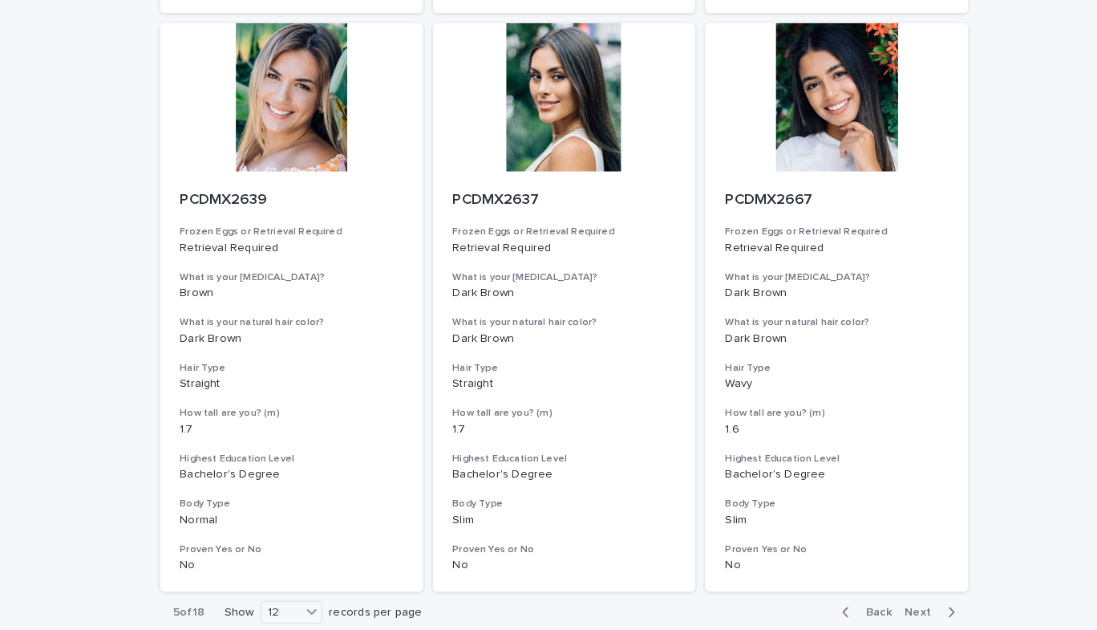
scroll to position [1789, 0]
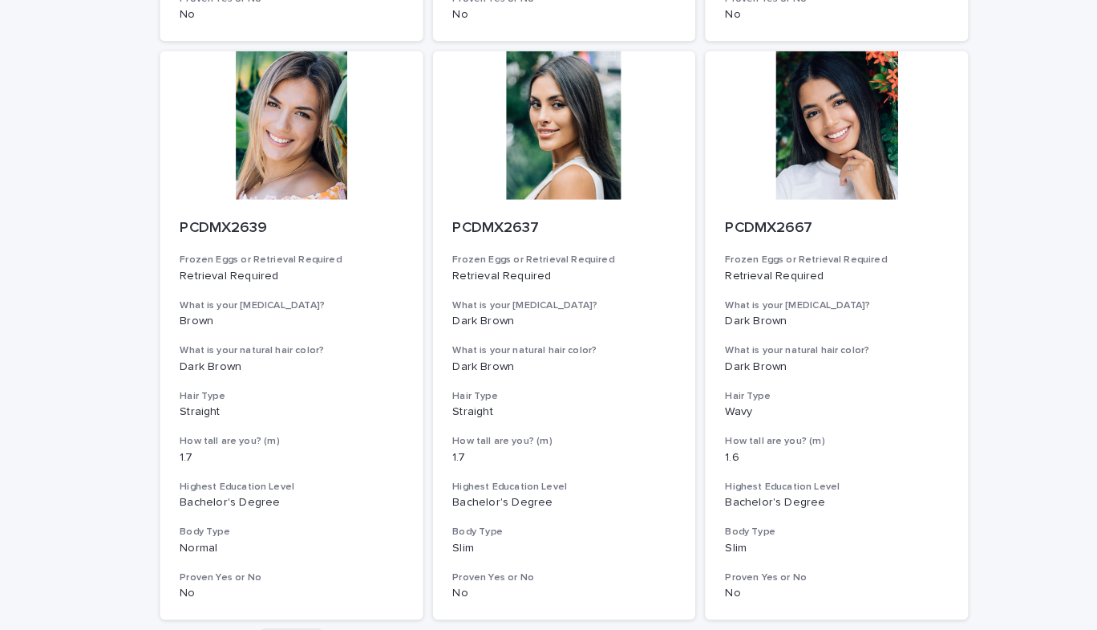
click at [495, 198] on div at bounding box center [549, 139] width 256 height 144
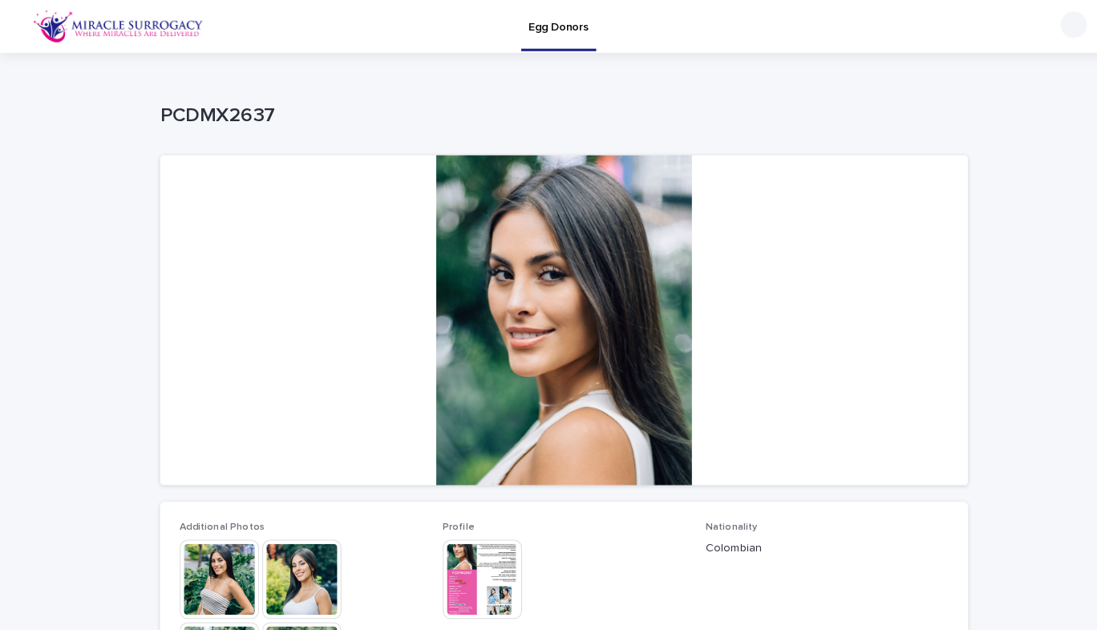
scroll to position [78, 0]
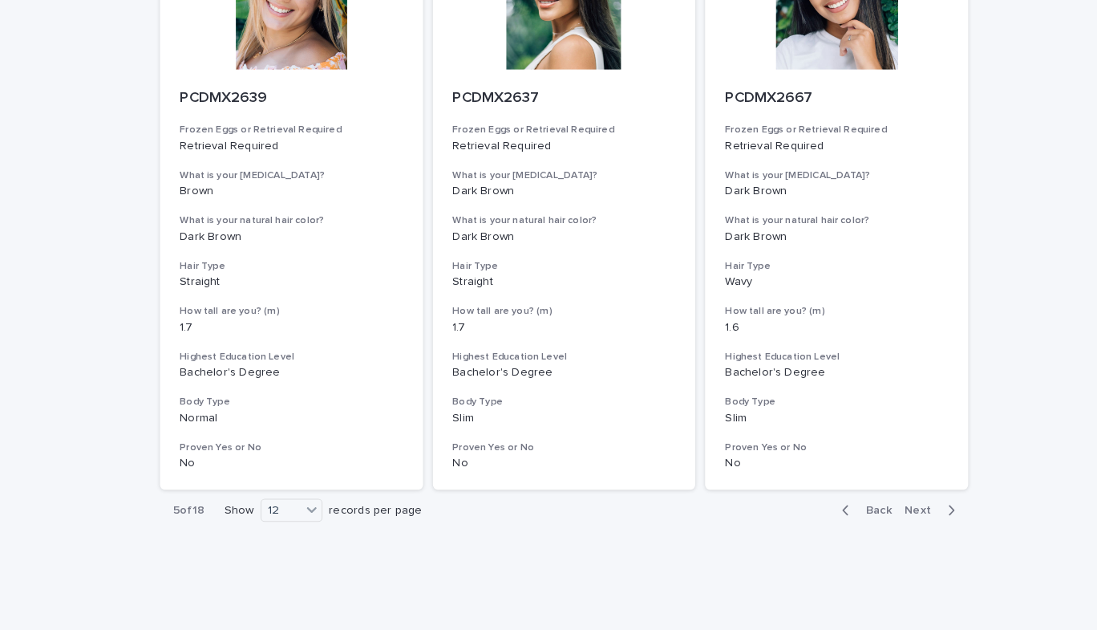
scroll to position [1945, 0]
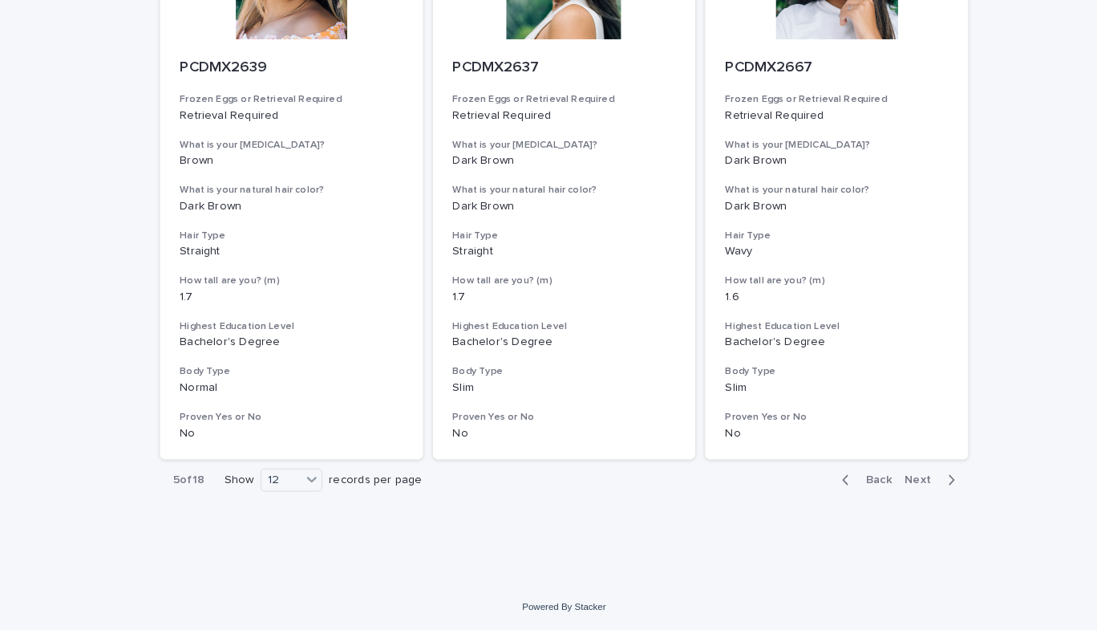
click at [915, 480] on div "button" at bounding box center [922, 483] width 14 height 14
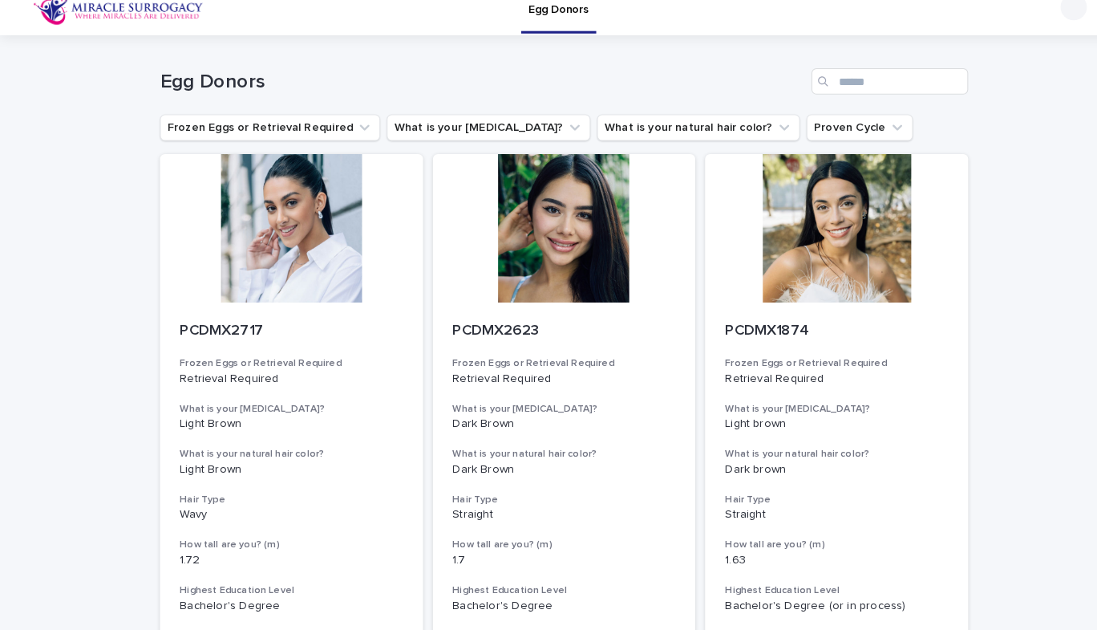
click at [539, 257] on div at bounding box center [549, 239] width 256 height 144
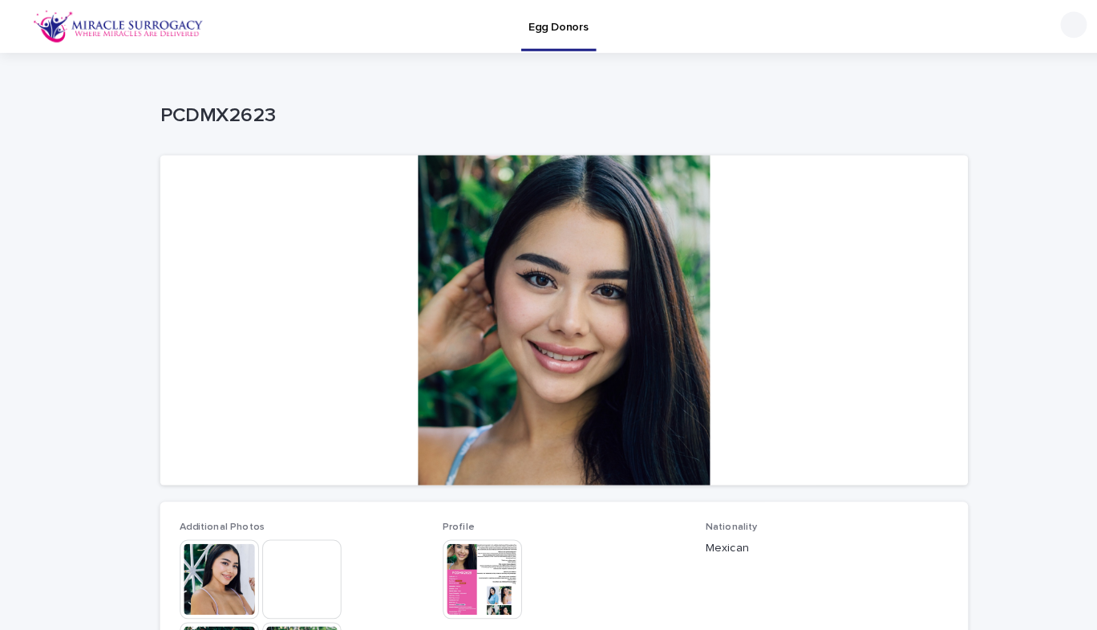
scroll to position [78, 0]
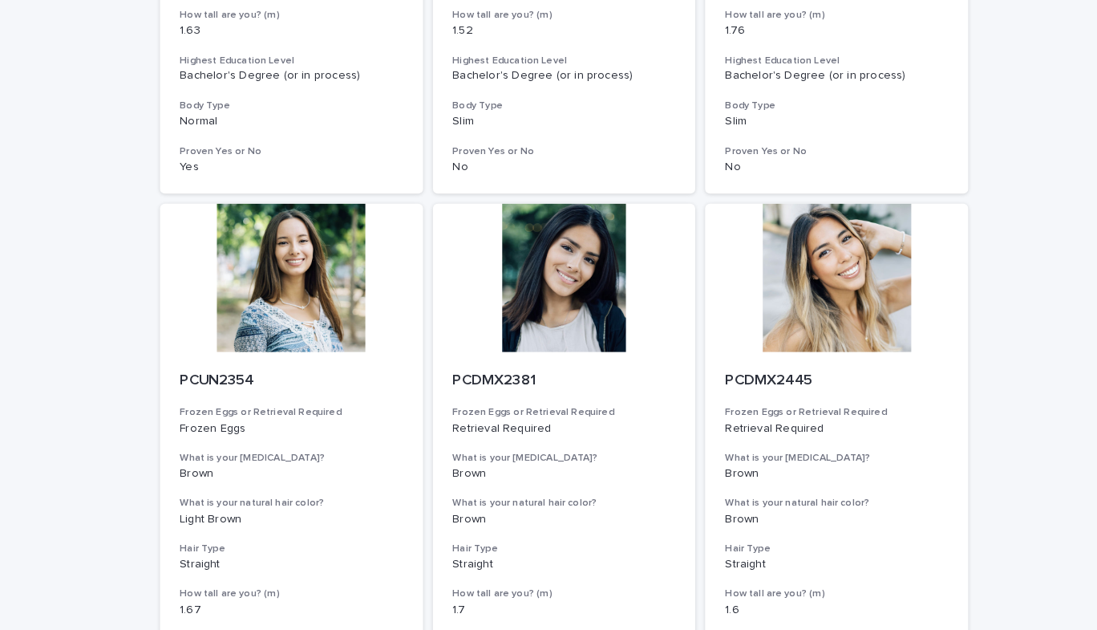
scroll to position [1945, 0]
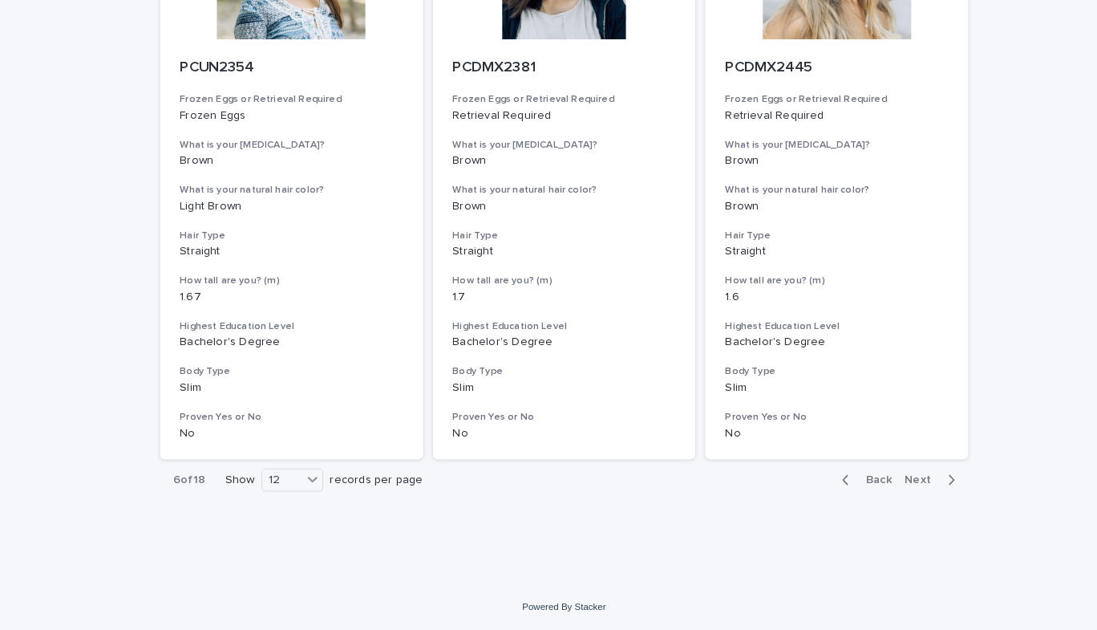
click at [922, 484] on icon "button" at bounding box center [925, 483] width 7 height 14
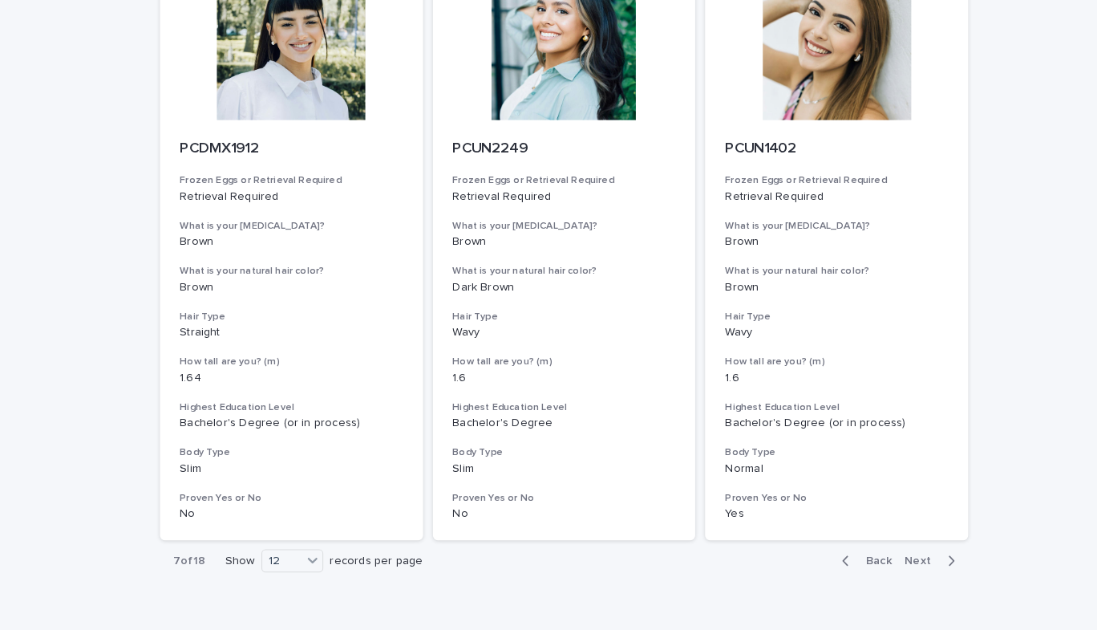
scroll to position [1945, 0]
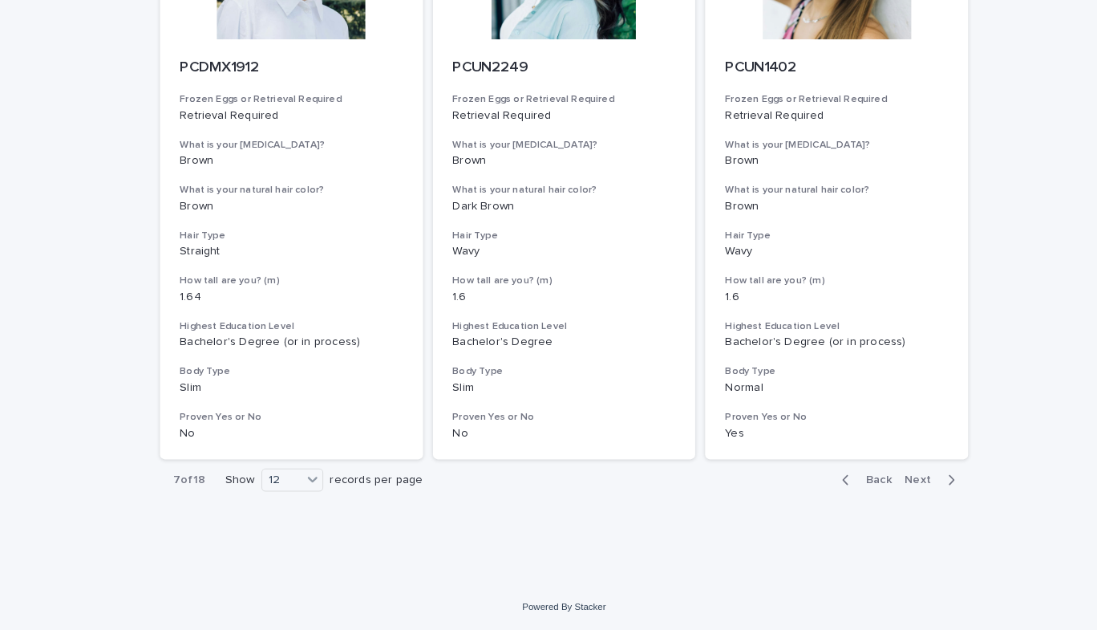
click at [892, 478] on span "Next" at bounding box center [897, 483] width 35 height 11
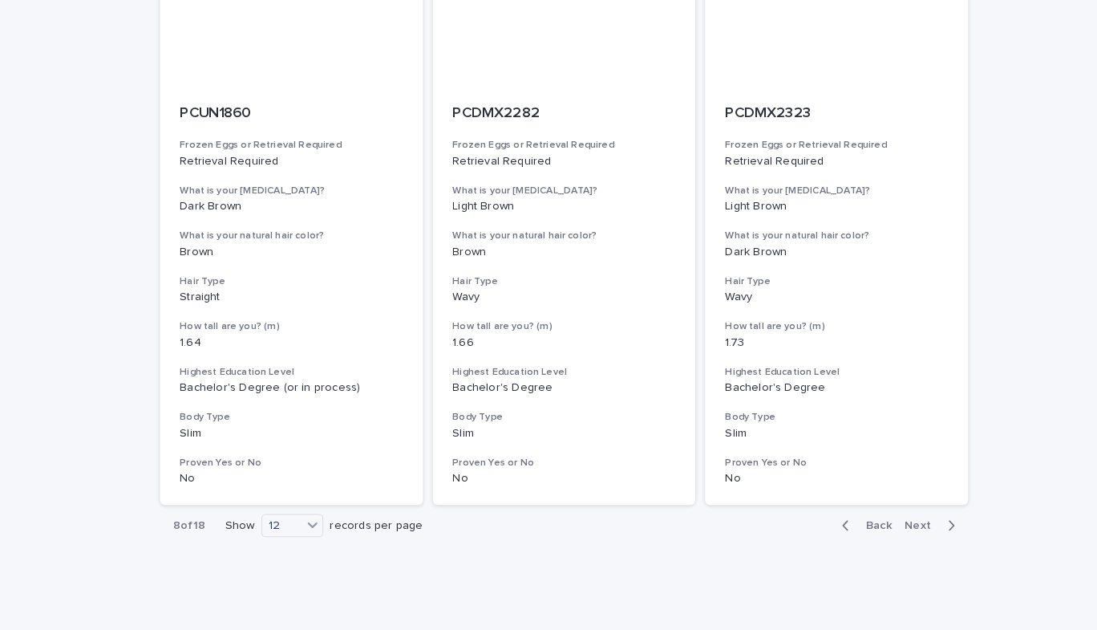
scroll to position [1945, 0]
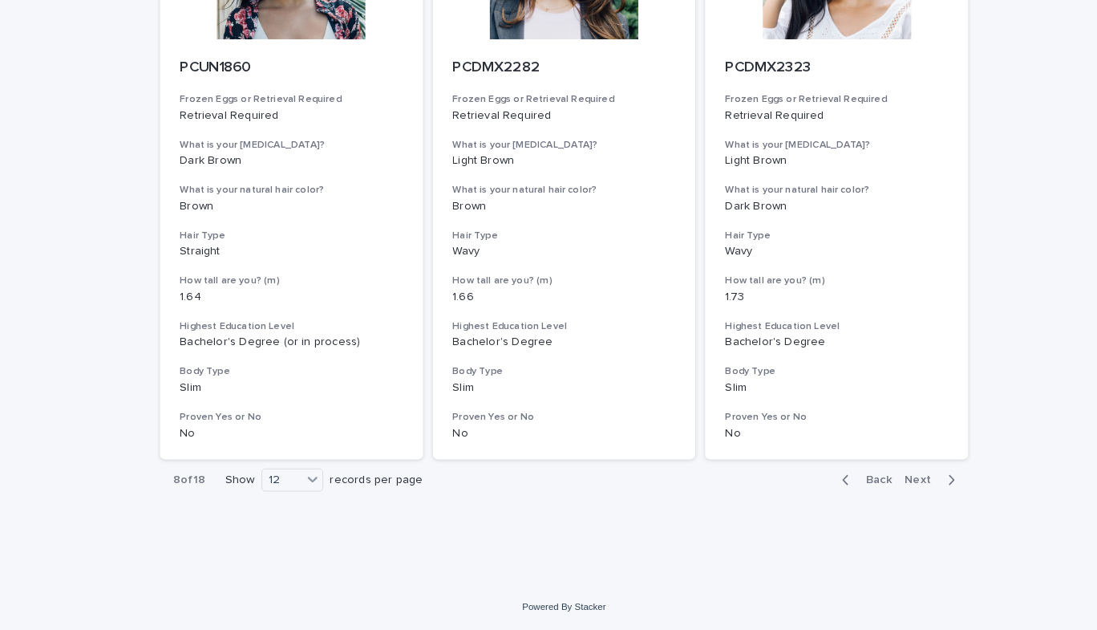
click at [915, 487] on div "button" at bounding box center [922, 483] width 14 height 14
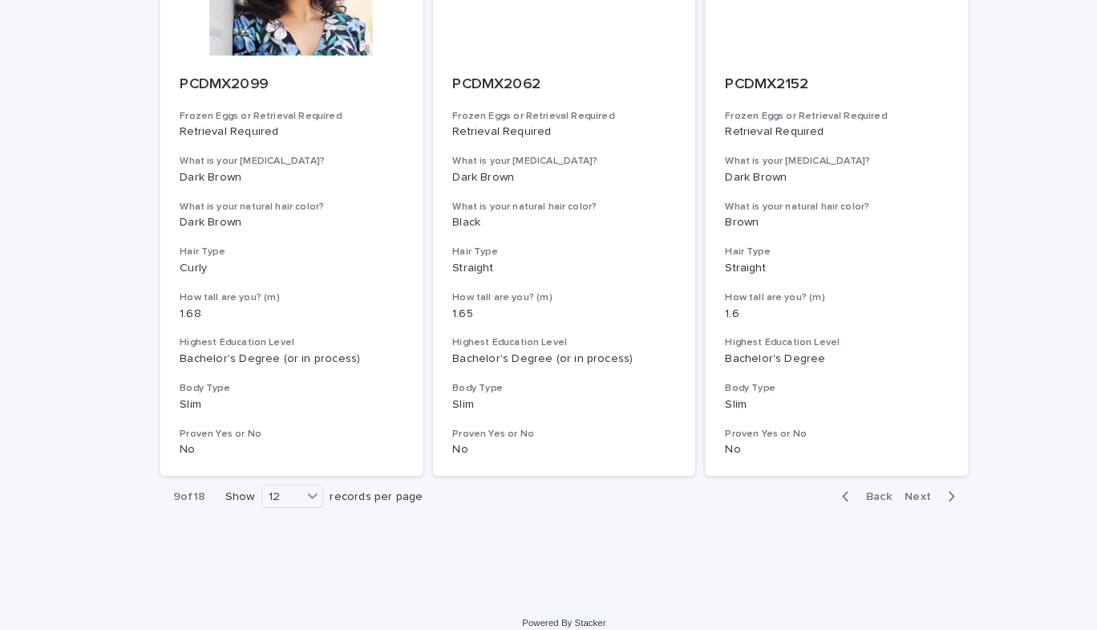
scroll to position [1945, 0]
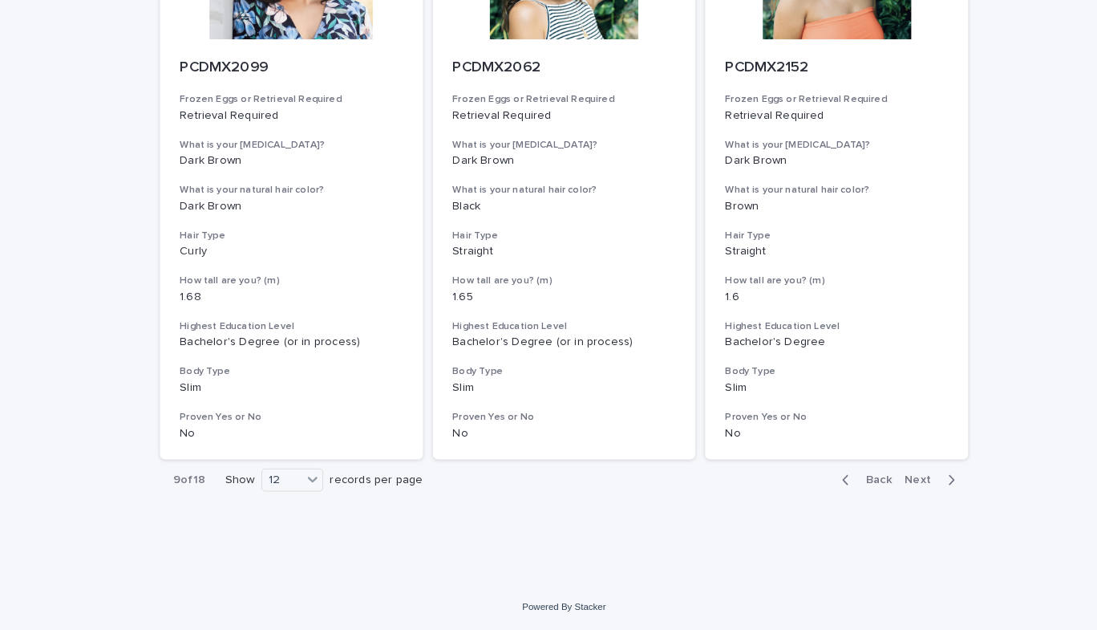
click at [901, 484] on span "Next" at bounding box center [897, 483] width 35 height 11
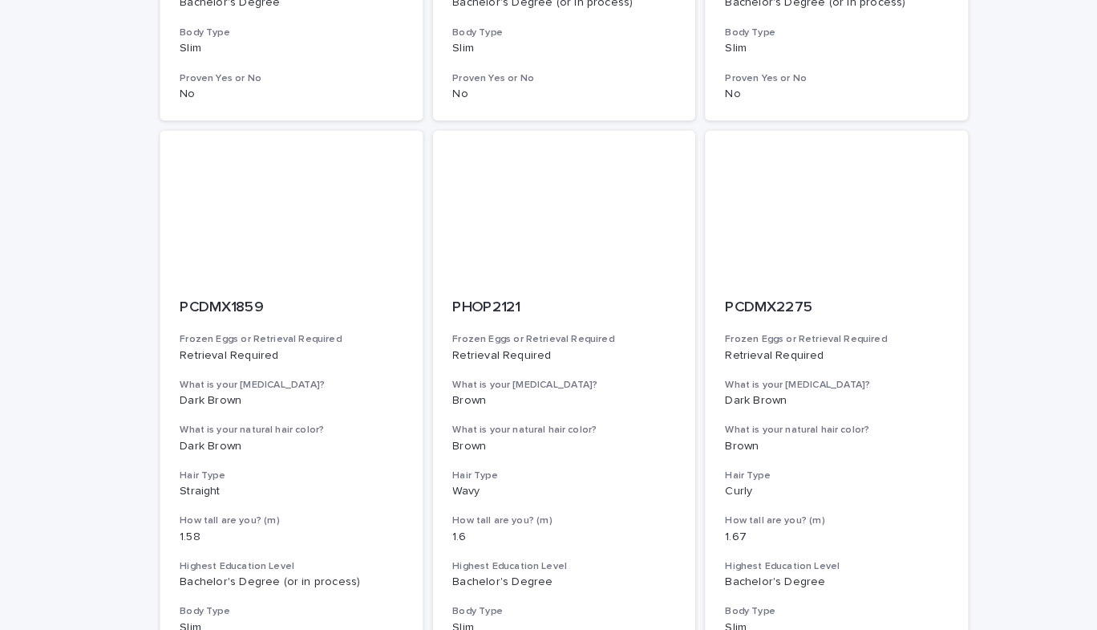
scroll to position [1945, 0]
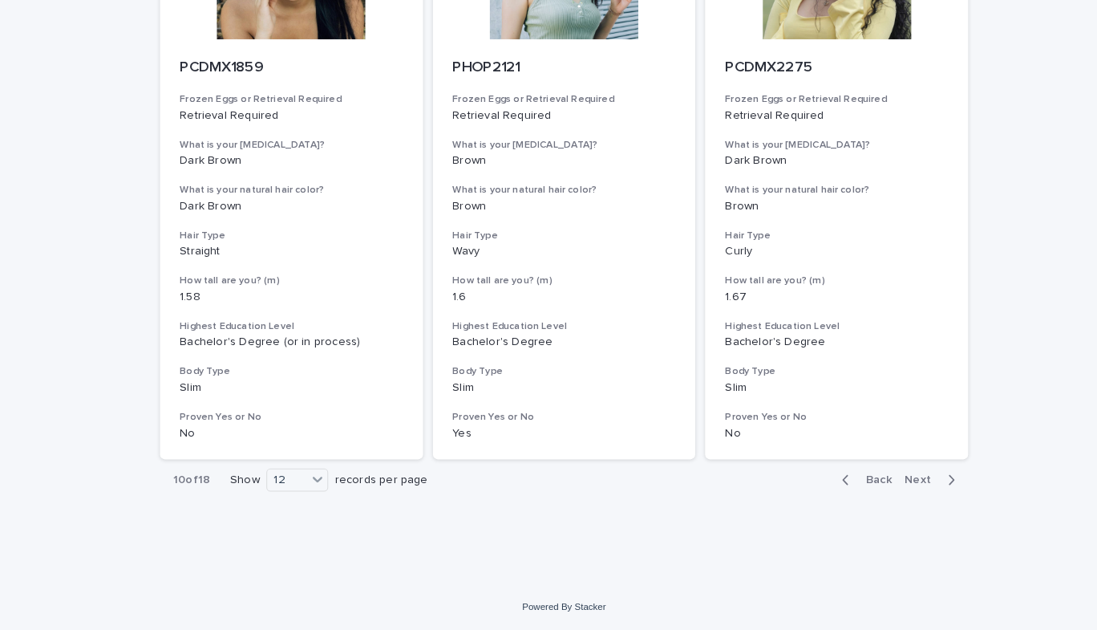
click at [901, 483] on span "Next" at bounding box center [897, 483] width 35 height 11
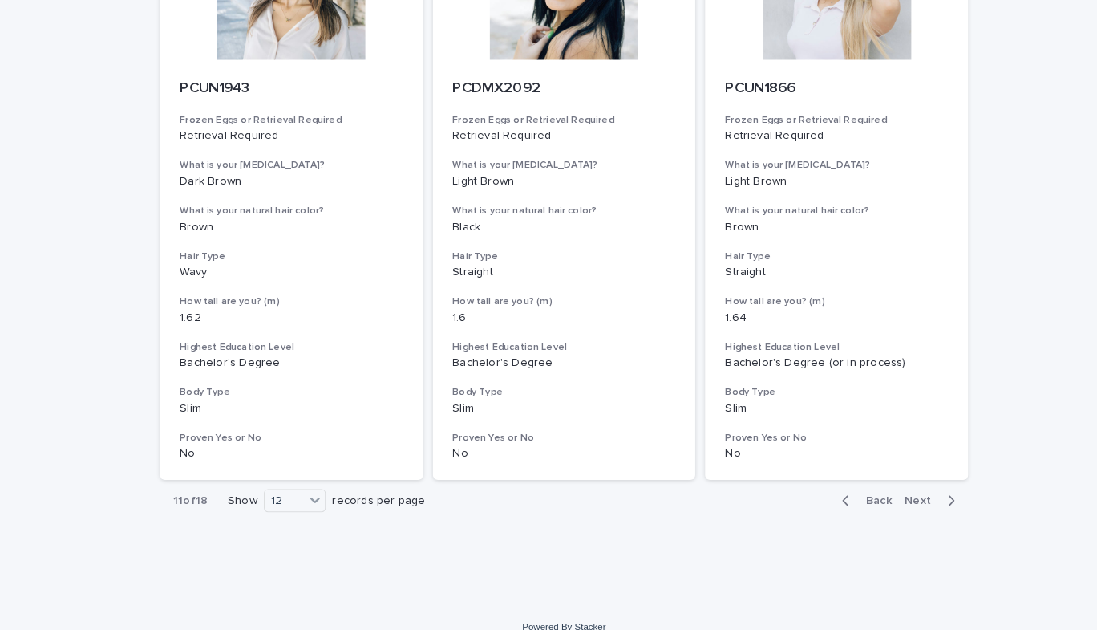
scroll to position [1867, 0]
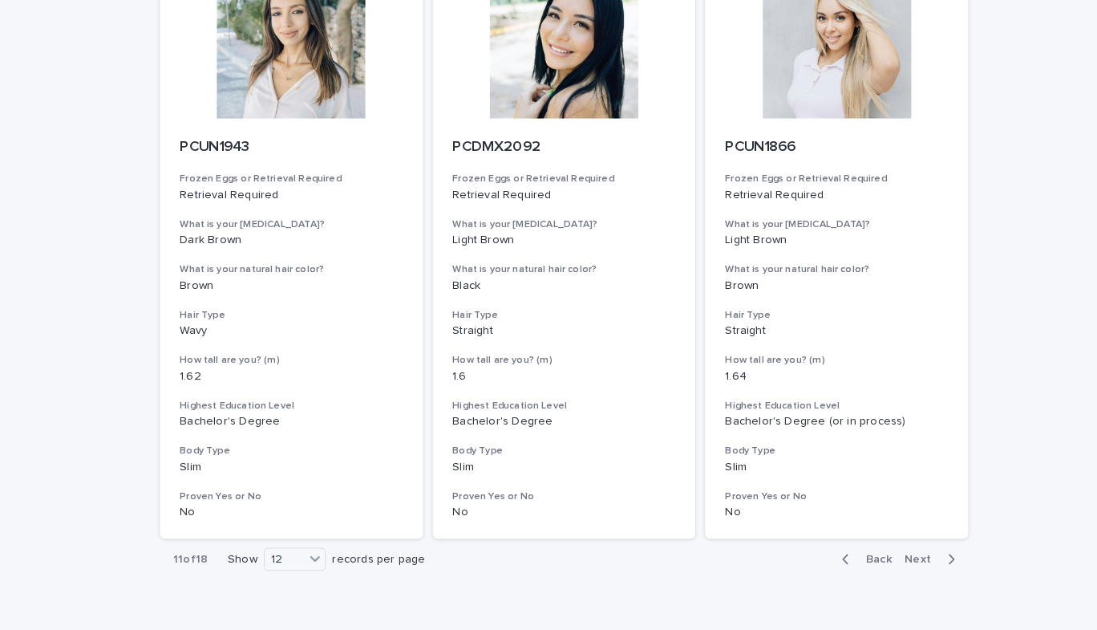
click at [888, 563] on span "Next" at bounding box center [897, 560] width 35 height 11
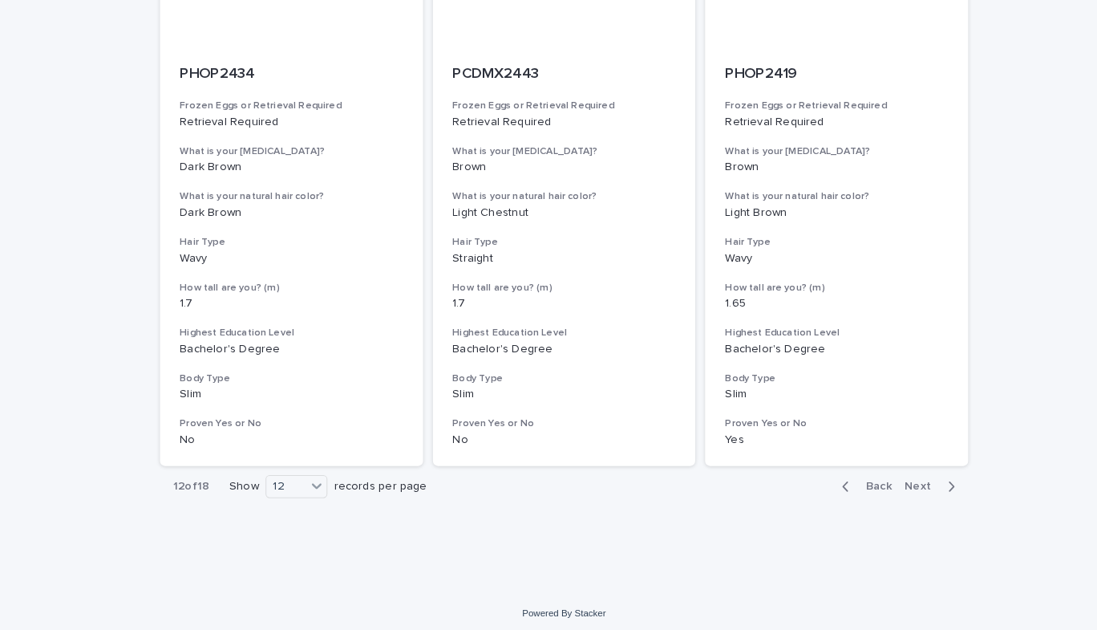
scroll to position [1945, 0]
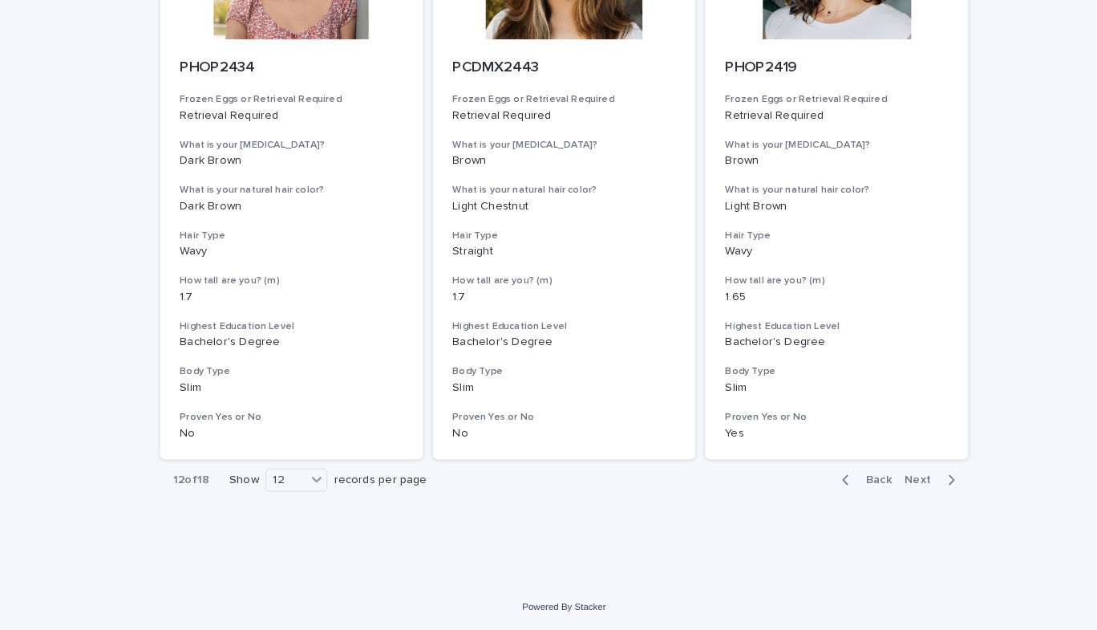
click at [915, 483] on div "button" at bounding box center [922, 483] width 14 height 14
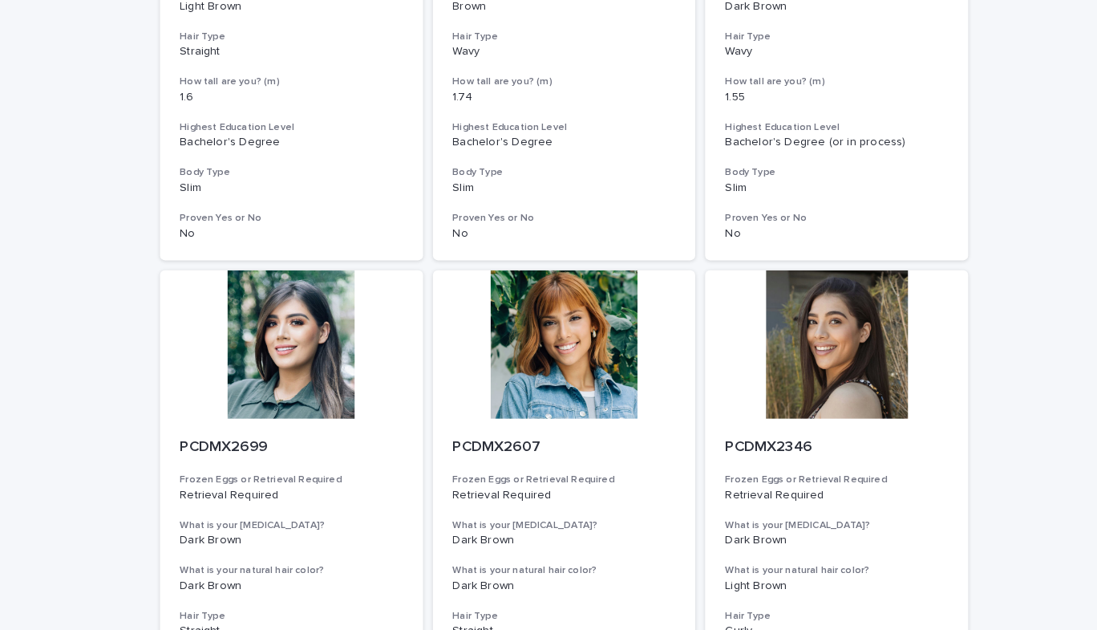
scroll to position [1009, 0]
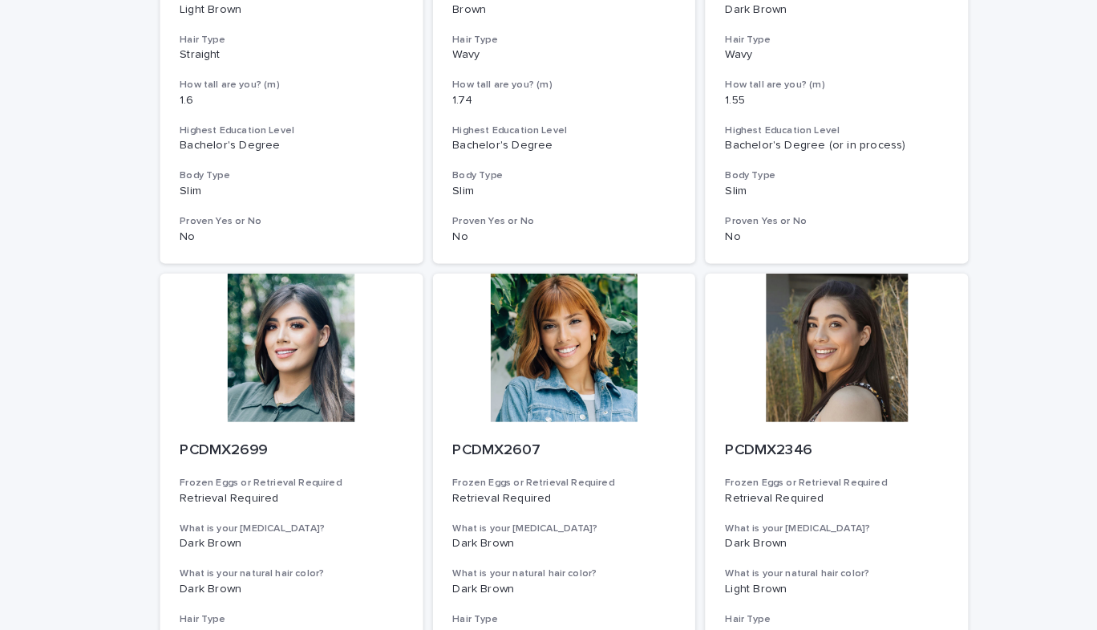
click at [289, 398] on div at bounding box center [284, 355] width 256 height 144
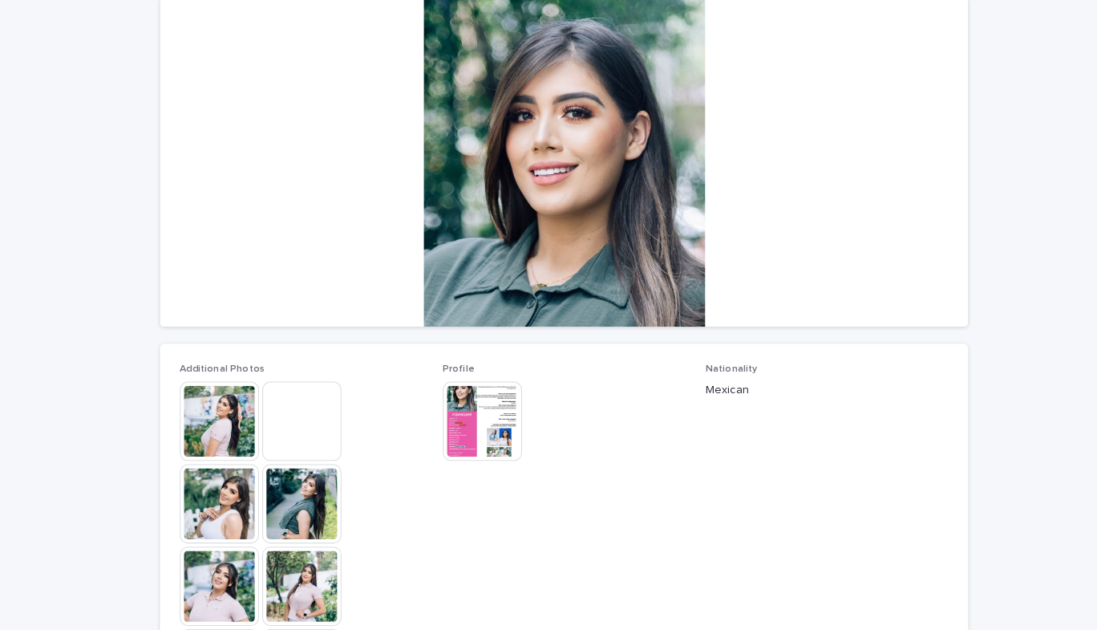
scroll to position [156, 0]
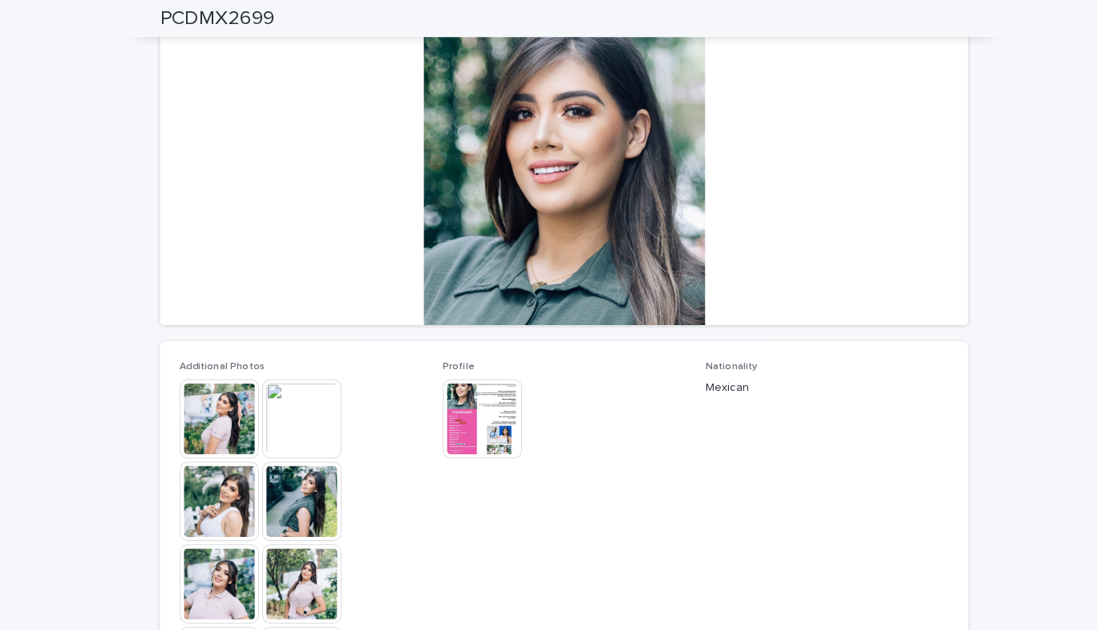
click at [274, 489] on img at bounding box center [293, 487] width 77 height 77
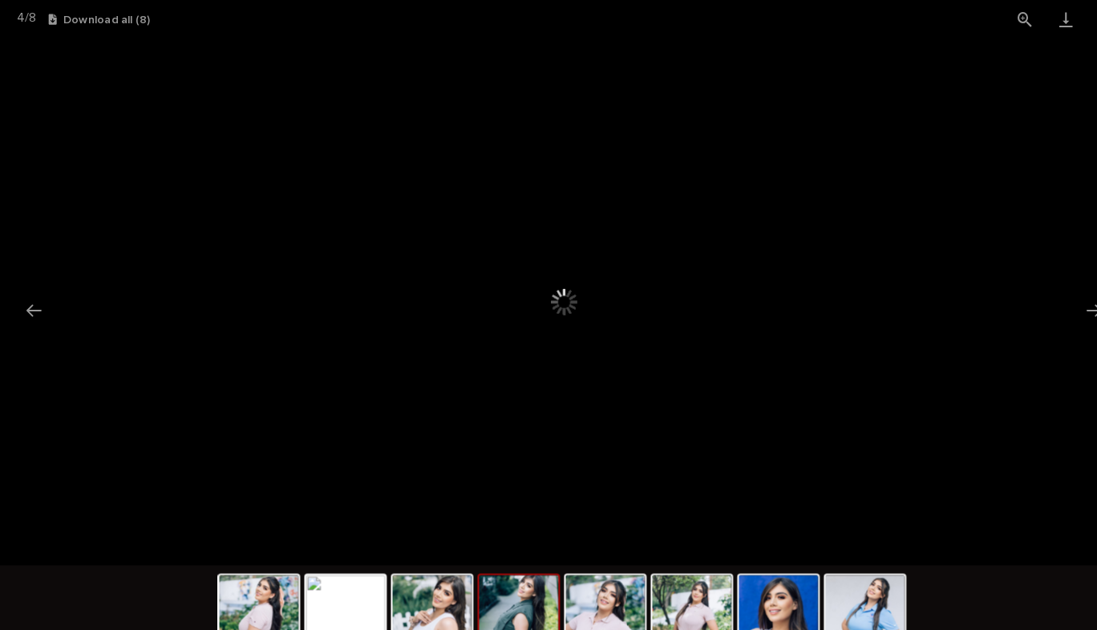
click at [1055, 302] on button "Next slide" at bounding box center [1064, 301] width 34 height 31
click at [1061, 298] on button "Next slide" at bounding box center [1064, 301] width 34 height 31
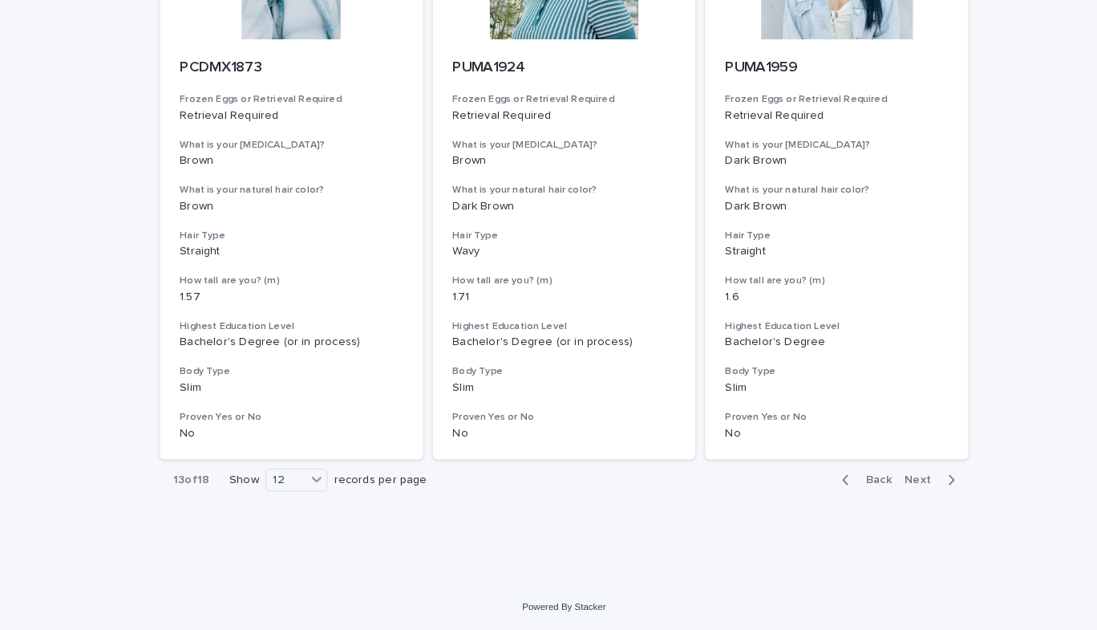
scroll to position [1945, 0]
click at [886, 485] on span "Next" at bounding box center [897, 483] width 35 height 11
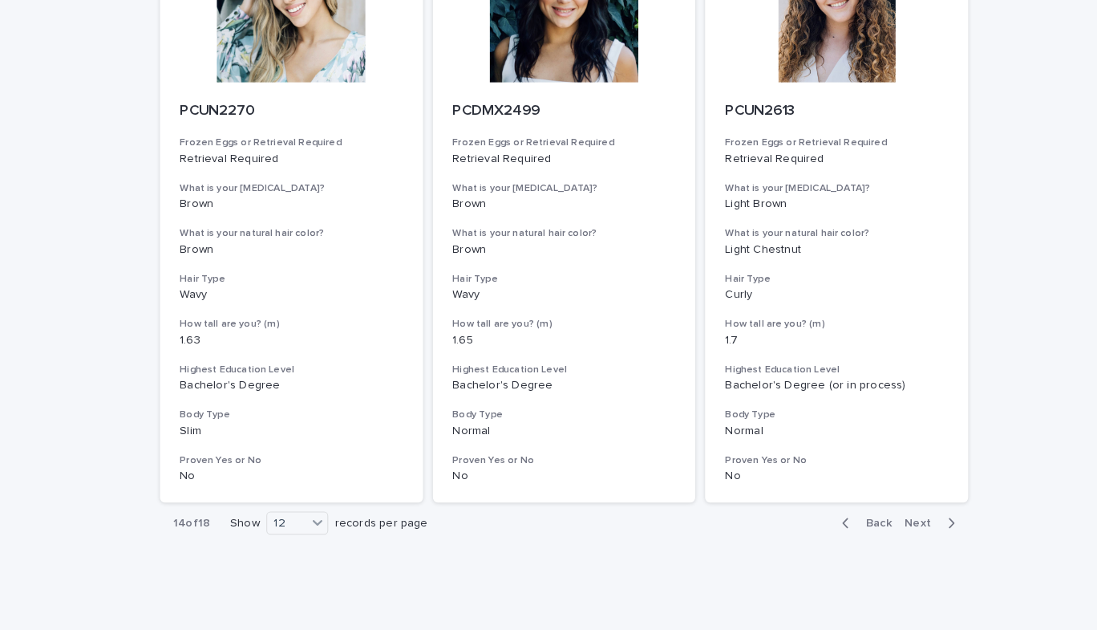
scroll to position [1945, 0]
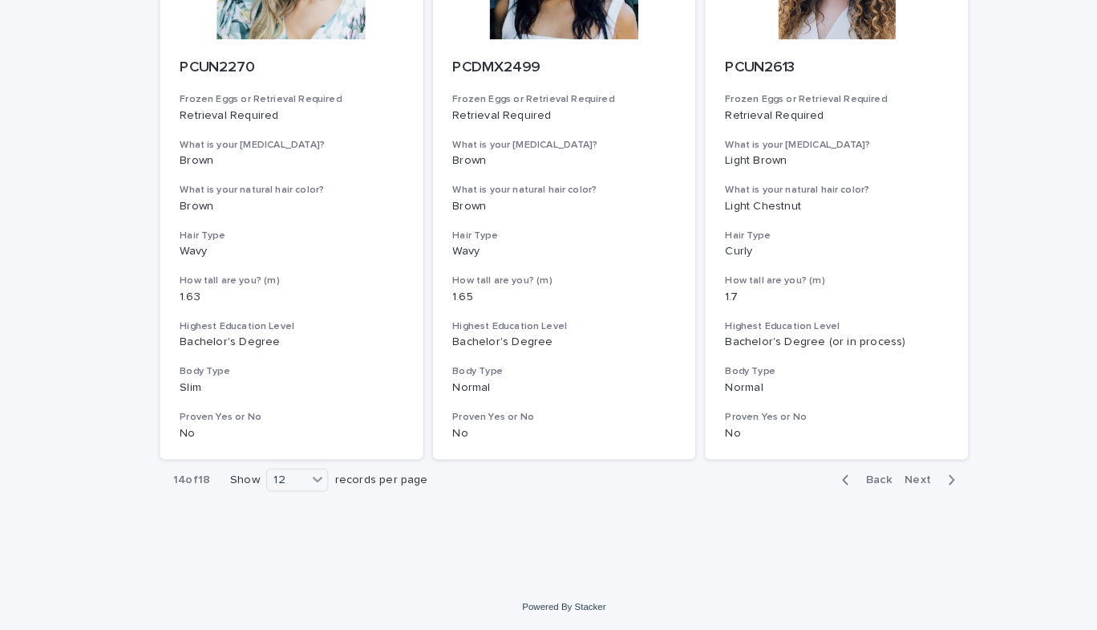
click at [885, 479] on span "Next" at bounding box center [897, 483] width 35 height 11
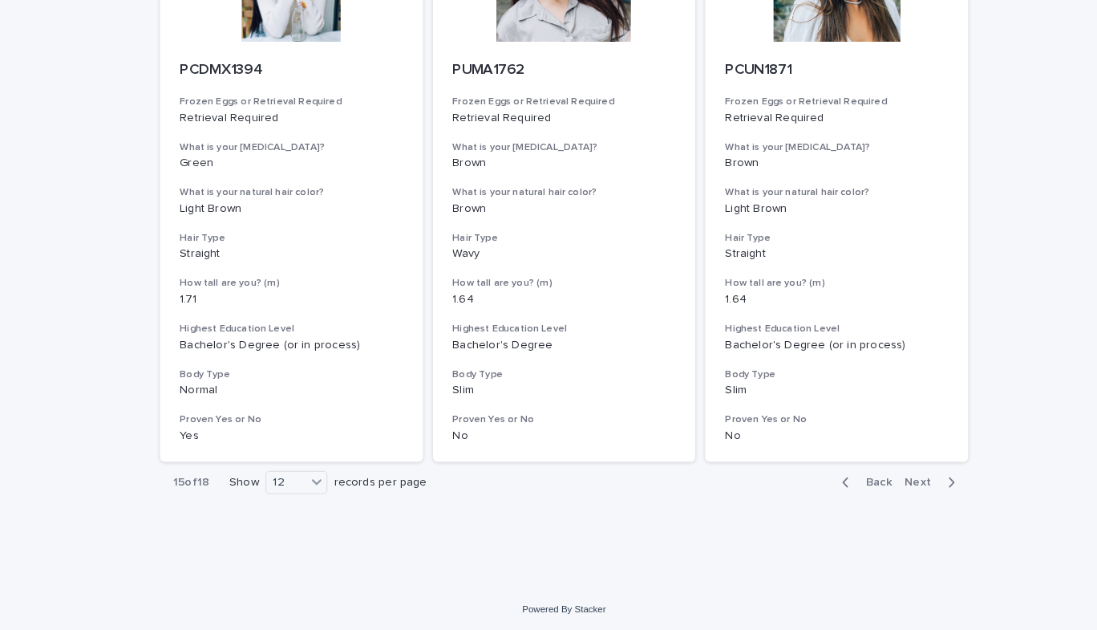
scroll to position [1945, 0]
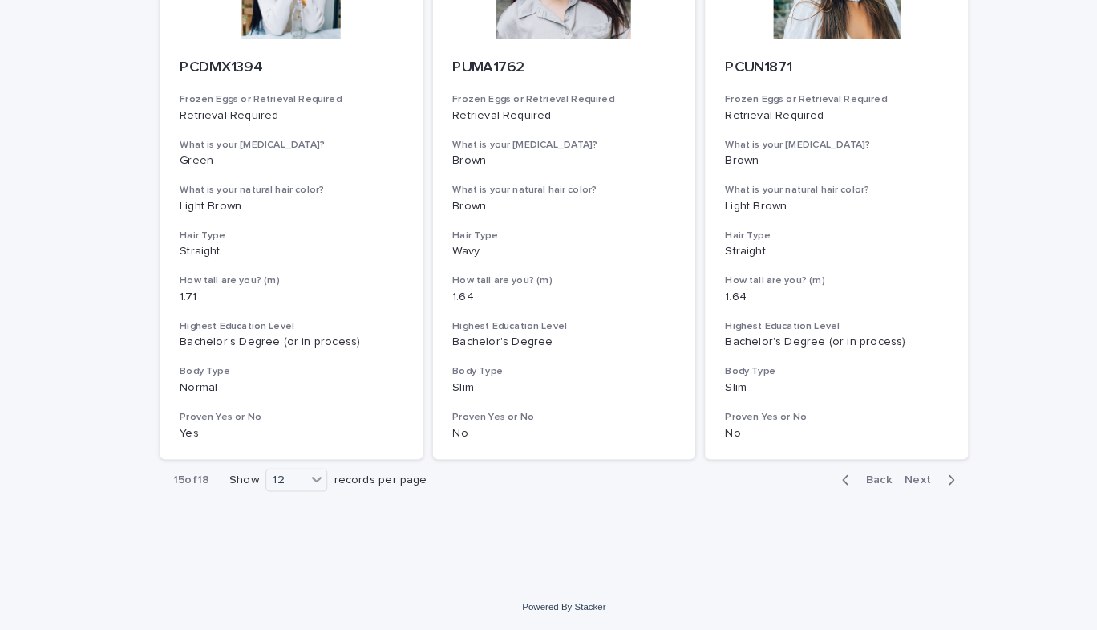
click at [889, 487] on span "Next" at bounding box center [897, 483] width 35 height 11
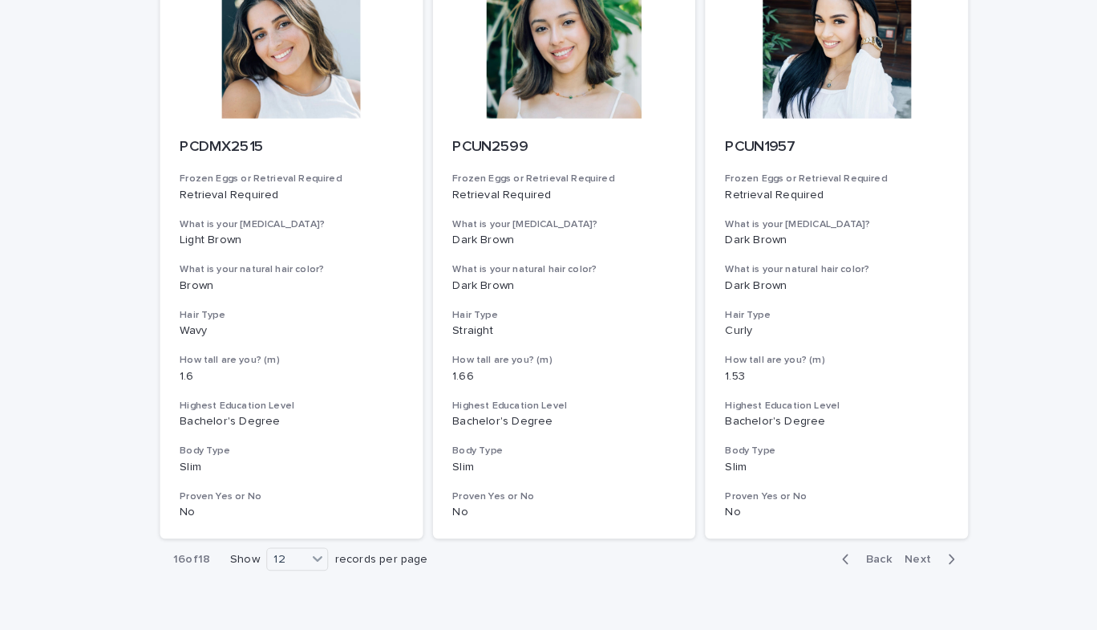
scroll to position [1945, 0]
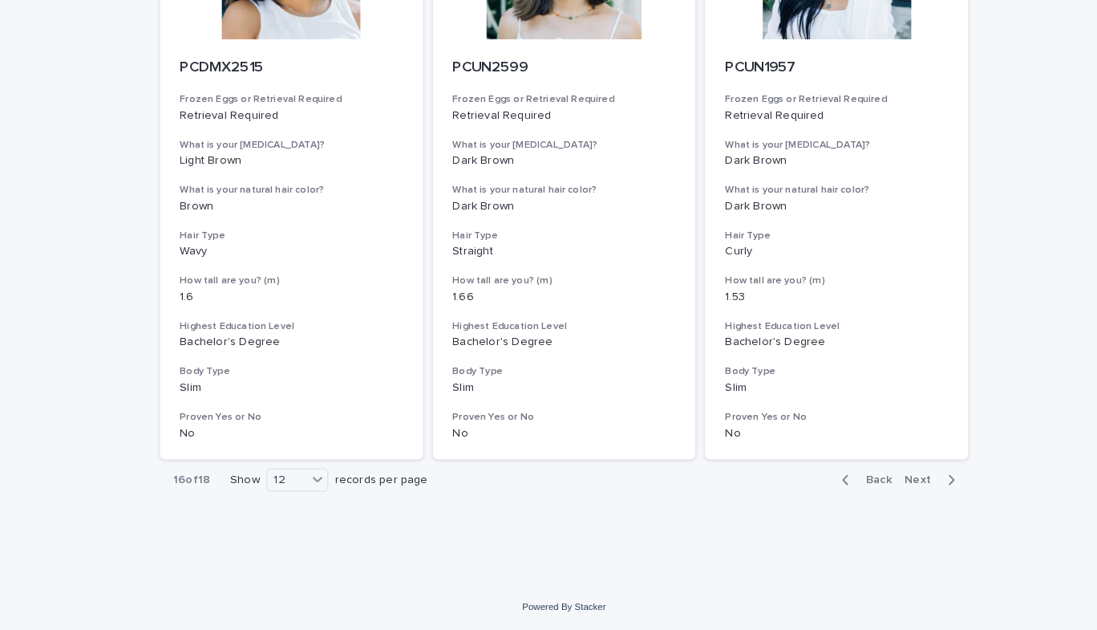
click at [897, 488] on span "Next" at bounding box center [897, 483] width 35 height 11
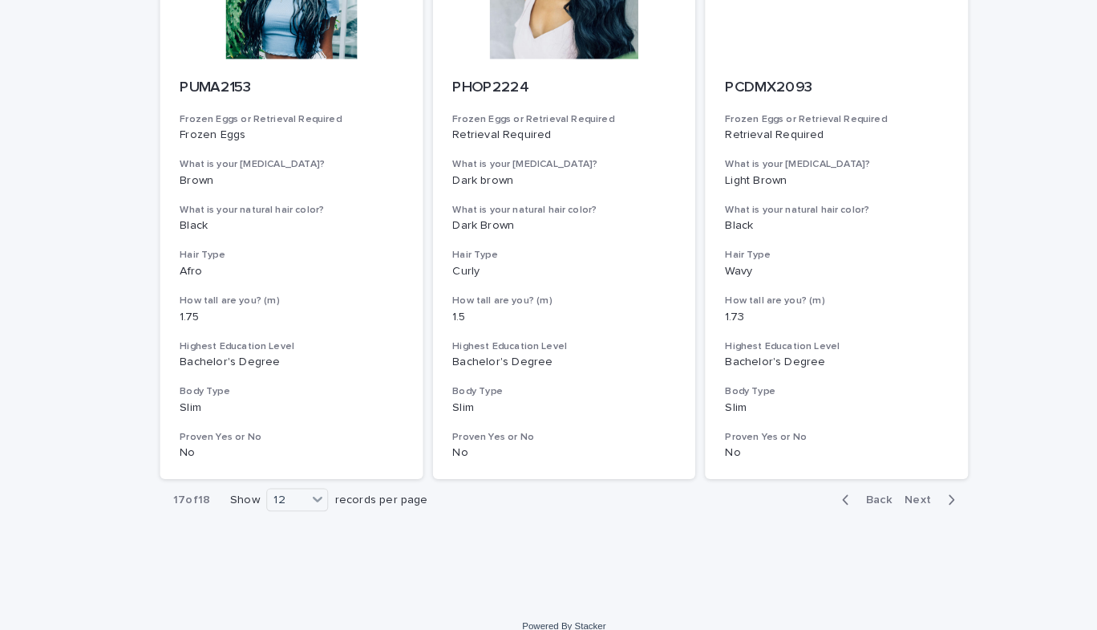
scroll to position [1945, 0]
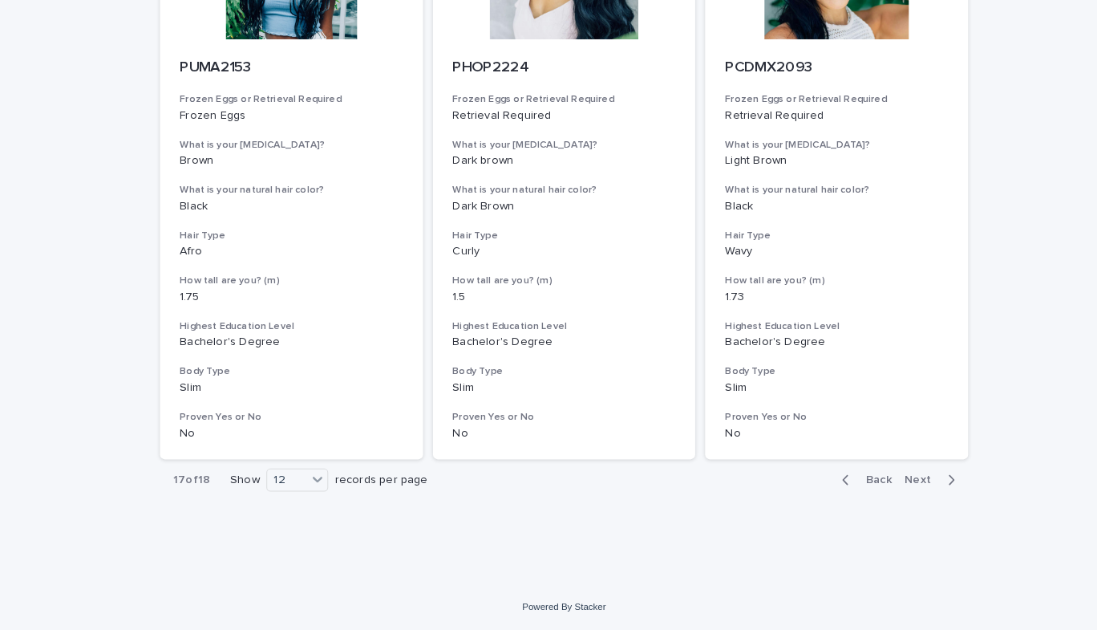
click at [889, 481] on span "Next" at bounding box center [897, 483] width 35 height 11
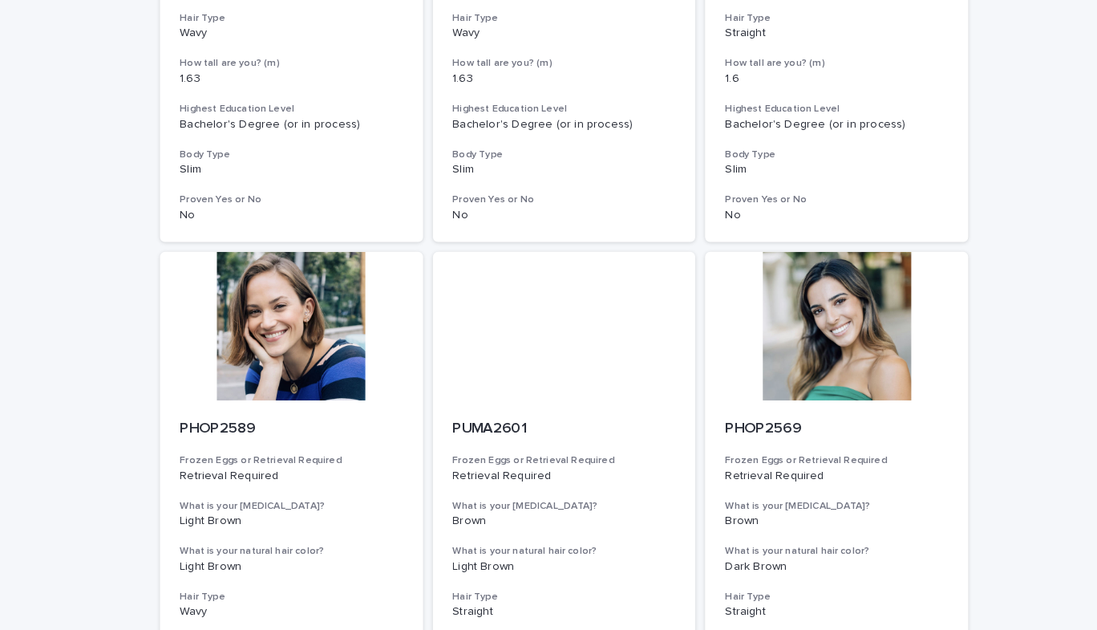
scroll to position [624, 0]
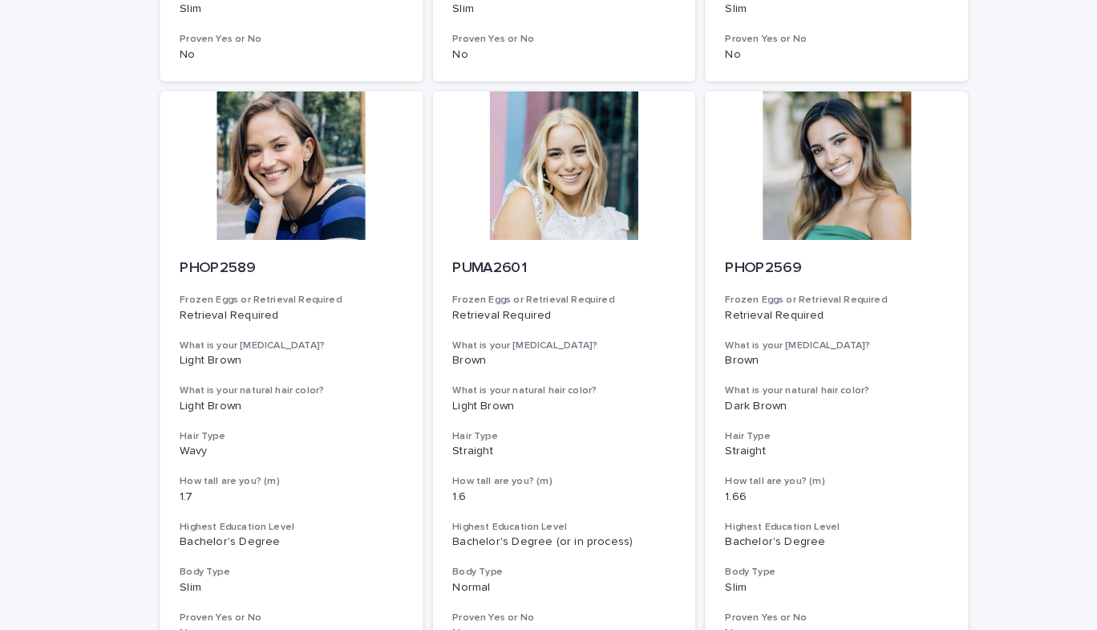
click at [300, 249] on div at bounding box center [284, 178] width 256 height 144
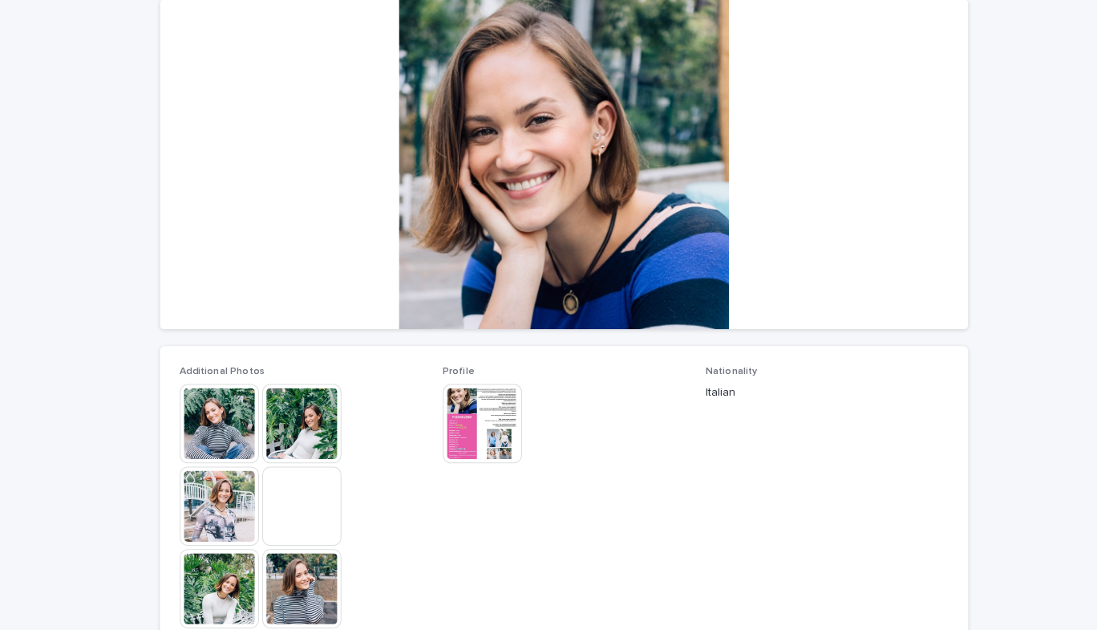
scroll to position [156, 0]
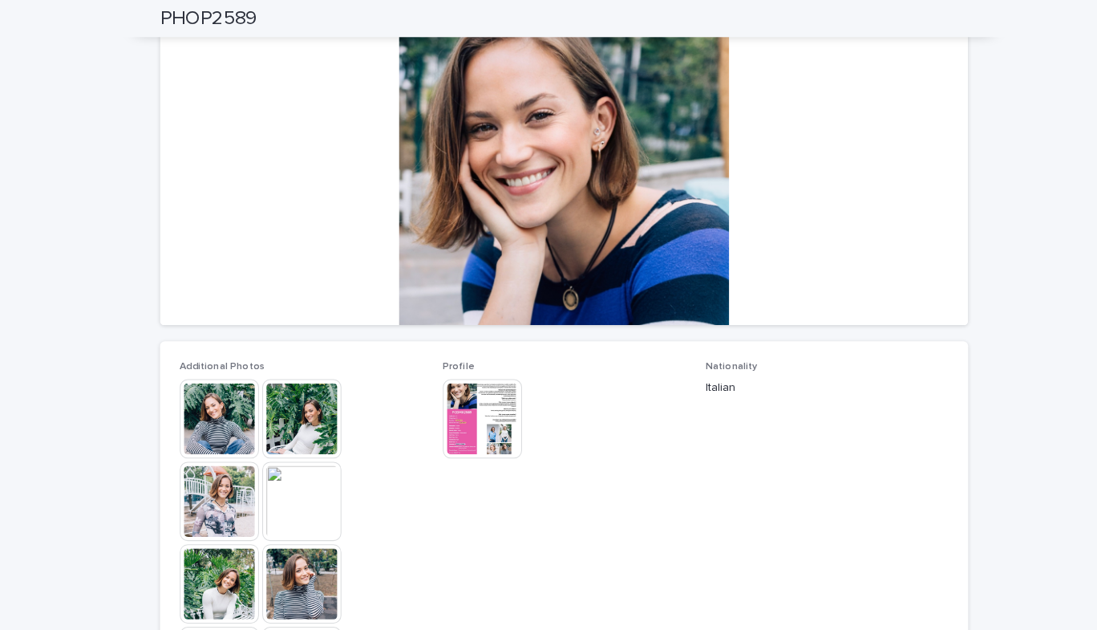
click at [306, 402] on img at bounding box center [293, 407] width 77 height 77
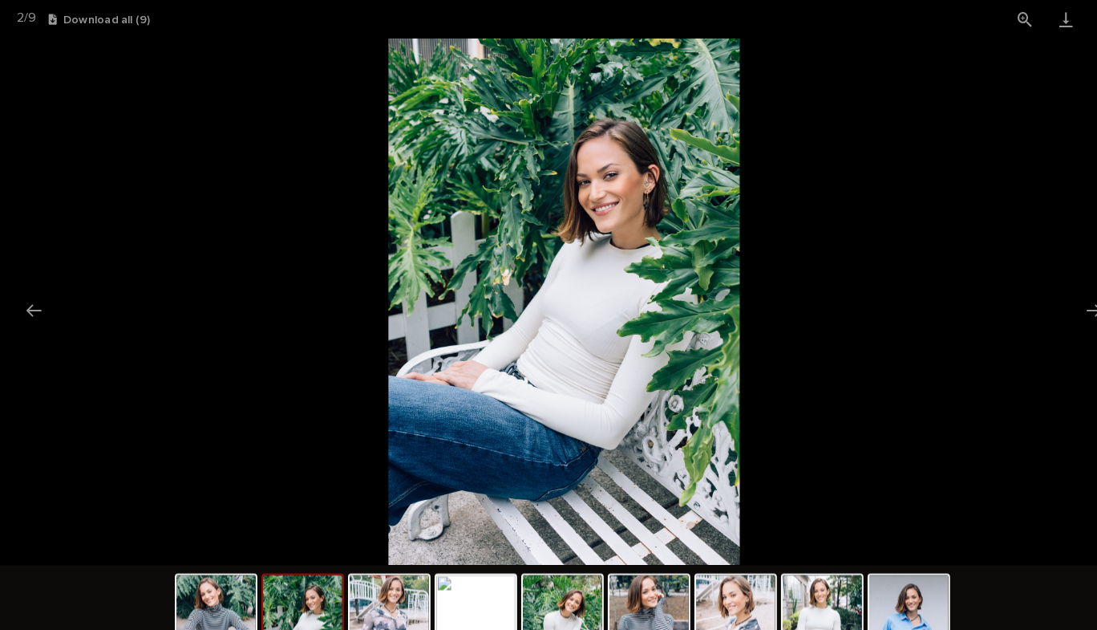
click at [1063, 306] on button "Next slide" at bounding box center [1064, 301] width 34 height 31
